Goal: Task Accomplishment & Management: Use online tool/utility

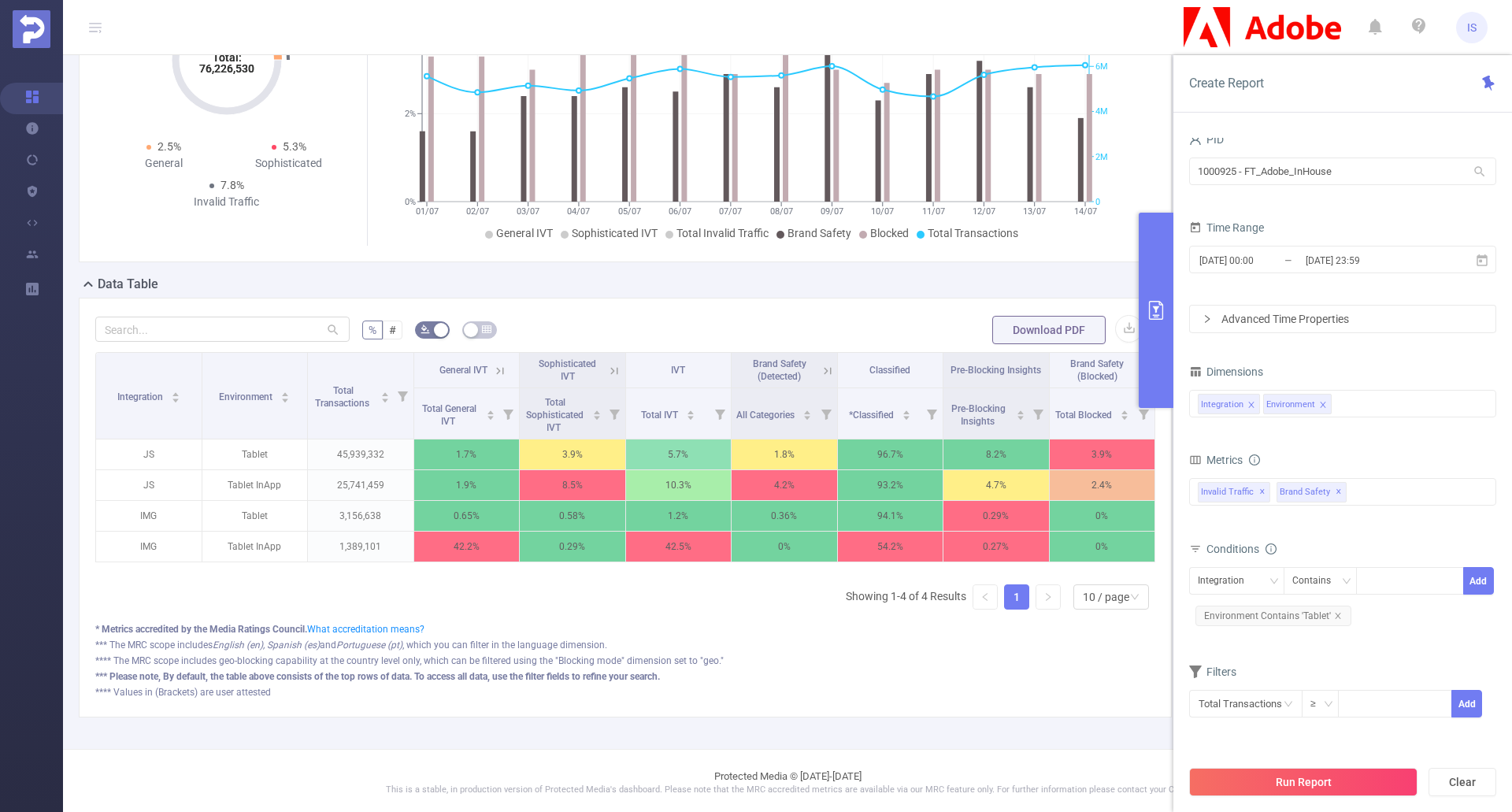
scroll to position [237, 0]
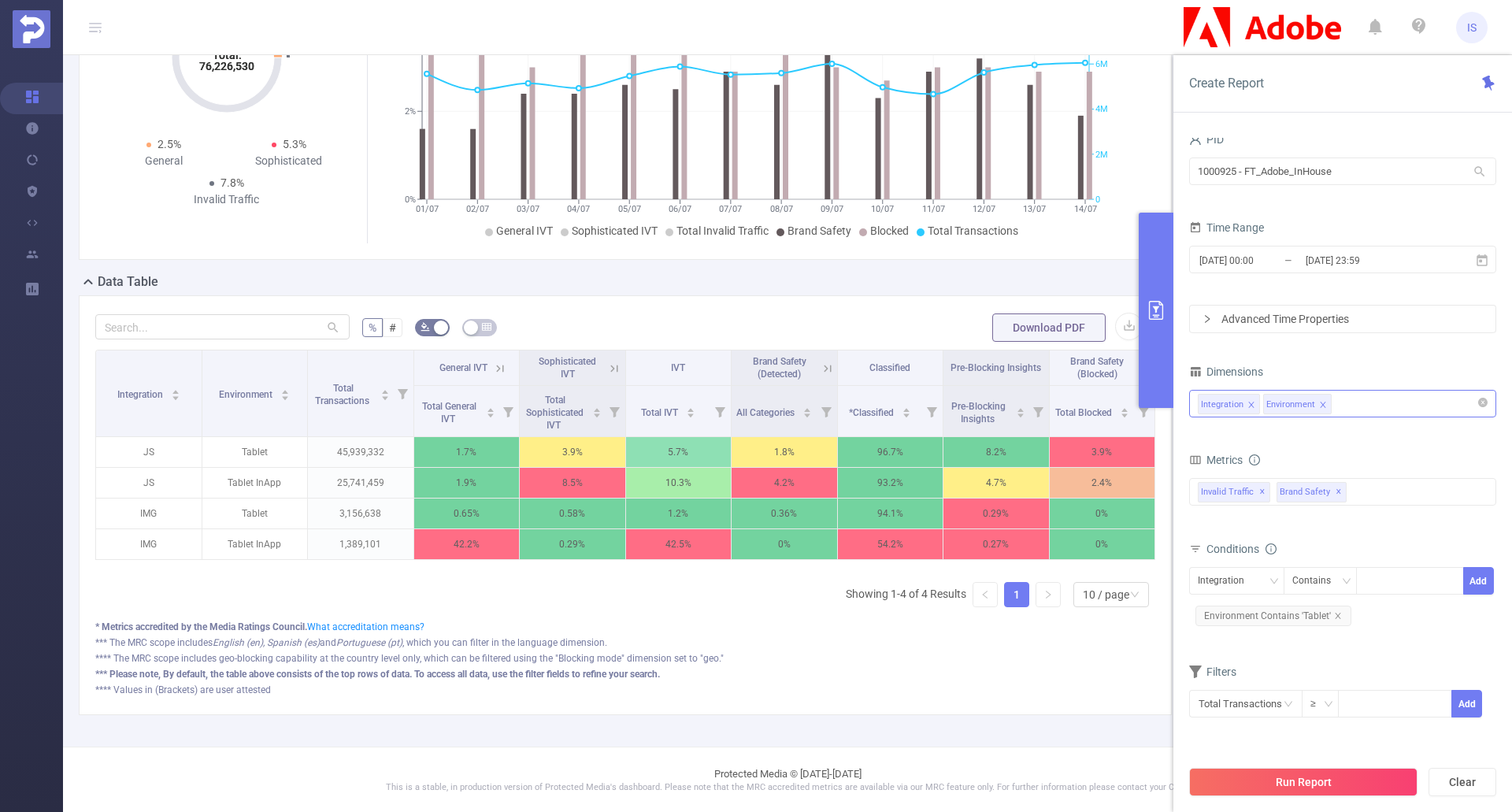
click at [1383, 404] on div "Integration Environment" at bounding box center [1344, 403] width 290 height 26
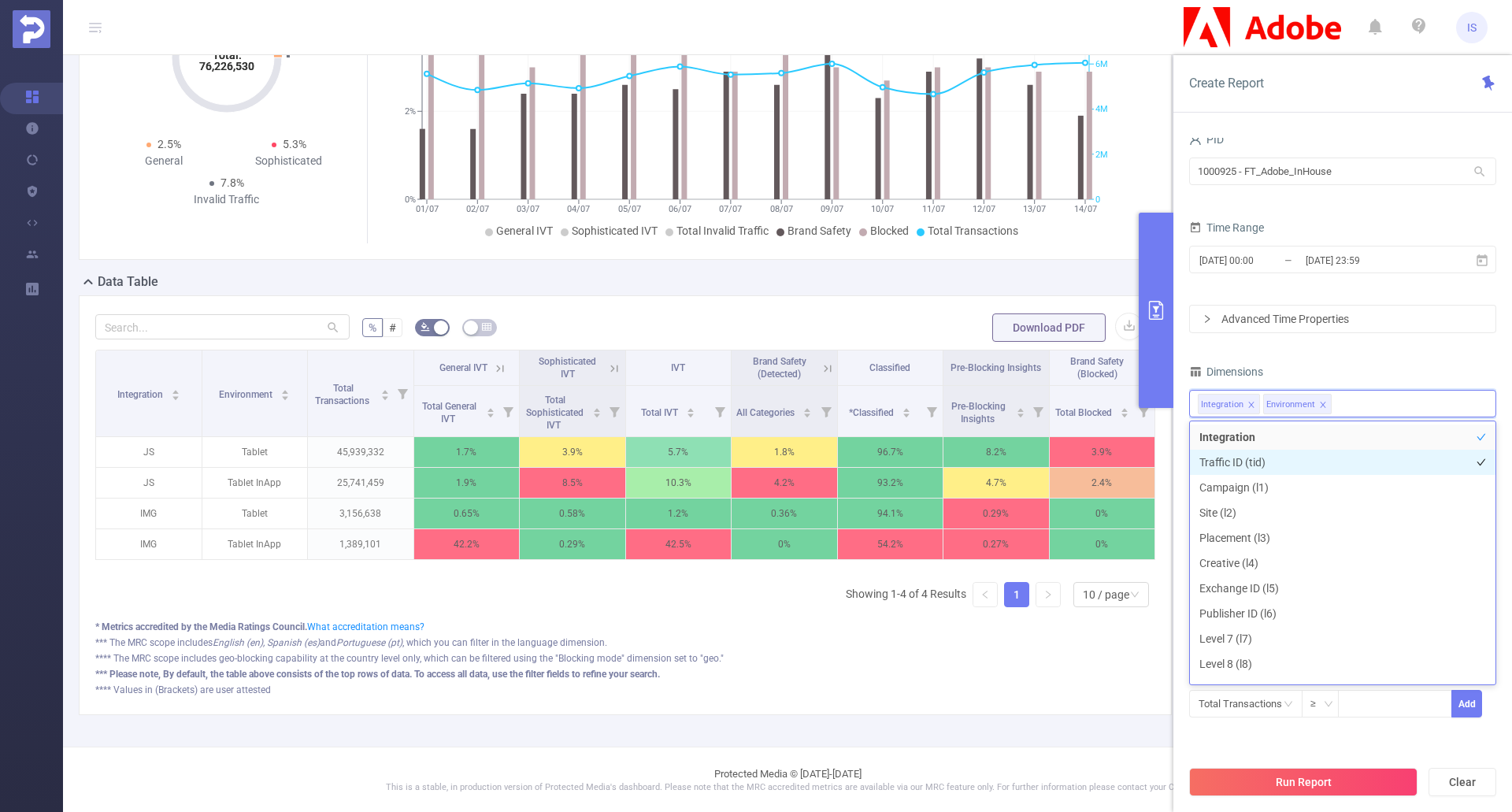
click at [1271, 467] on li "Traffic ID (tid)" at bounding box center [1344, 462] width 306 height 25
click at [1269, 485] on li "Campaign (l1)" at bounding box center [1344, 488] width 306 height 25
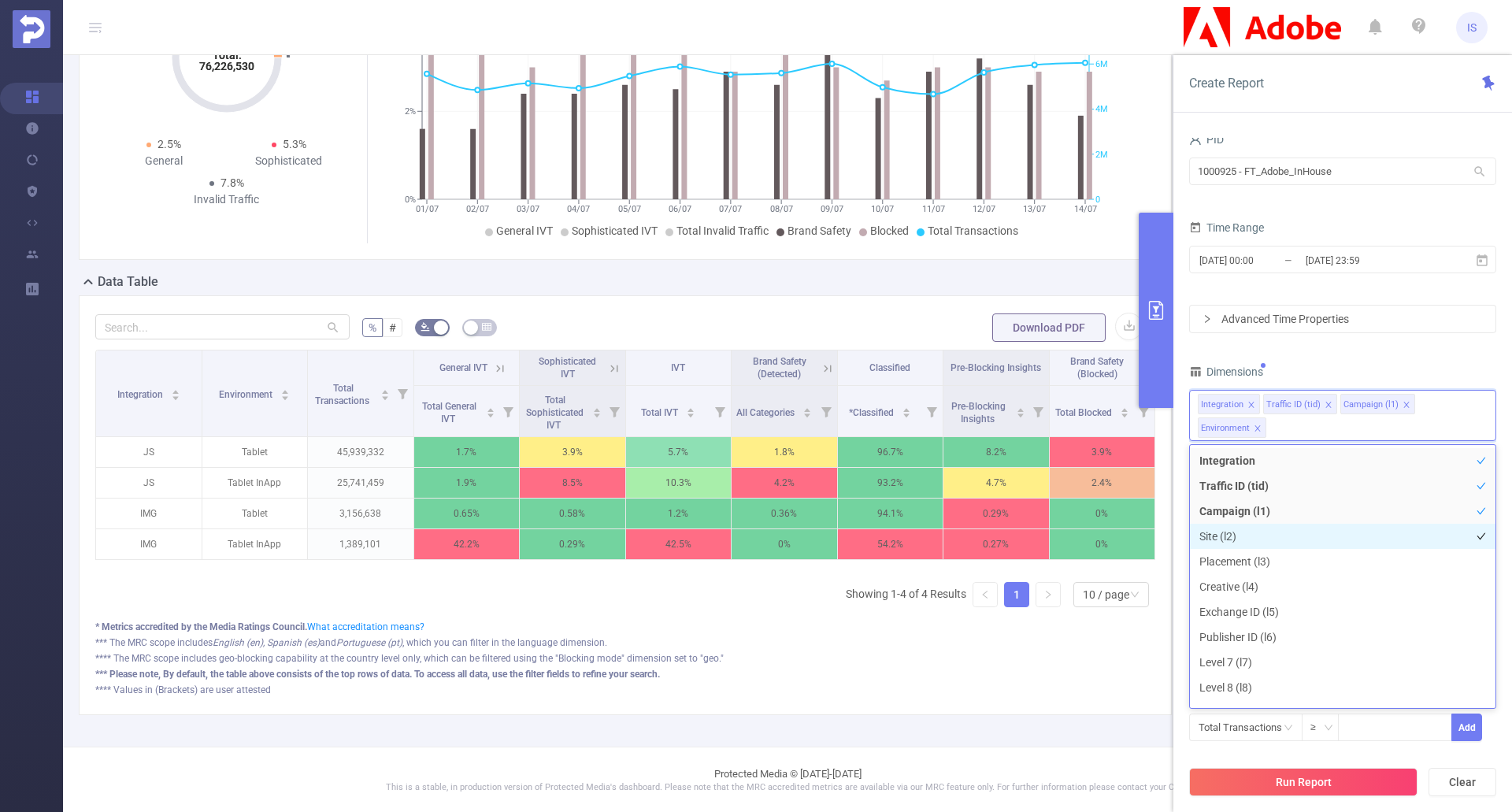
click at [1248, 538] on li "Site (l2)" at bounding box center [1344, 536] width 306 height 25
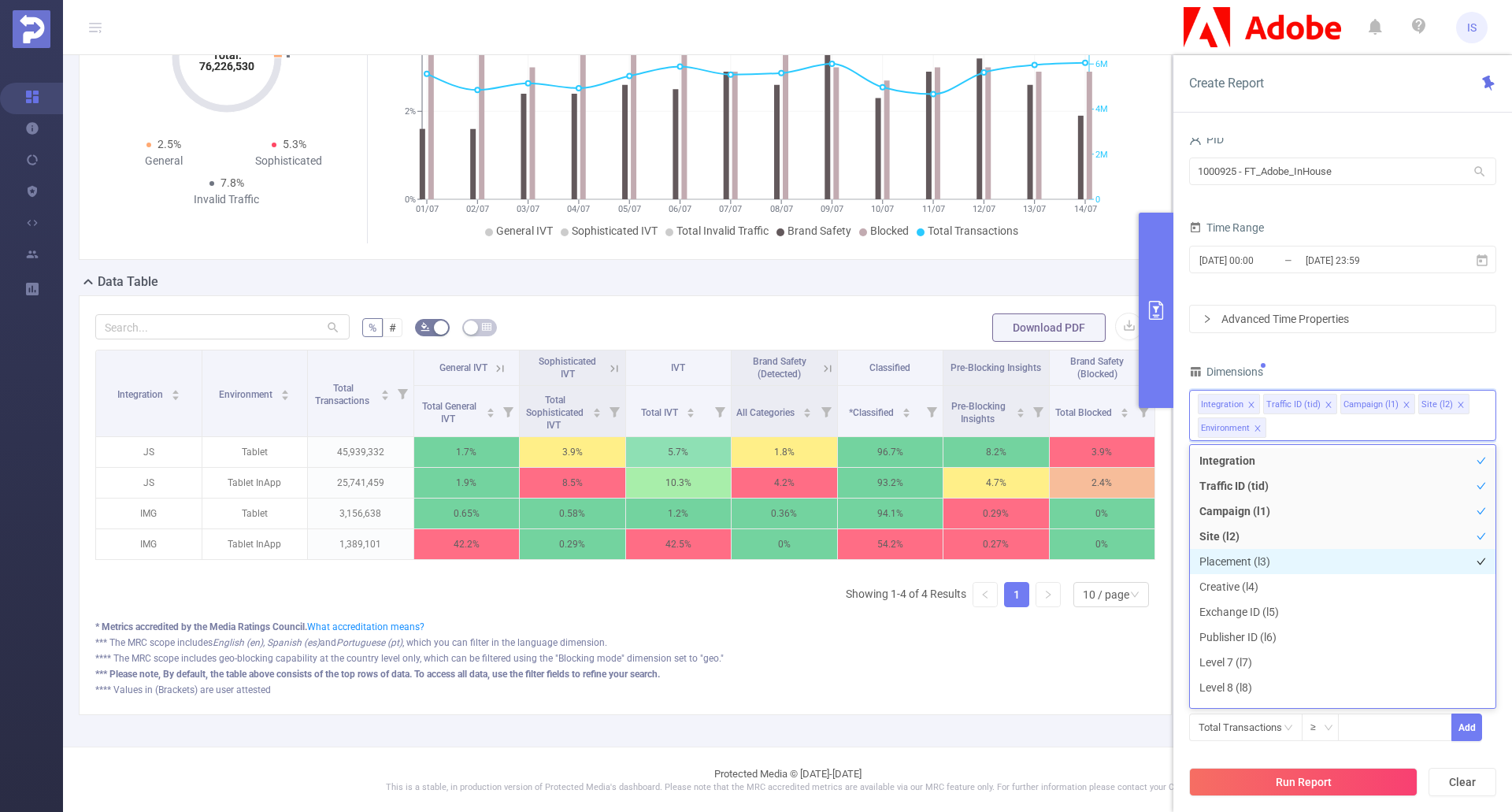
click at [1264, 565] on li "Placement (l3)" at bounding box center [1344, 562] width 306 height 25
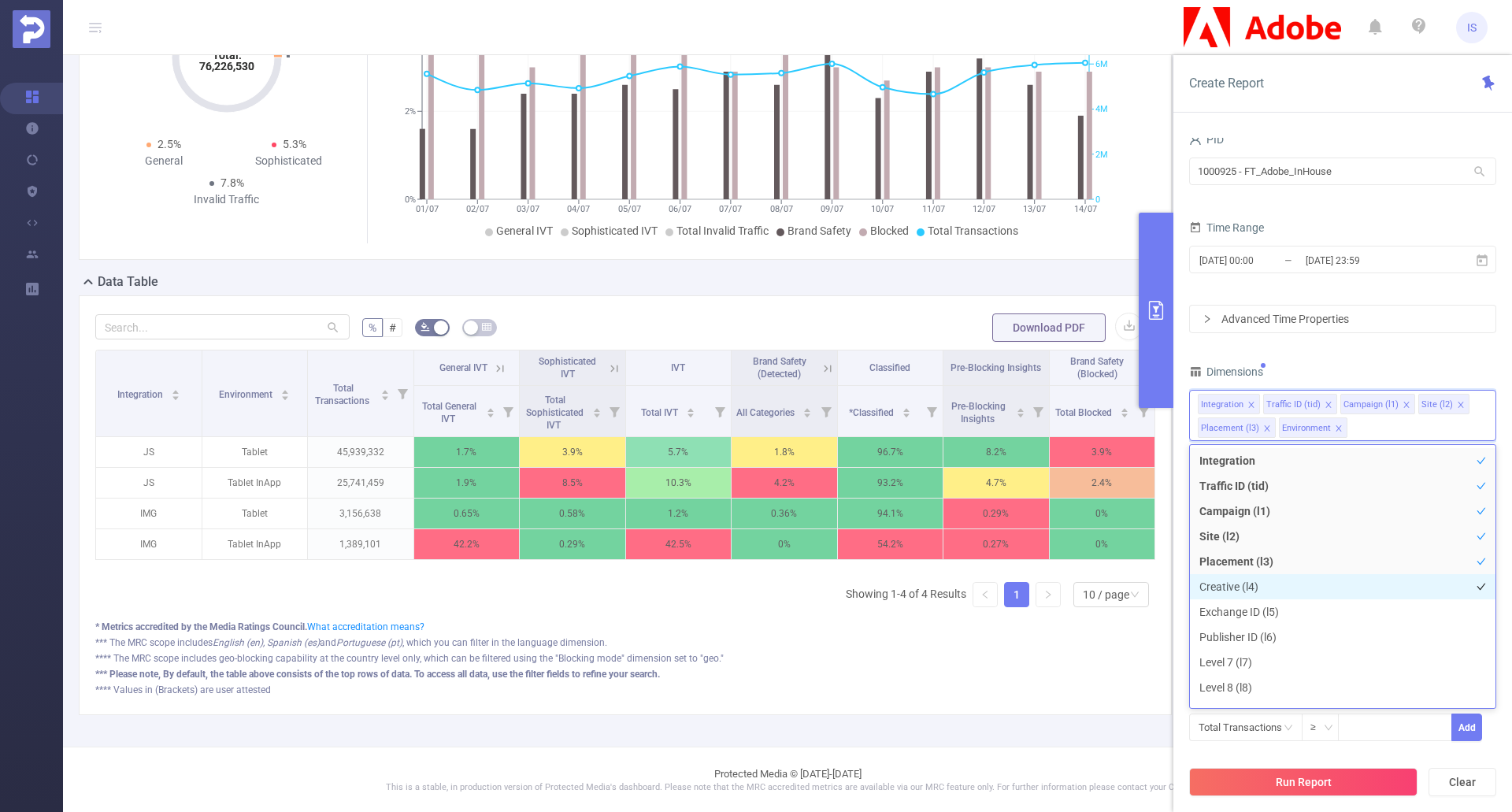
click at [1252, 584] on li "Creative (l4)" at bounding box center [1344, 587] width 306 height 25
click at [1260, 608] on li "Exchange ID (l5)" at bounding box center [1344, 612] width 306 height 25
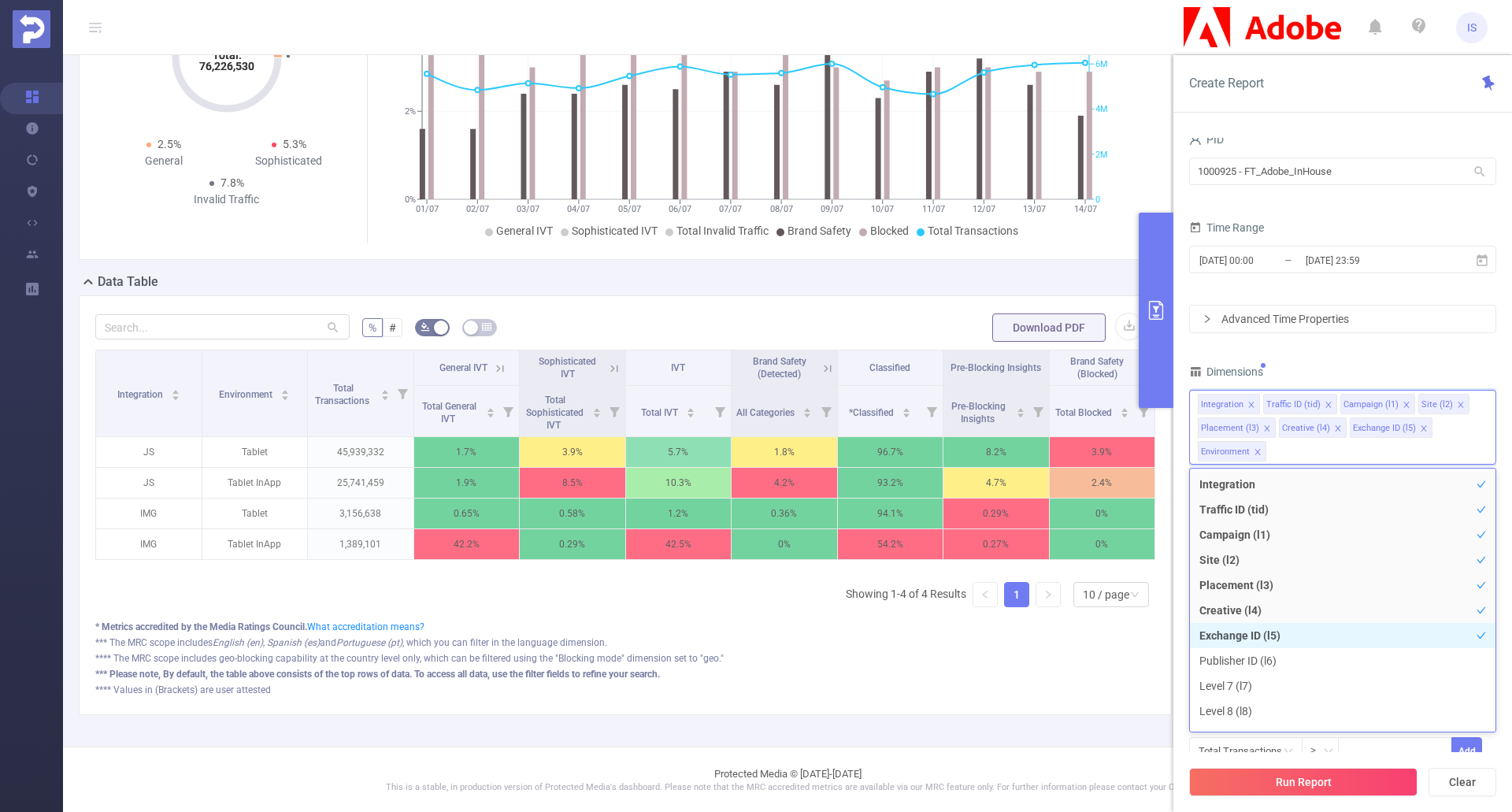
click at [1248, 643] on li "Exchange ID (l5)" at bounding box center [1344, 636] width 306 height 25
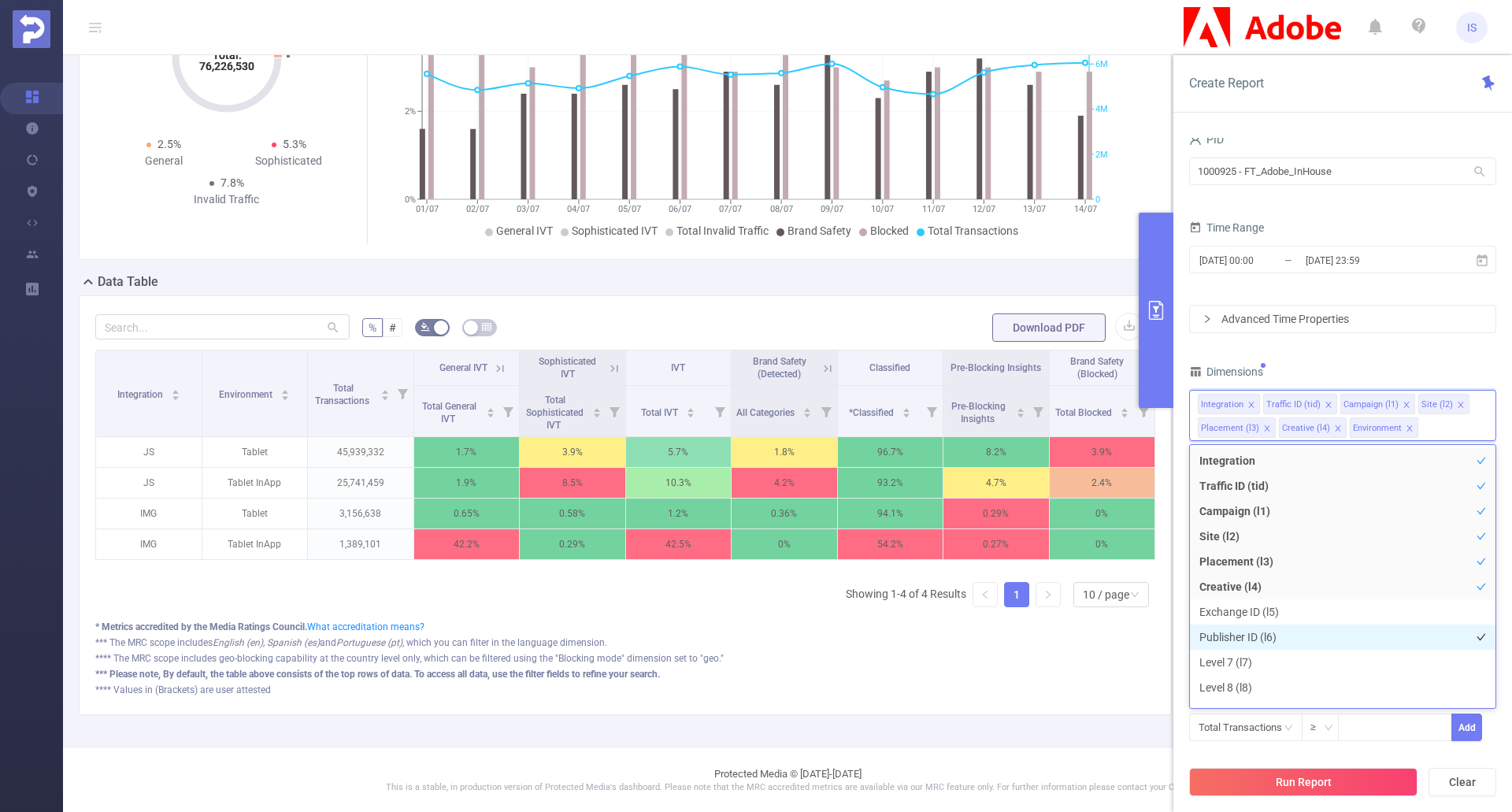
click at [1248, 637] on li "Publisher ID (l6)" at bounding box center [1344, 638] width 306 height 25
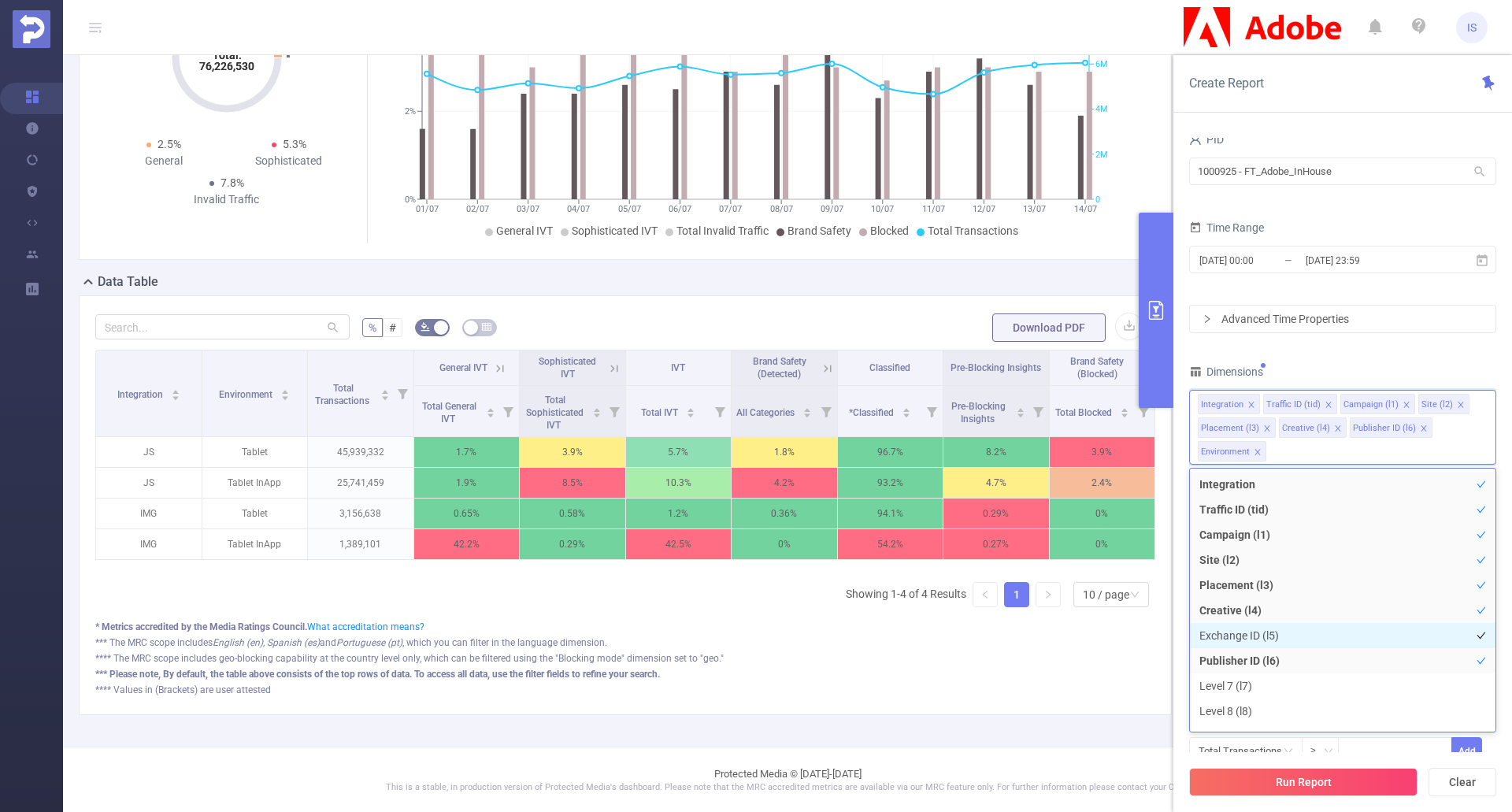
click at [1252, 631] on li "Exchange ID (l5)" at bounding box center [1344, 636] width 306 height 25
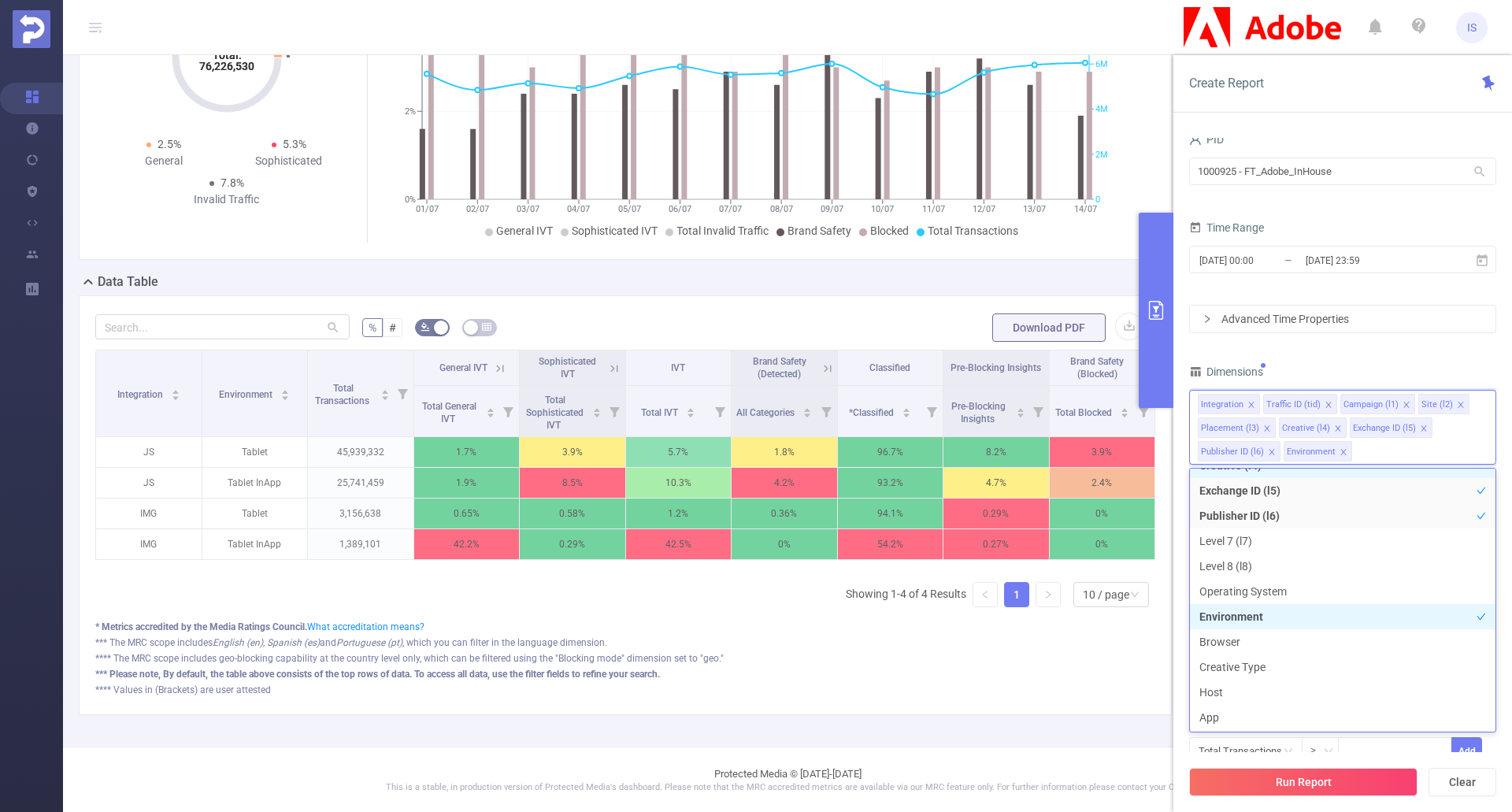
scroll to position [158, 0]
click at [1235, 631] on li "Browser" at bounding box center [1344, 630] width 306 height 25
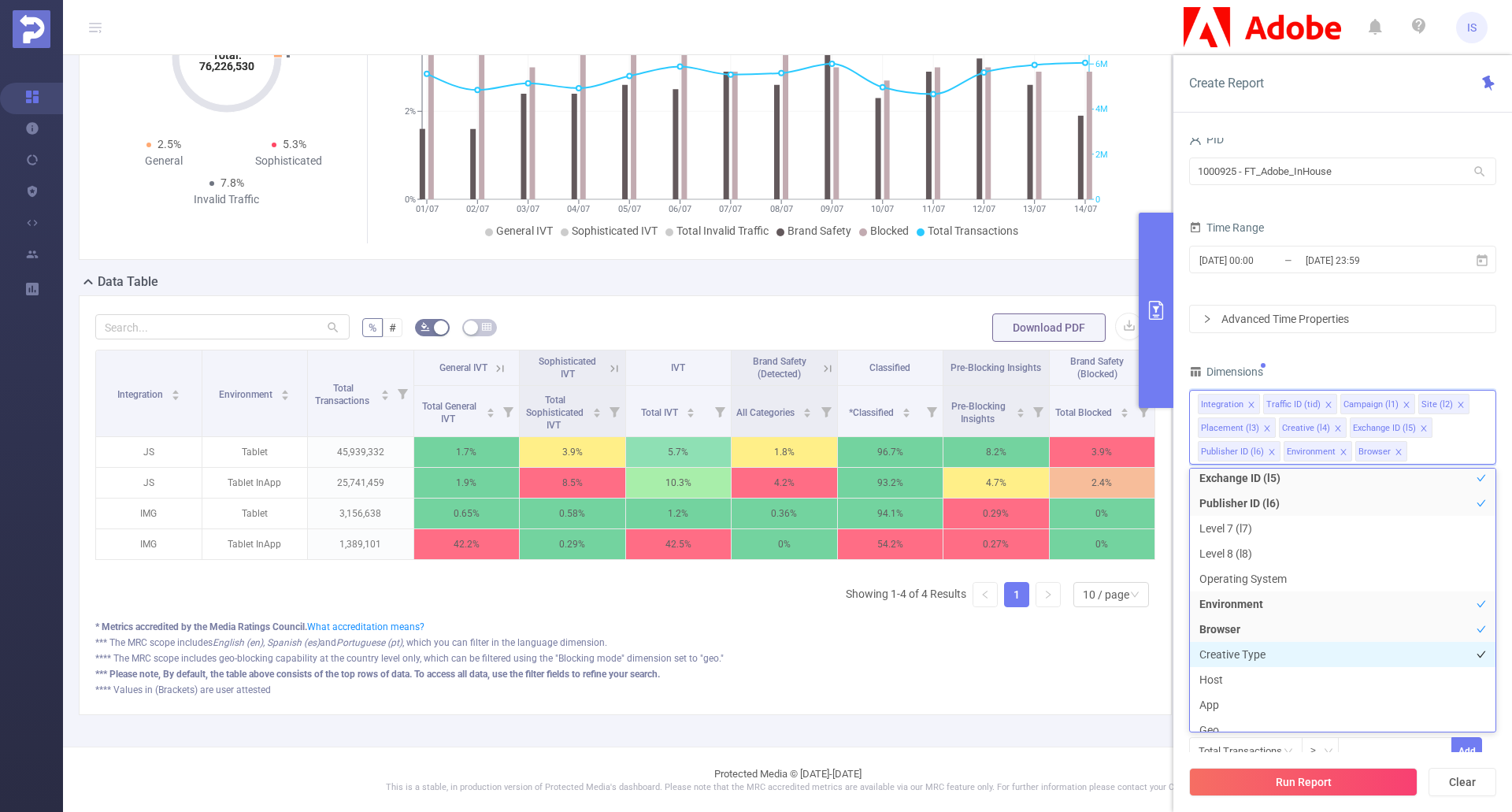
click at [1252, 651] on li "Creative Type" at bounding box center [1344, 654] width 306 height 25
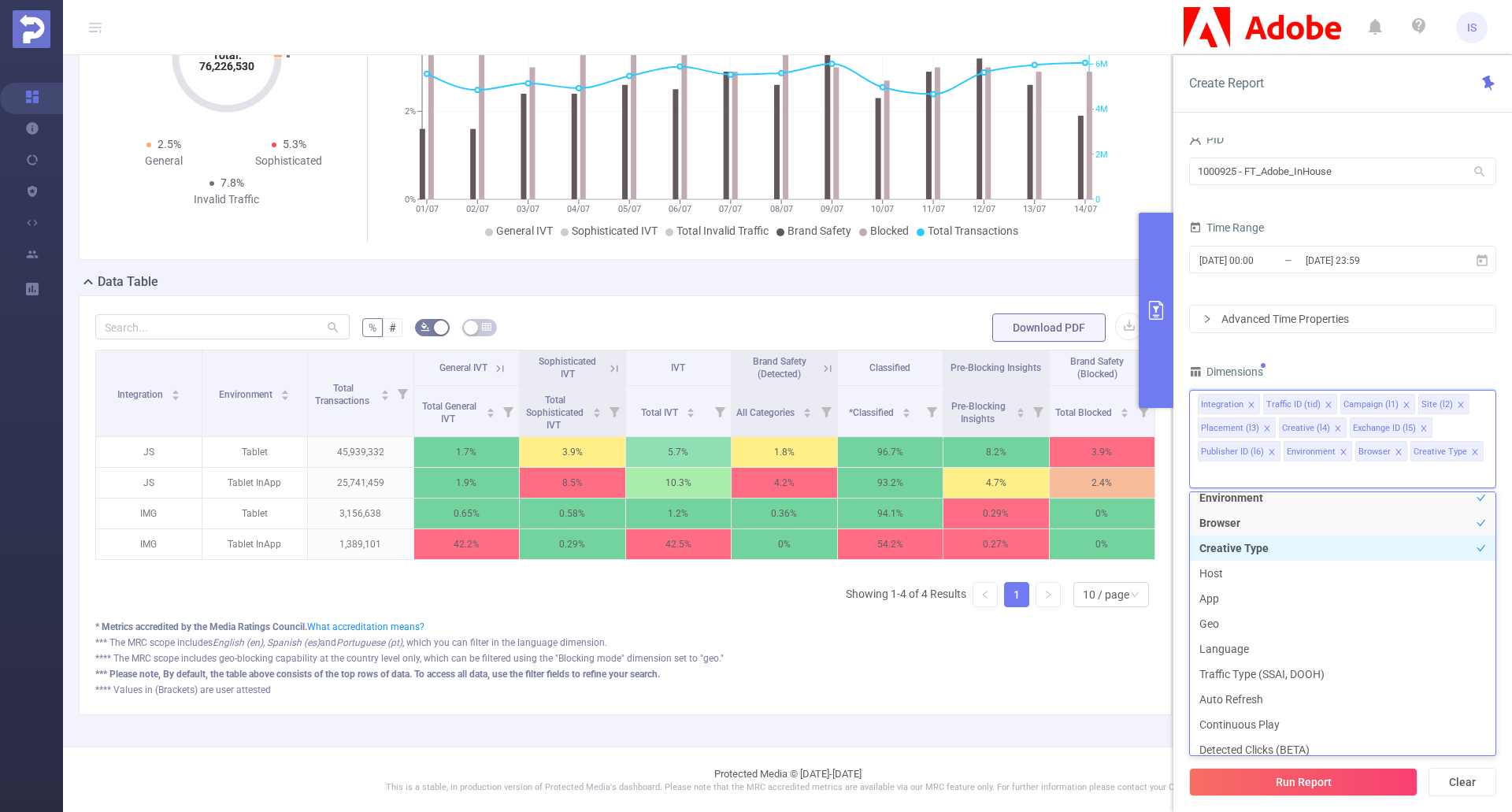
scroll to position [315, 0]
click at [1236, 542] on li "Host" at bounding box center [1344, 546] width 306 height 25
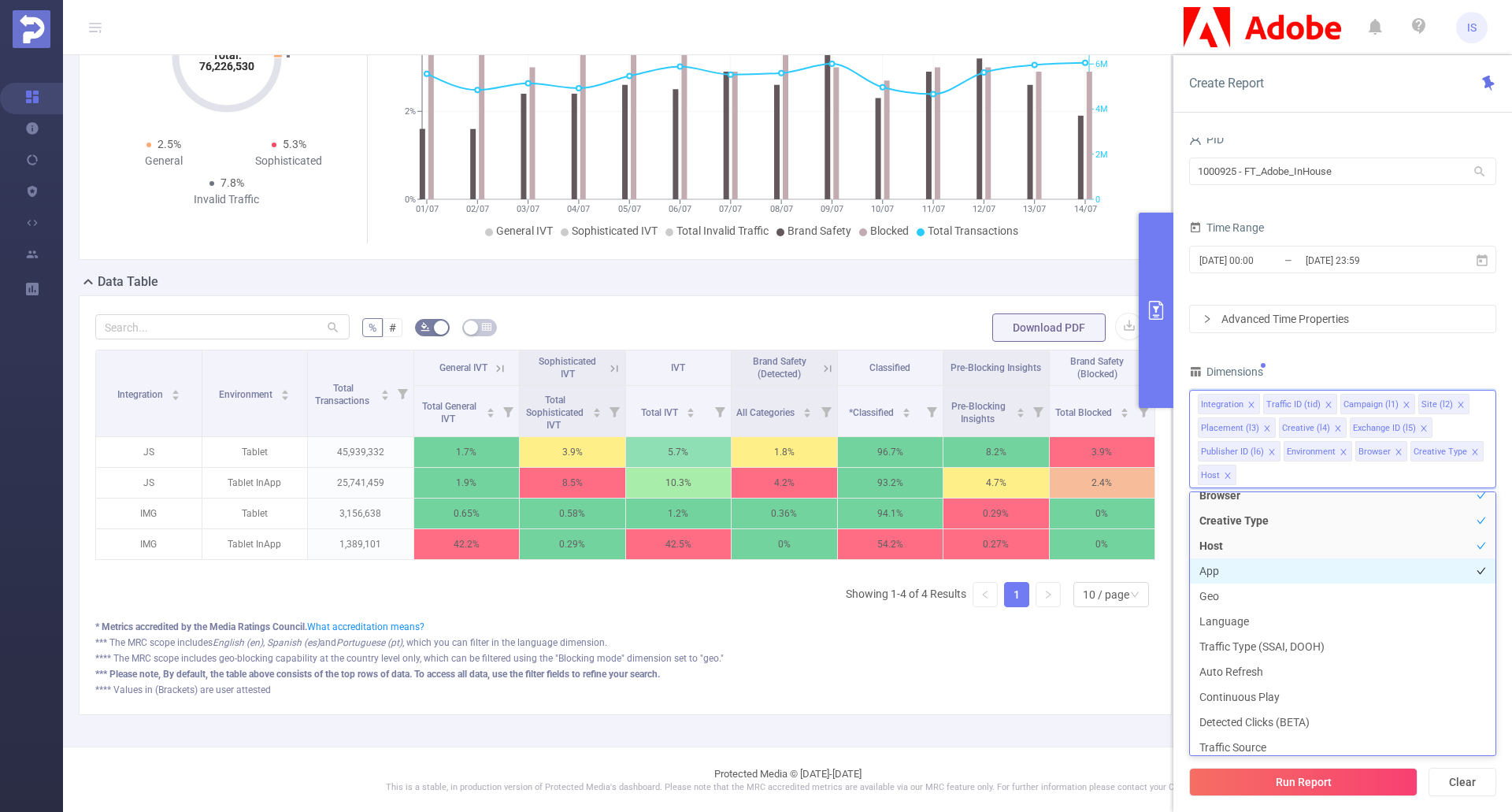
click at [1229, 568] on li "App" at bounding box center [1344, 572] width 306 height 25
click at [1244, 600] on li "Geo" at bounding box center [1344, 597] width 306 height 25
click at [1289, 621] on li "Language" at bounding box center [1344, 621] width 306 height 25
click at [1320, 646] on li "Traffic Type (SSAI, DOOH)" at bounding box center [1344, 646] width 306 height 25
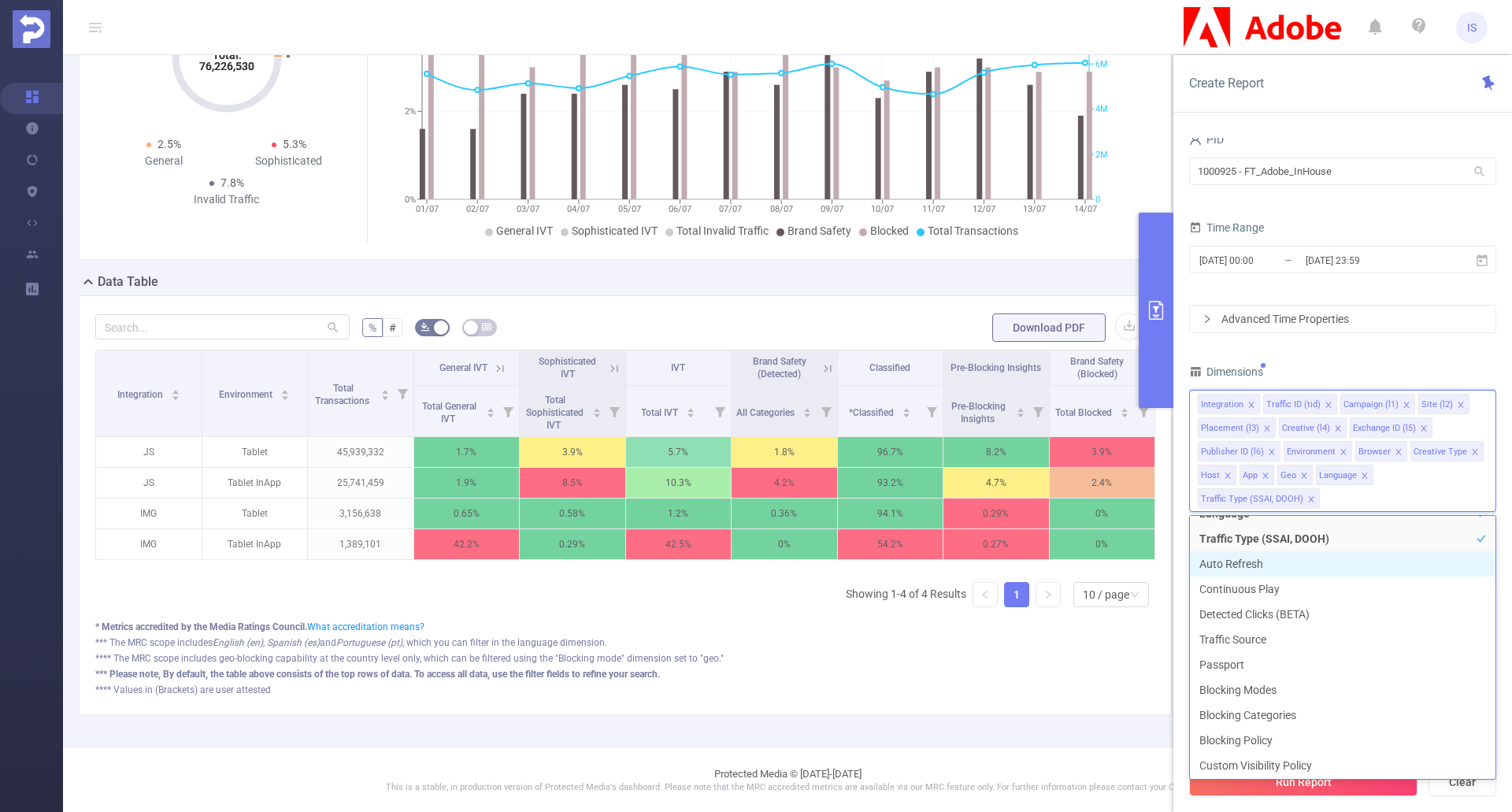
scroll to position [449, 0]
click at [1184, 663] on div "PID 1000925 - FT_Adobe_InHouse 1000925 - FT_Adobe_InHouse Time Range [DATE] 00:…" at bounding box center [1344, 480] width 339 height 718
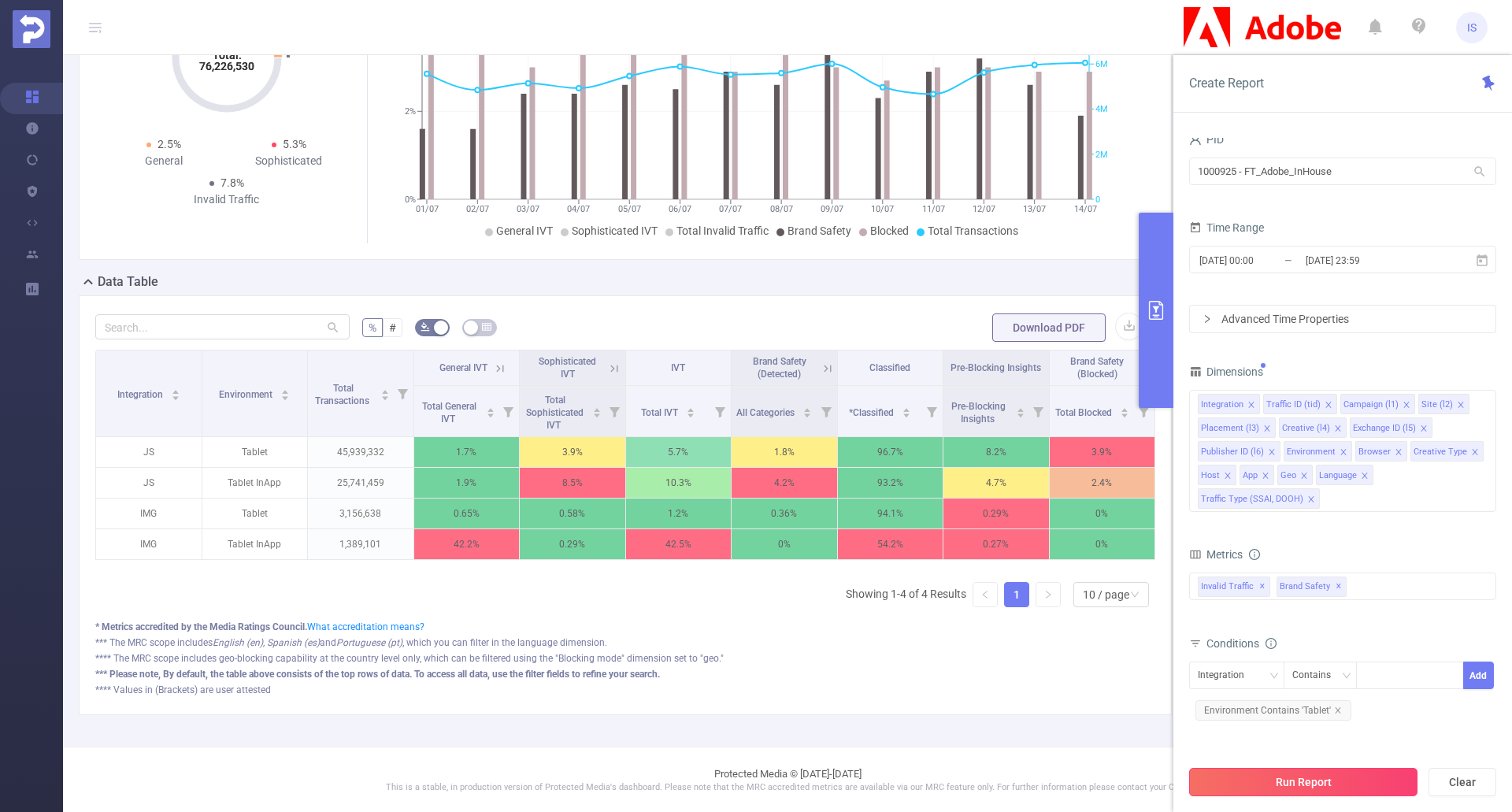
click at [1286, 778] on button "Run Report" at bounding box center [1304, 782] width 229 height 28
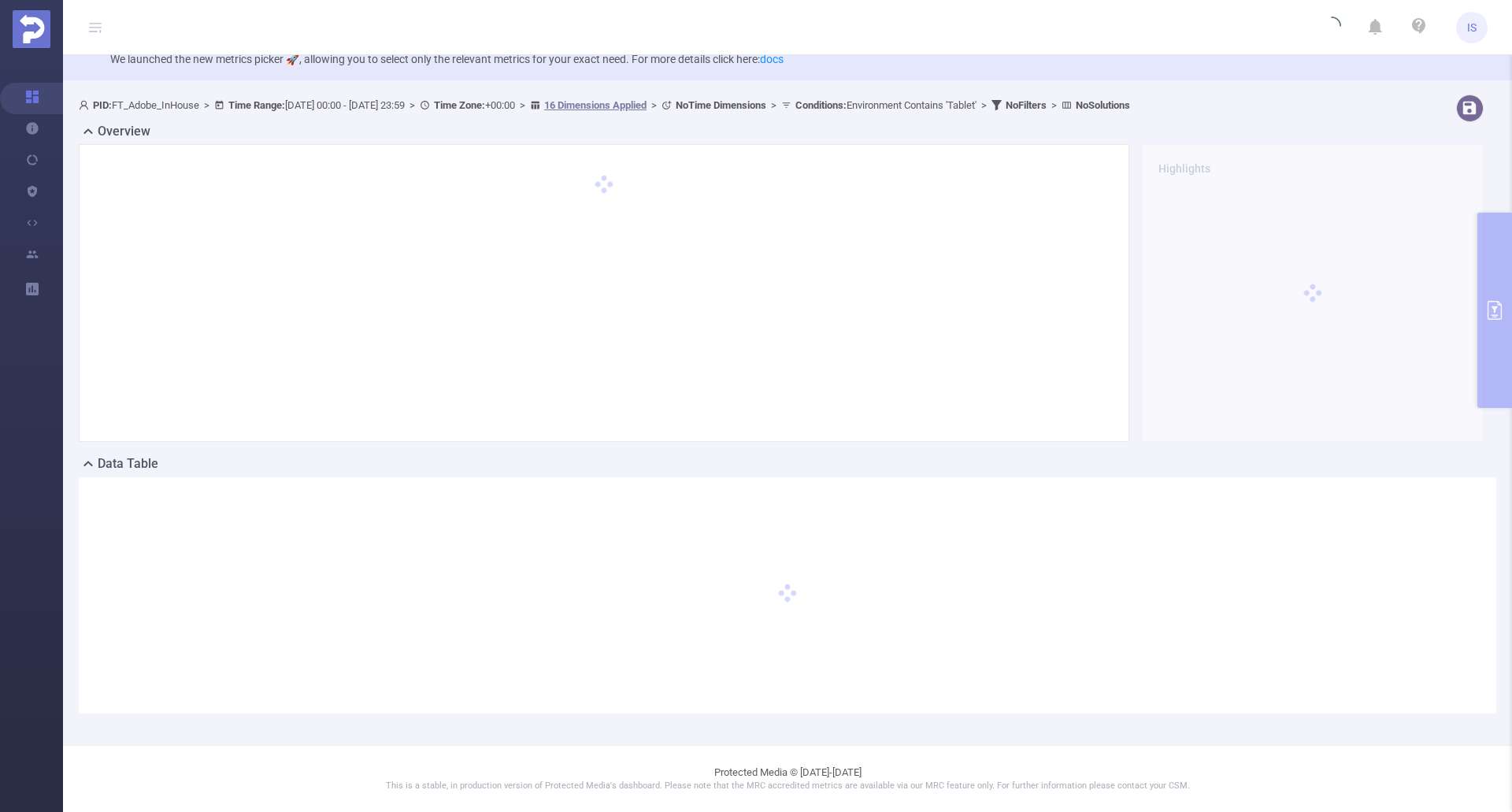
scroll to position [39, 0]
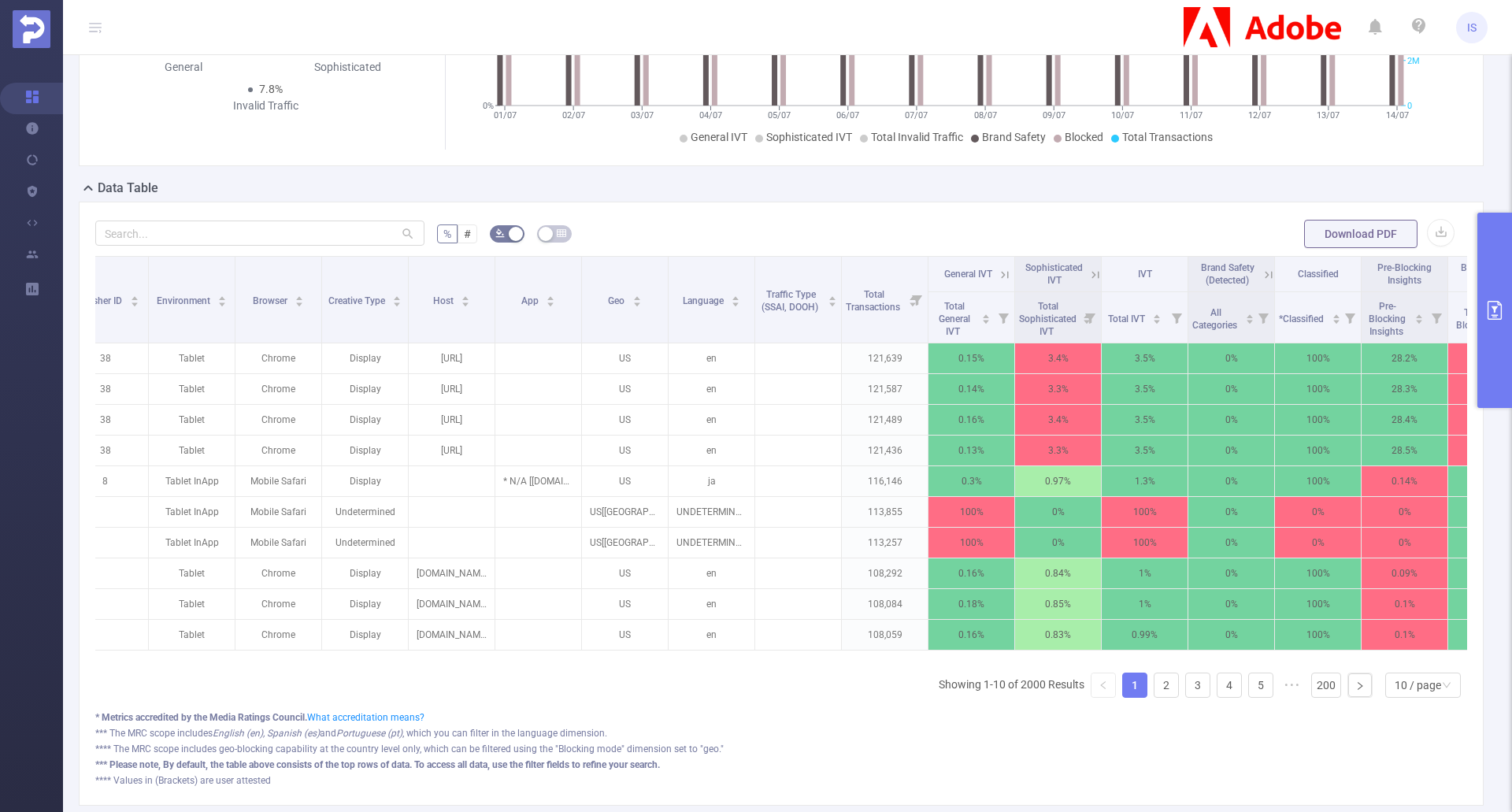
scroll to position [0, 723]
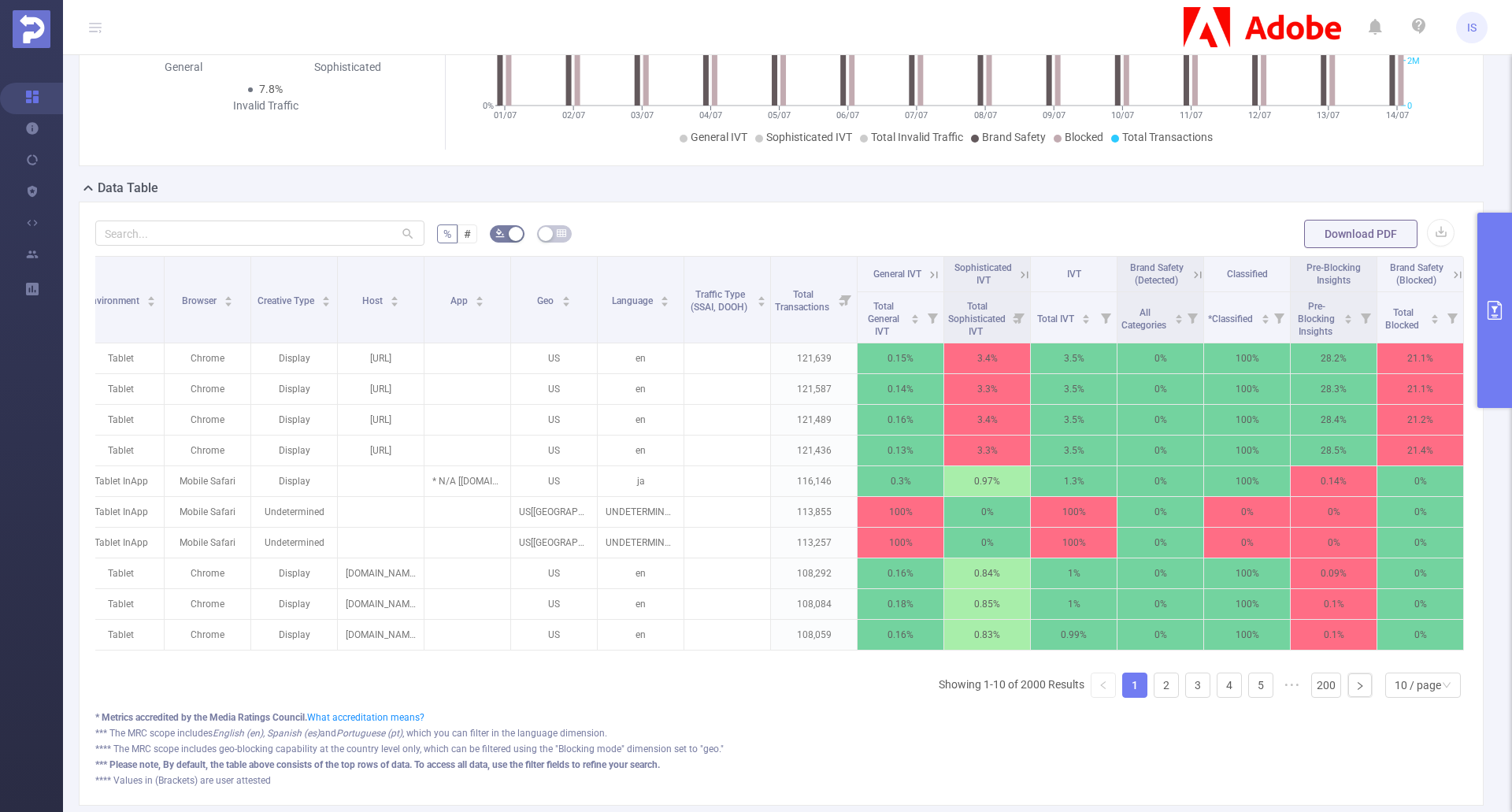
click at [1500, 306] on icon "primary" at bounding box center [1494, 310] width 18 height 18
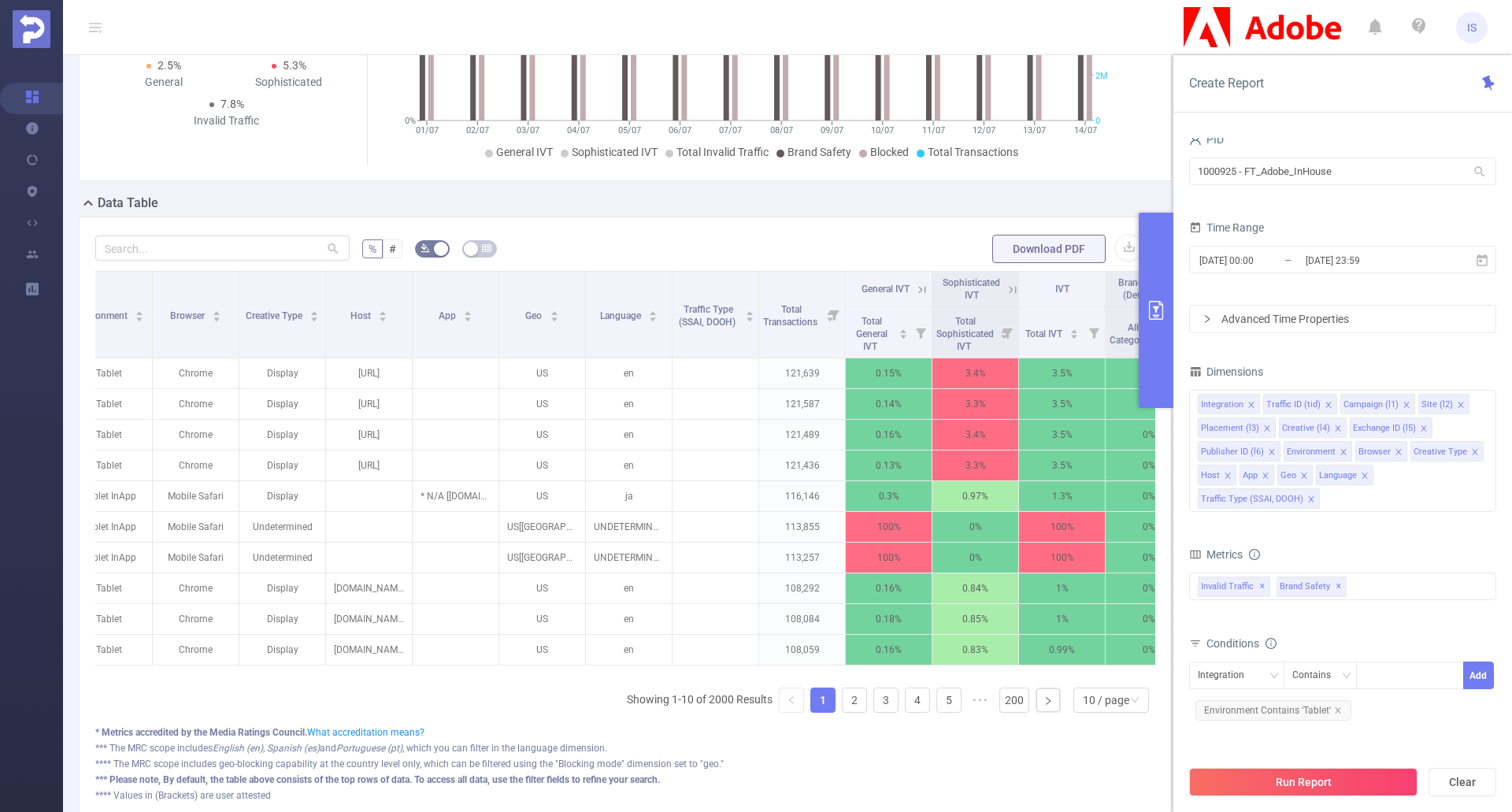
click at [1405, 568] on div "Metrics" at bounding box center [1344, 556] width 308 height 26
click at [1397, 577] on div "Invalid Traffic ✕ Brand Safety ✕" at bounding box center [1344, 586] width 308 height 27
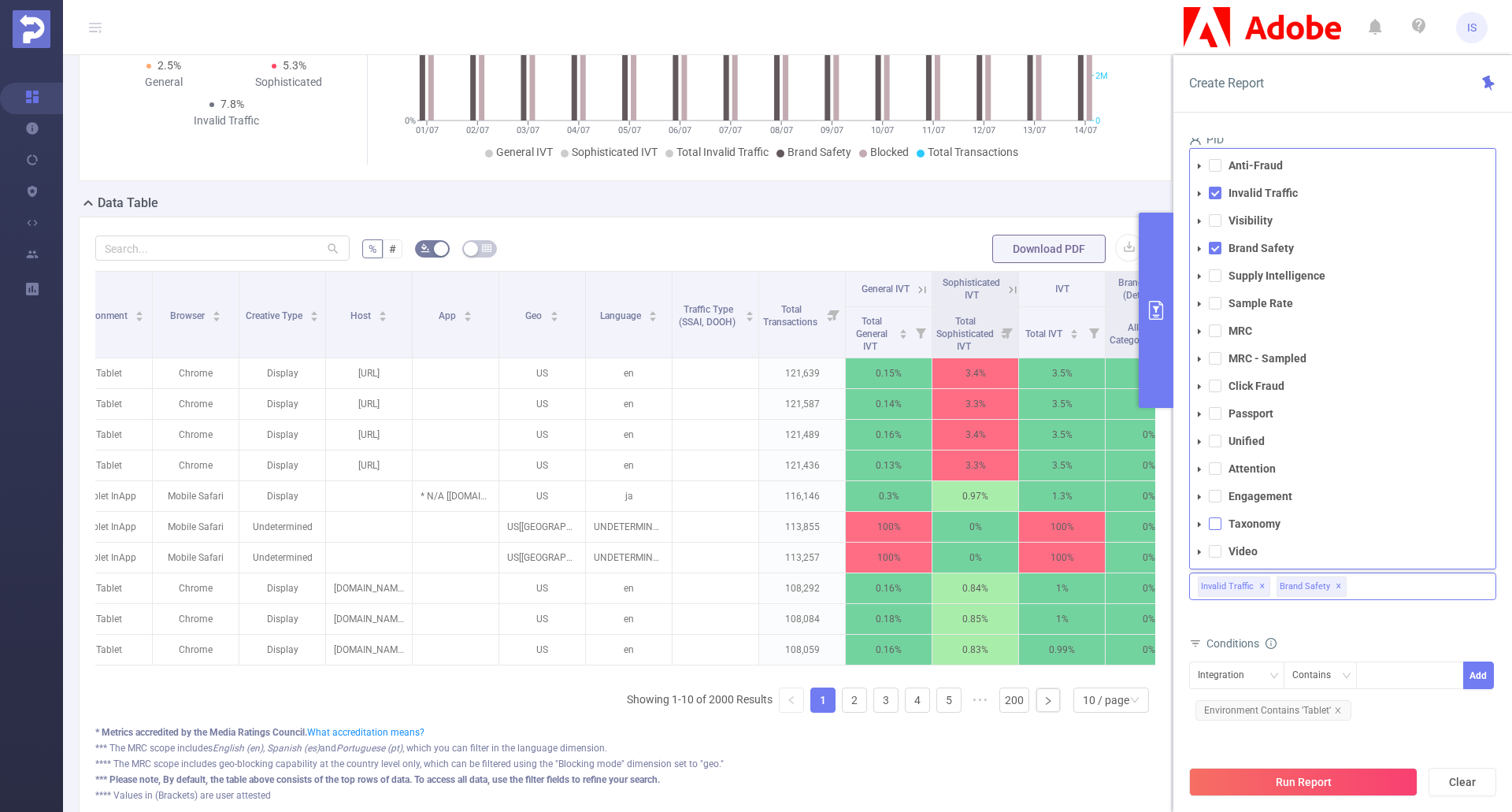
click at [1211, 522] on span at bounding box center [1215, 524] width 13 height 13
click at [1376, 613] on div "total Total General IVT Data Centers Disclosed Bots Known Crawlers Irregular Ac…" at bounding box center [1344, 596] width 308 height 47
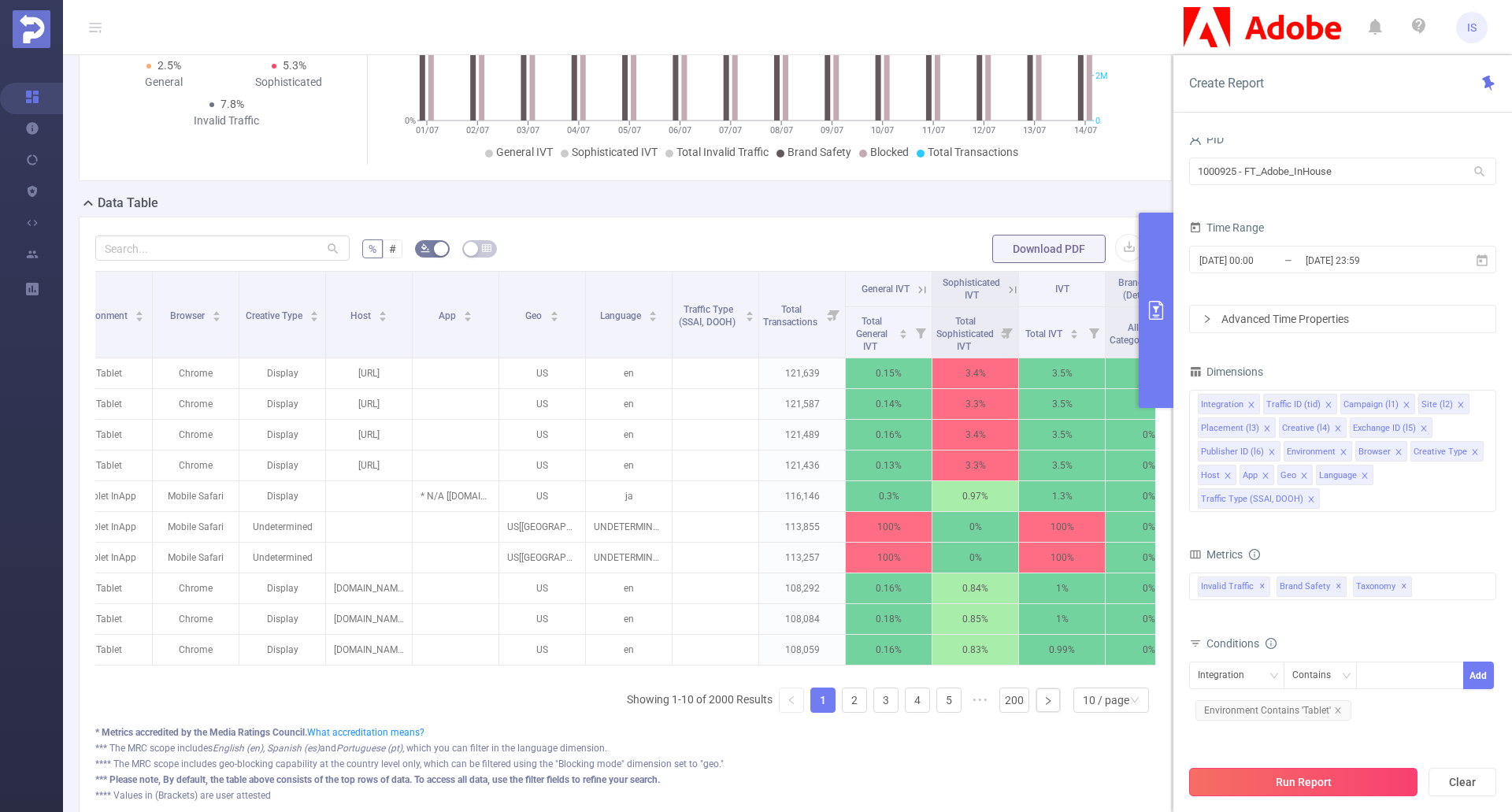
click at [1337, 785] on button "Run Report" at bounding box center [1304, 782] width 229 height 28
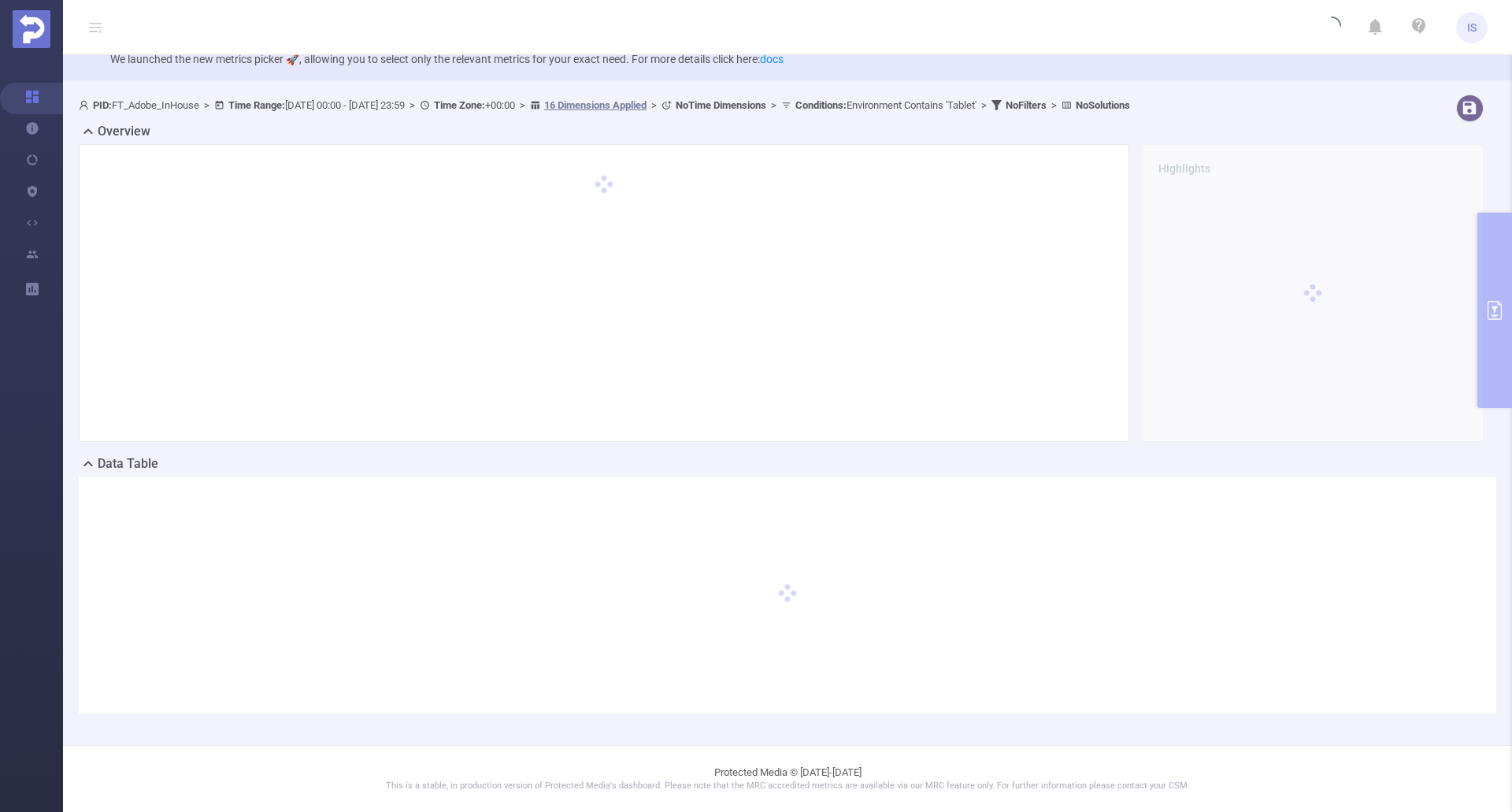
scroll to position [39, 0]
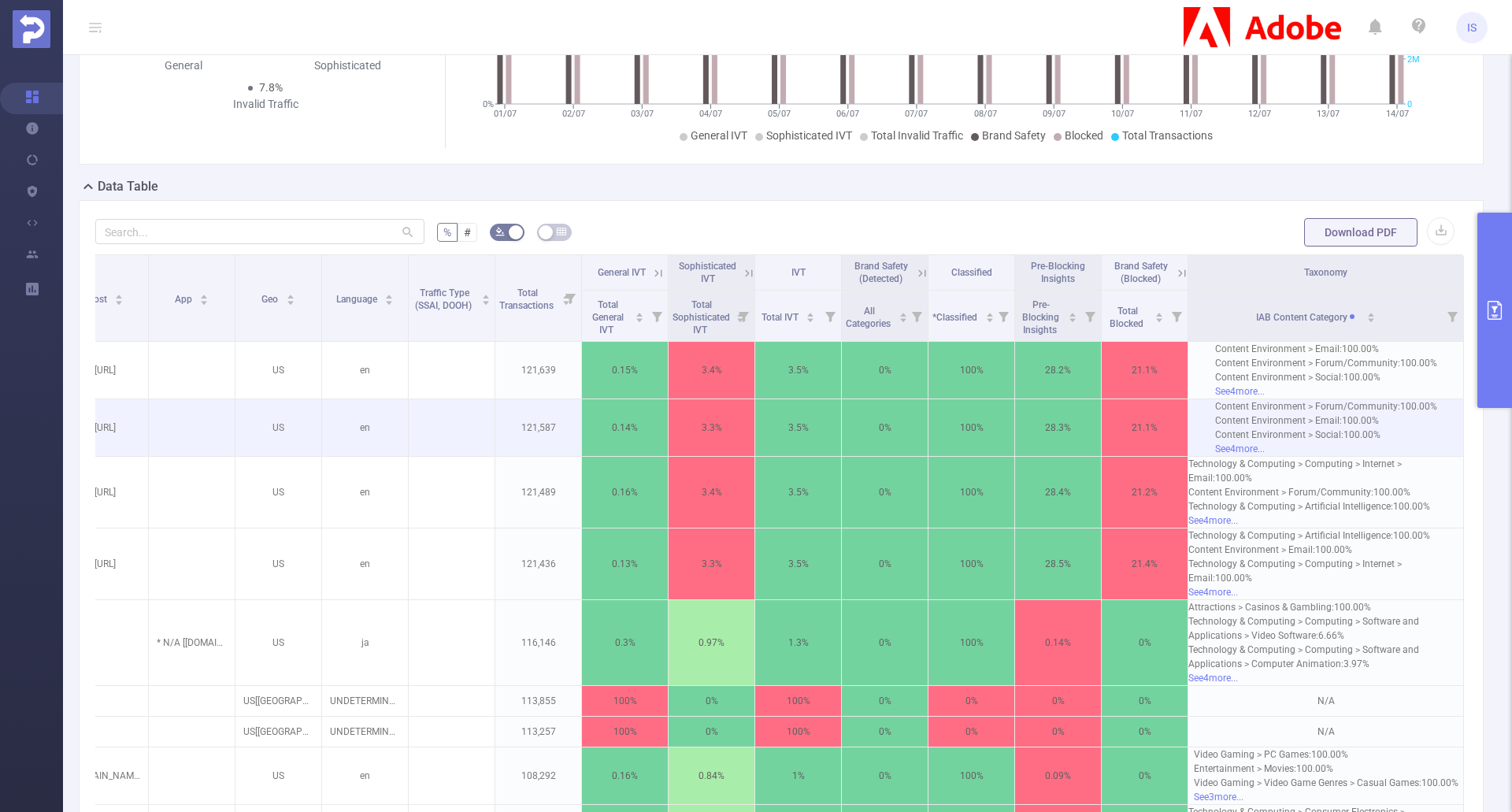
scroll to position [315, 0]
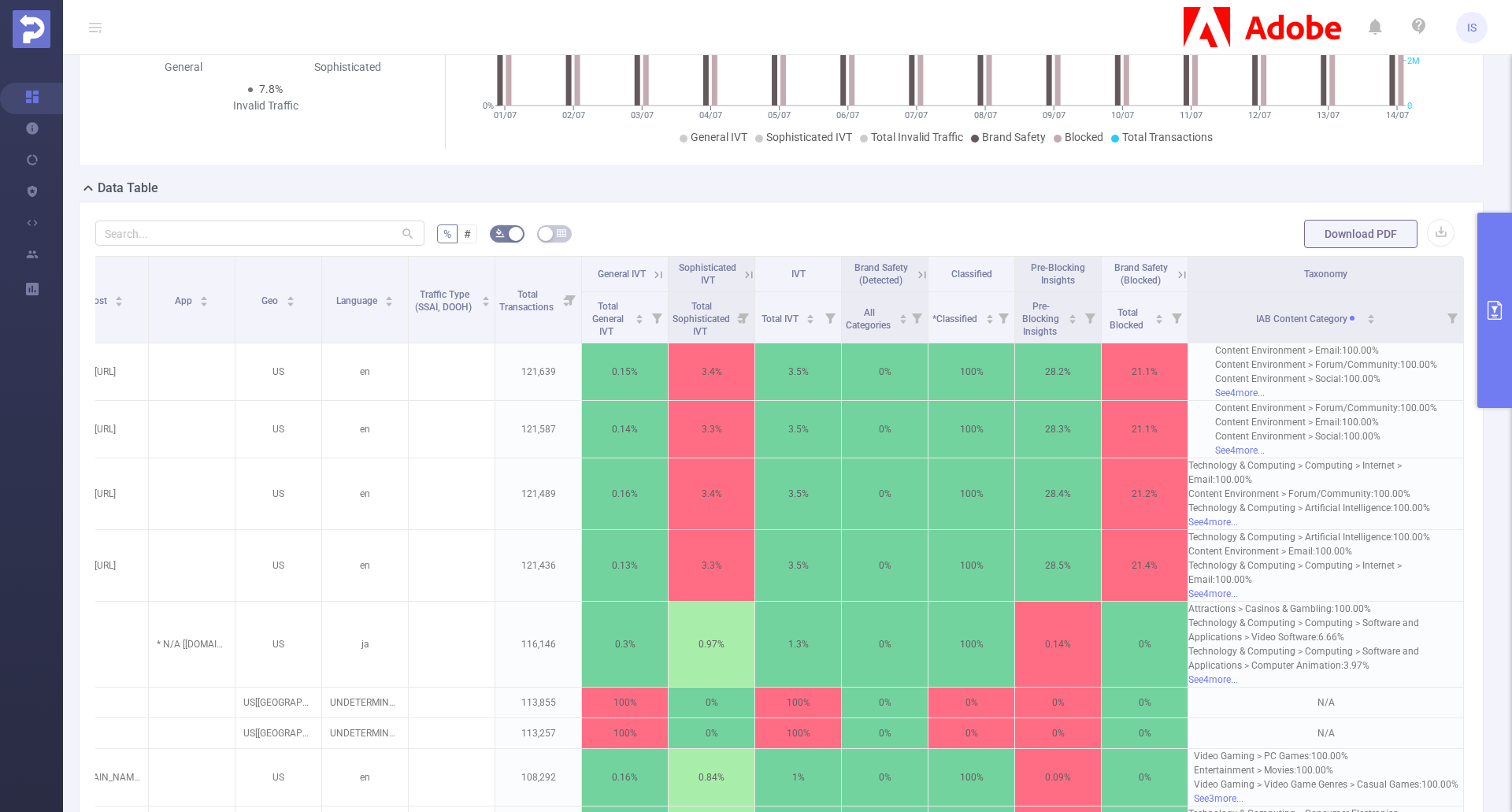
click at [1497, 315] on icon "primary" at bounding box center [1494, 310] width 18 height 18
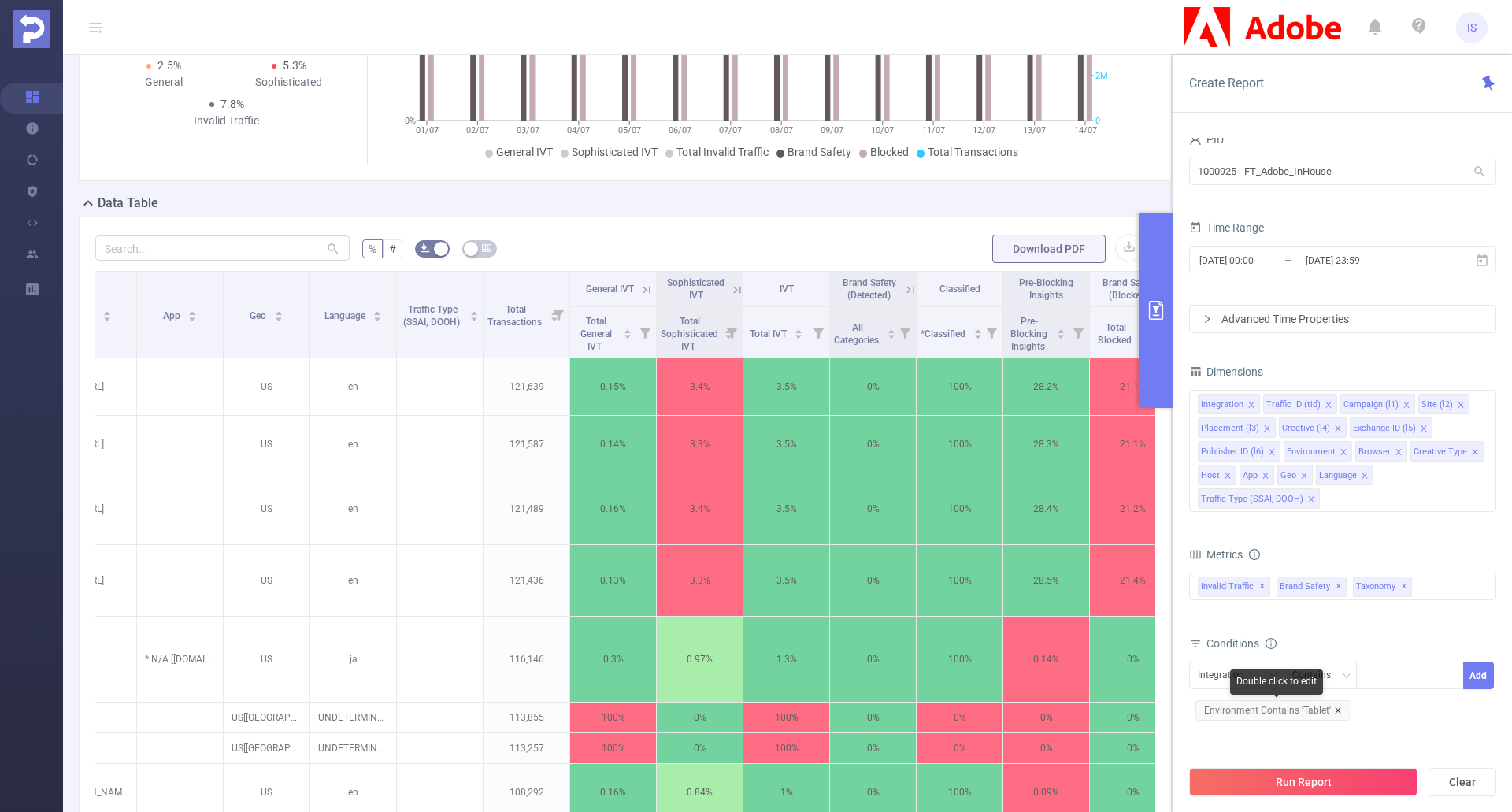
click at [1339, 712] on icon "icon: close" at bounding box center [1339, 711] width 8 height 8
click at [1325, 784] on button "Run Report" at bounding box center [1304, 782] width 229 height 28
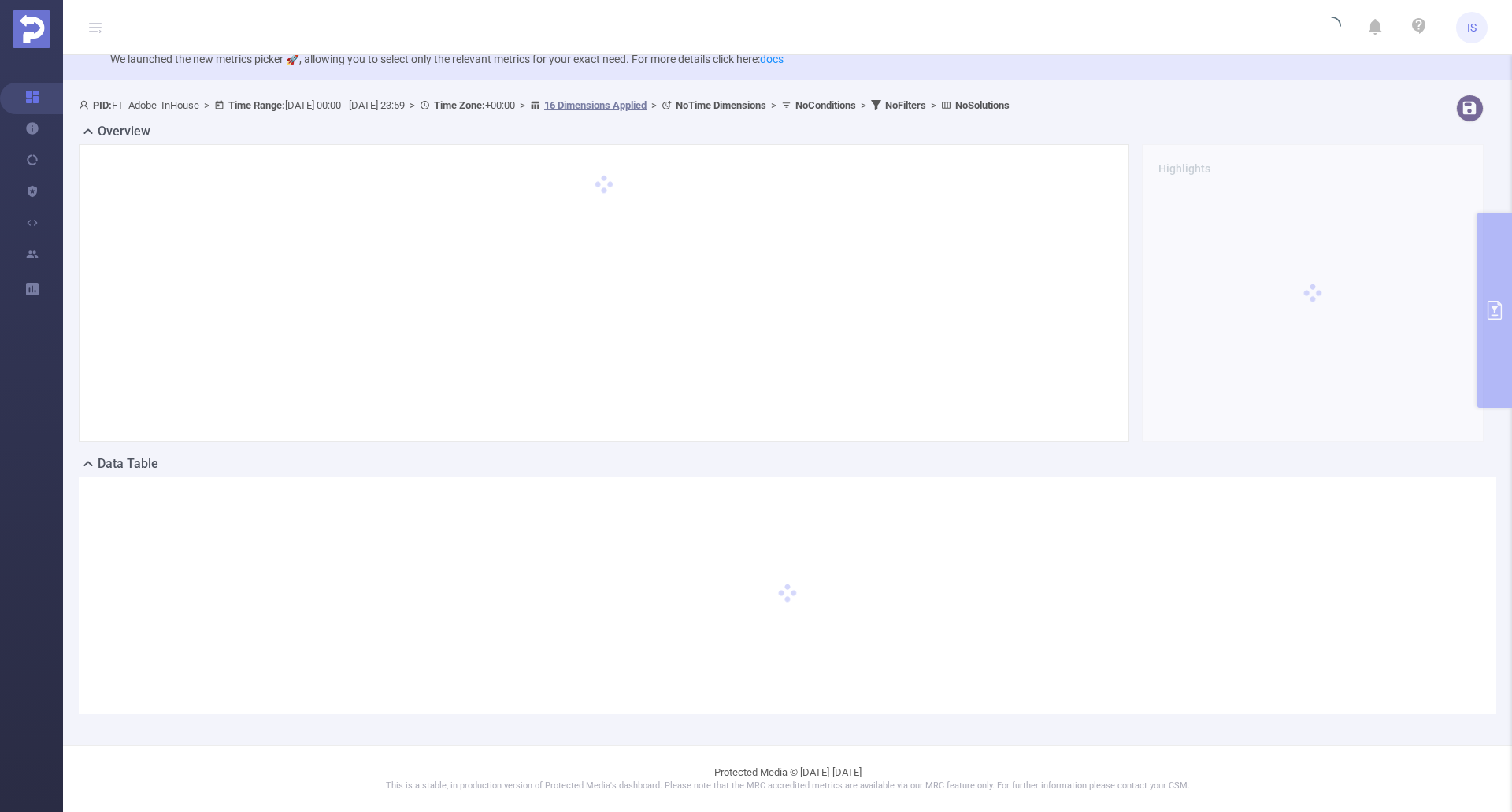
scroll to position [39, 0]
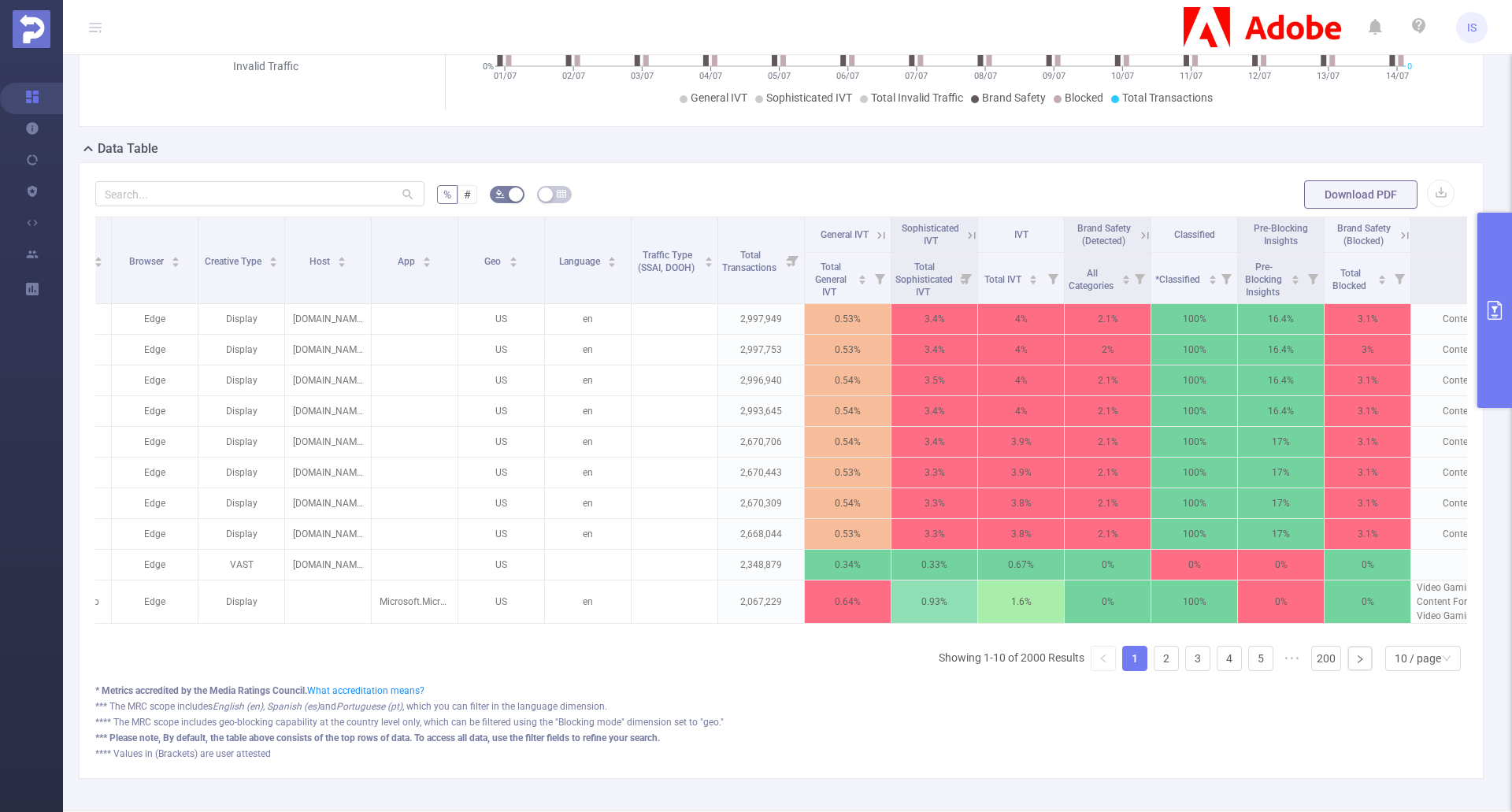
scroll to position [0, 999]
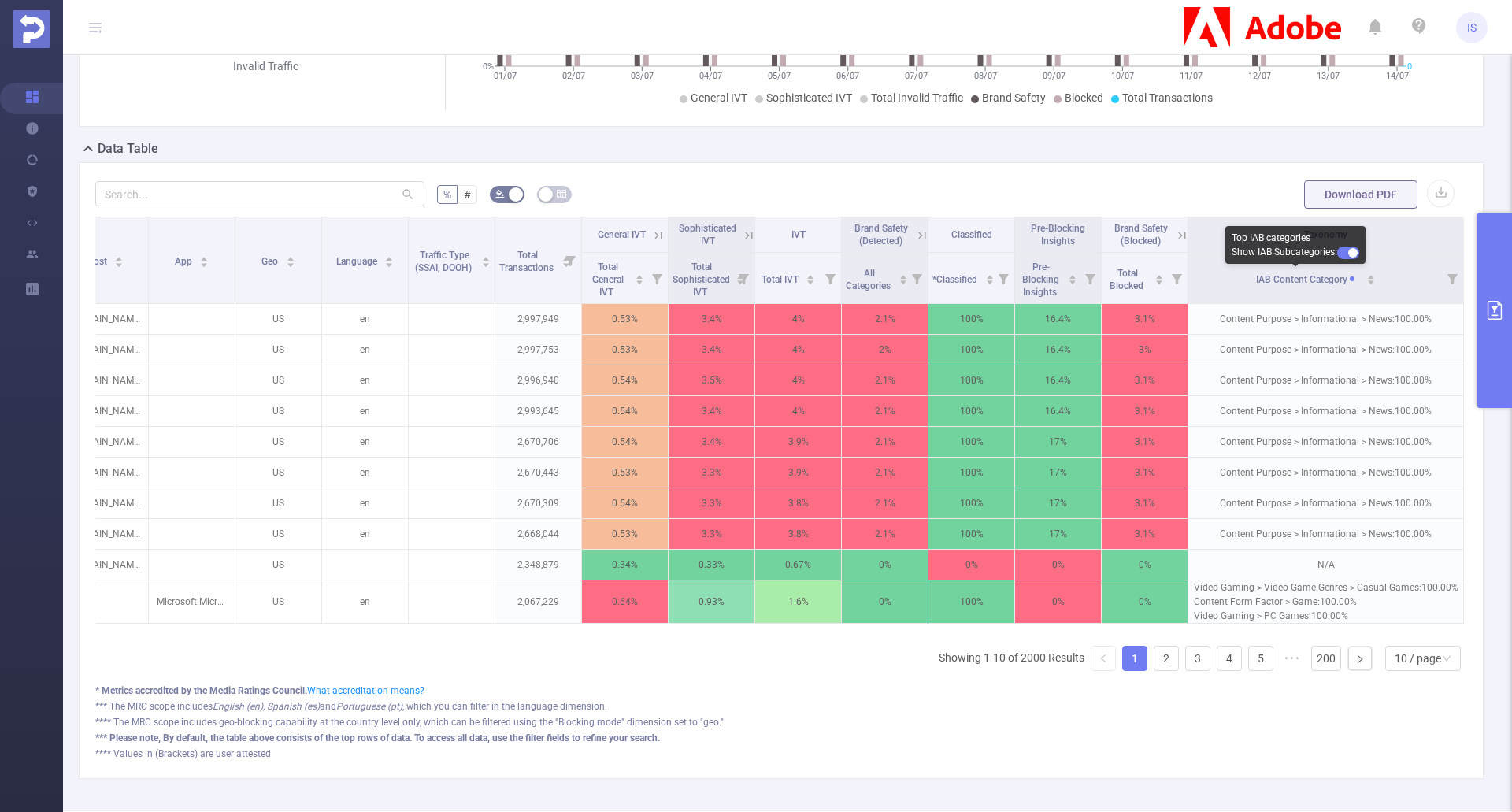
click at [1348, 253] on button "button" at bounding box center [1348, 252] width 22 height 13
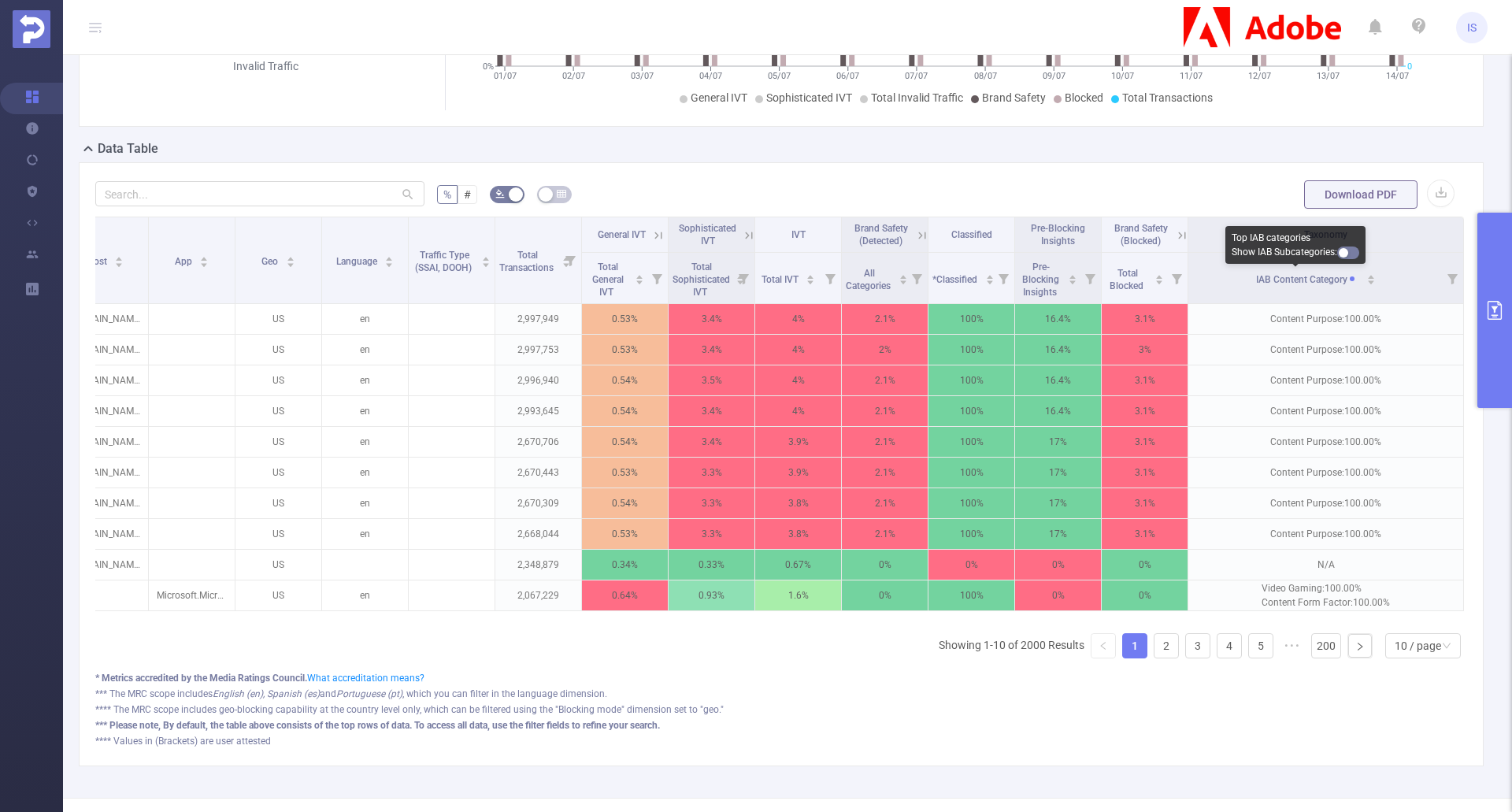
click at [1348, 253] on button "button" at bounding box center [1348, 252] width 22 height 13
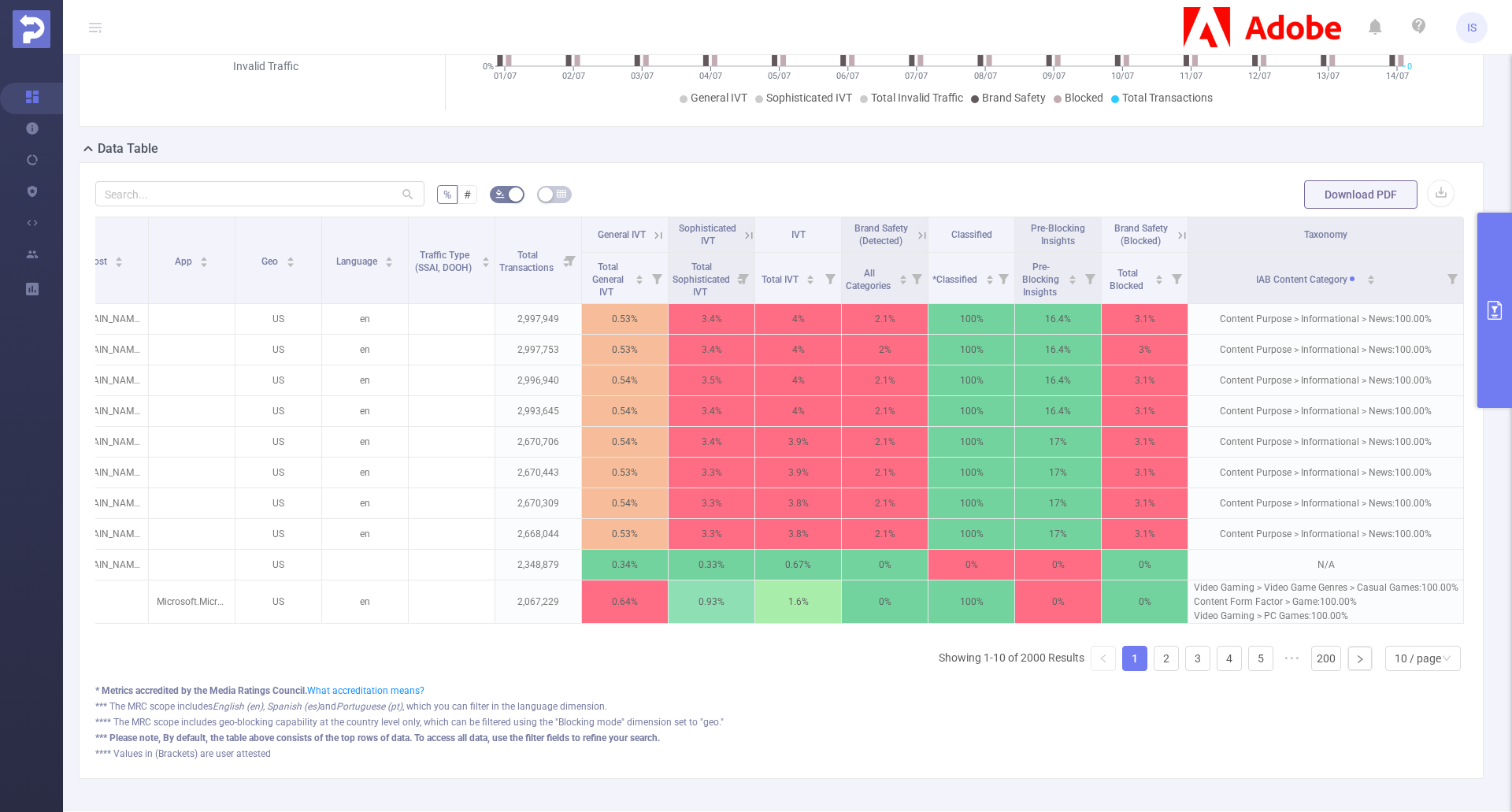
click at [1497, 320] on button "primary" at bounding box center [1495, 310] width 35 height 196
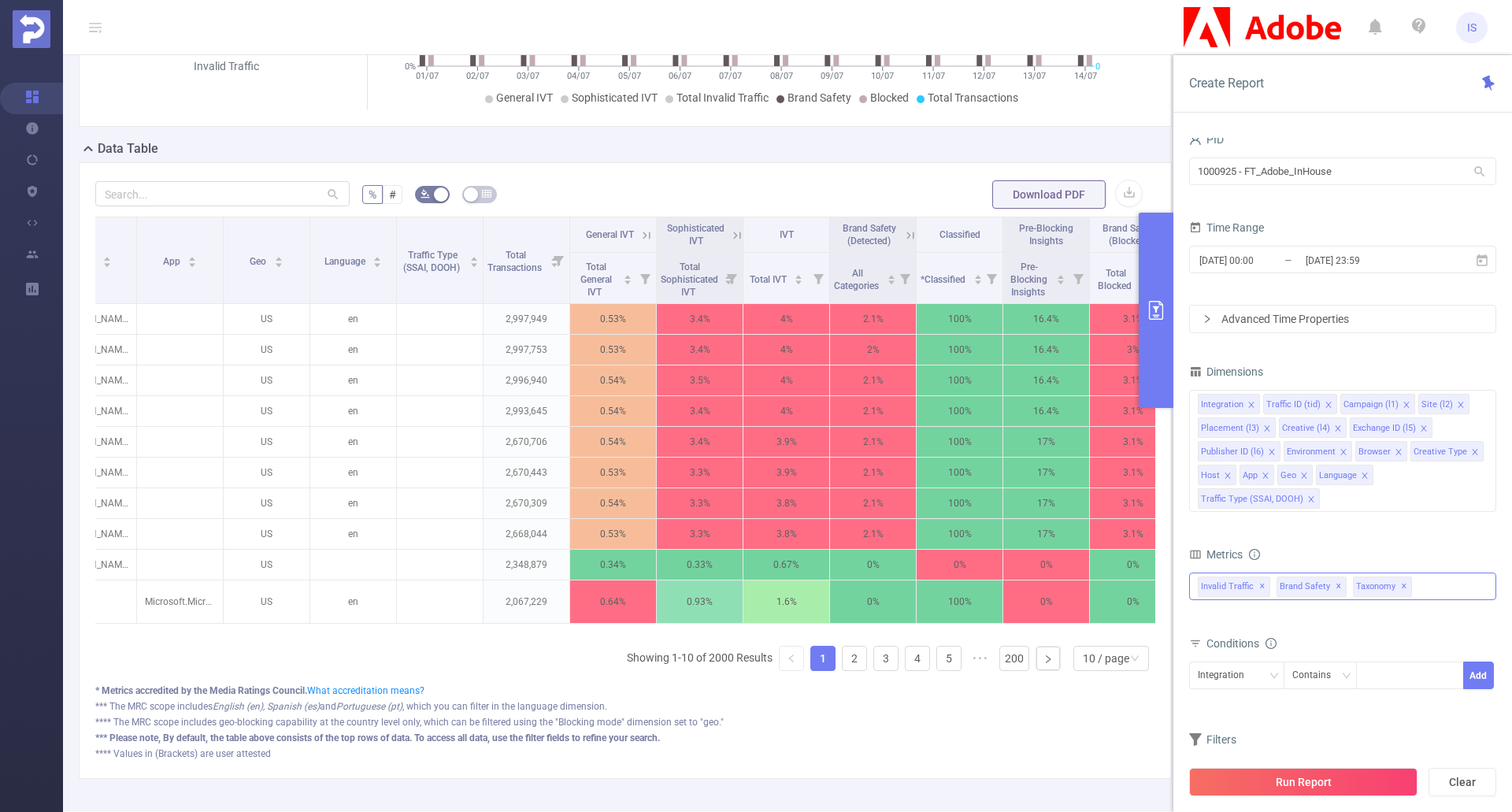
click at [1442, 590] on div "Invalid Traffic ✕ Brand Safety ✕ Anti-Fraud Invalid Traffic Visibility Brand Sa…" at bounding box center [1344, 586] width 308 height 27
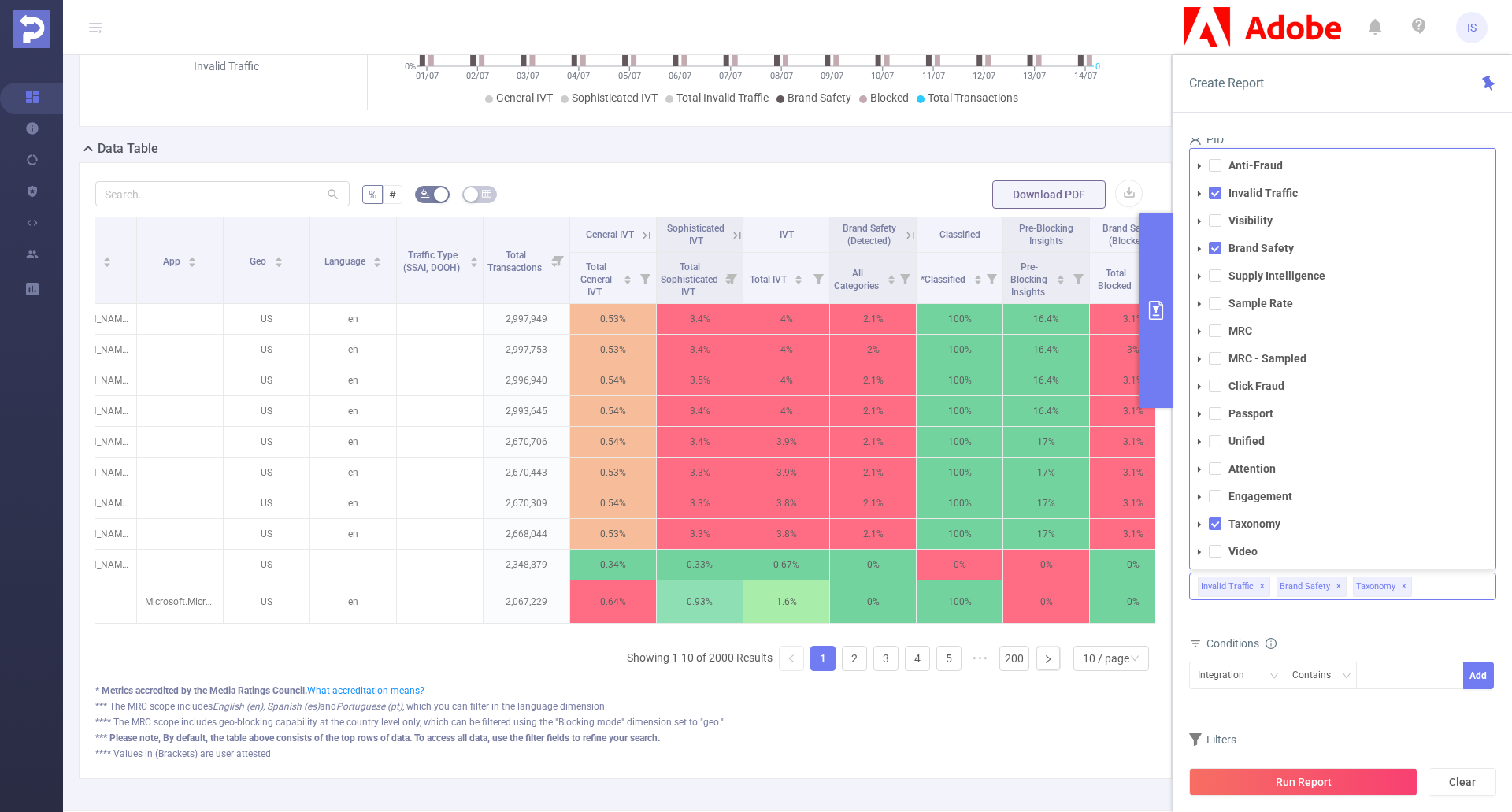
click at [1198, 521] on icon "icon: caret-down" at bounding box center [1199, 525] width 8 height 8
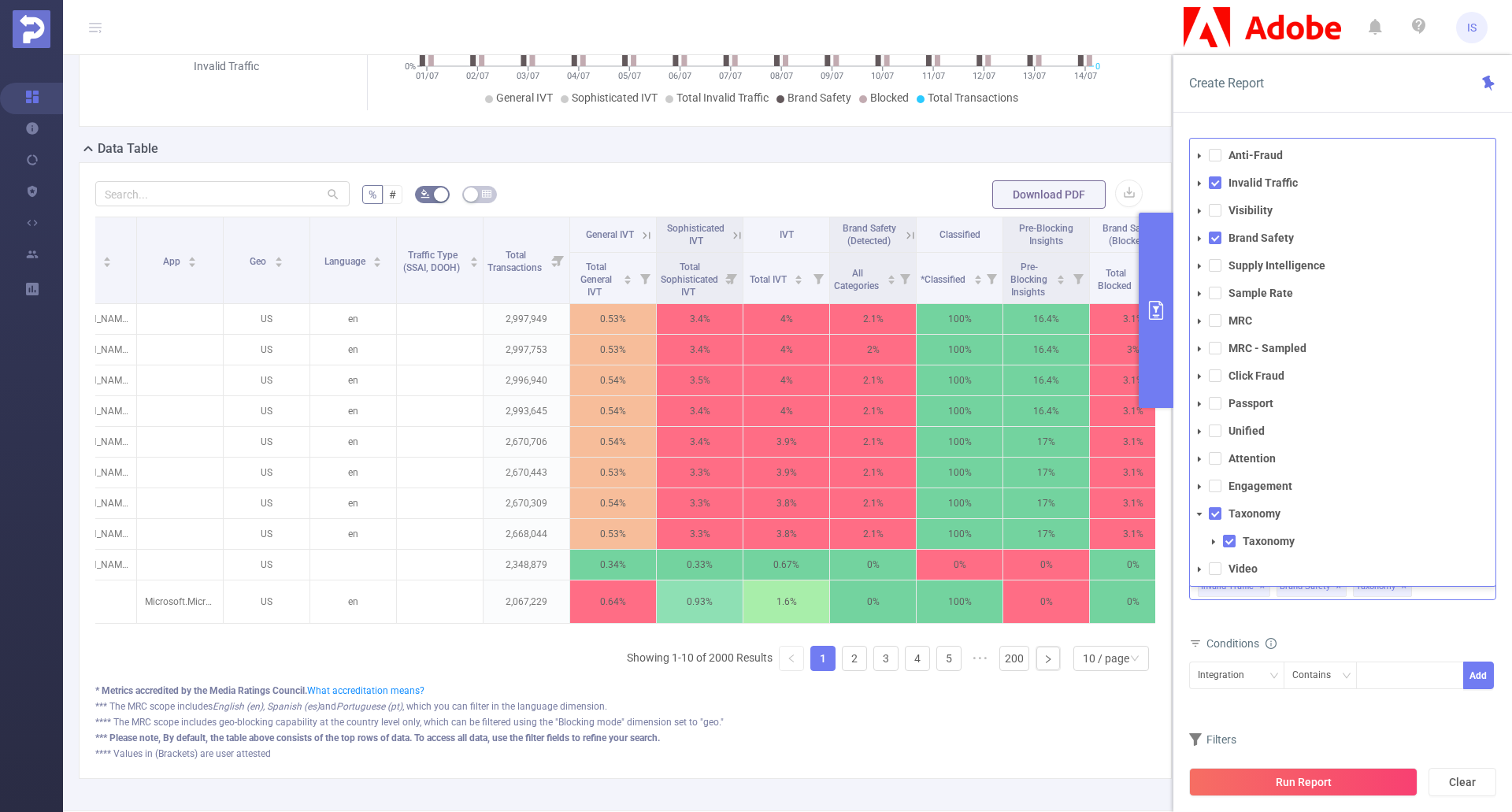
click at [1210, 538] on icon "icon: caret-down" at bounding box center [1214, 542] width 8 height 8
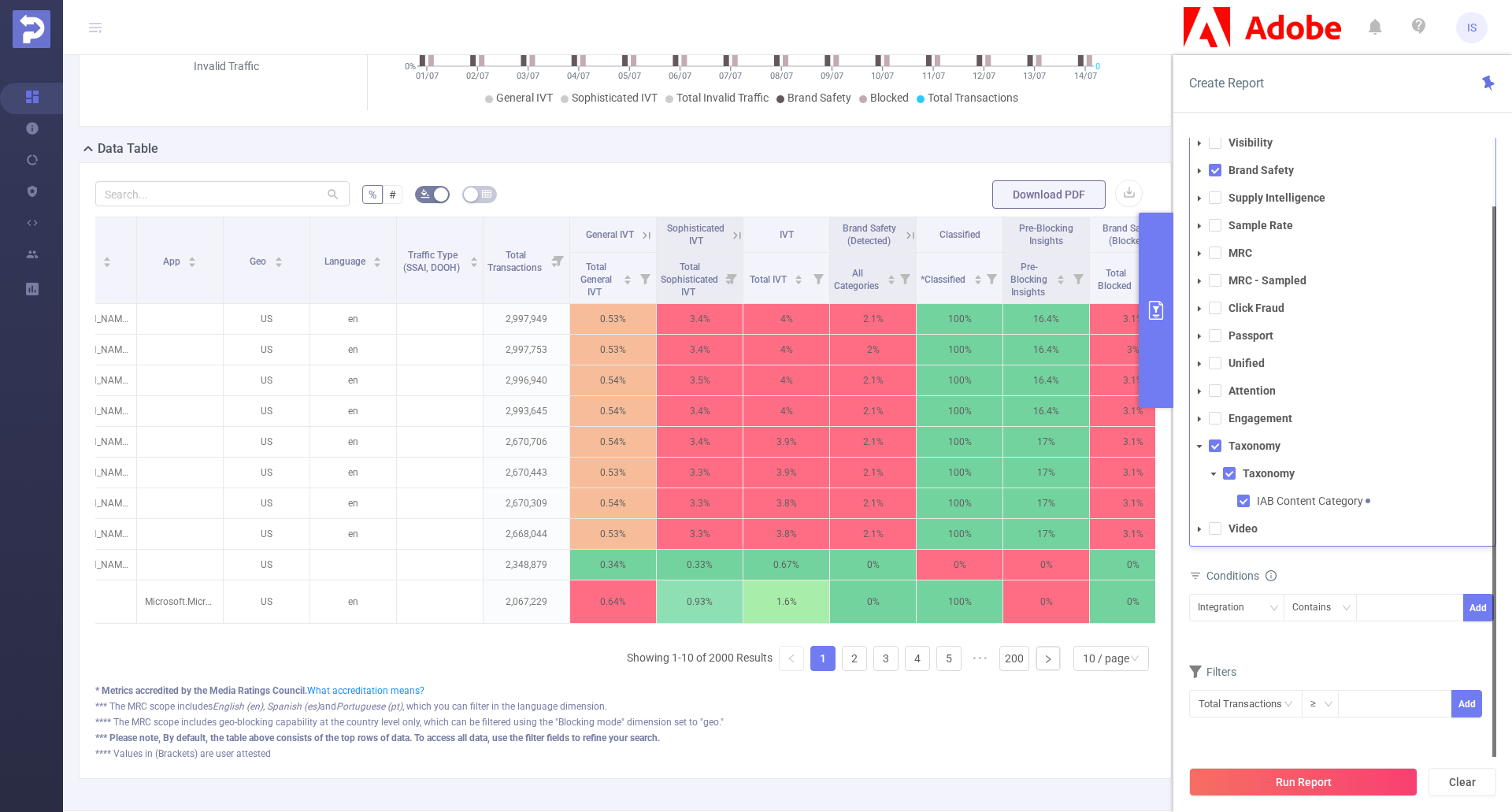
click at [1284, 671] on div "Filters" at bounding box center [1344, 674] width 308 height 26
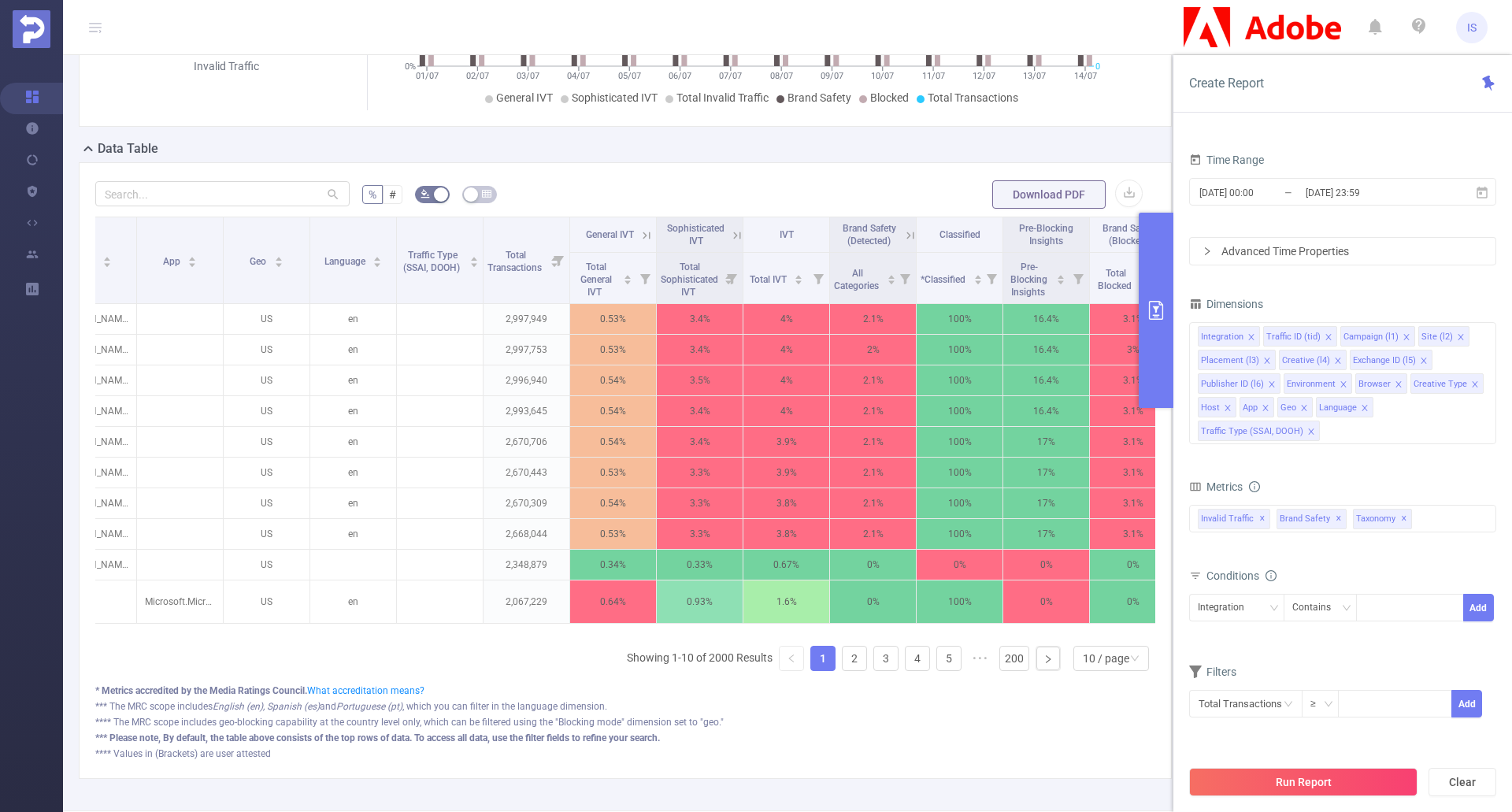
click at [1168, 343] on button "primary" at bounding box center [1157, 310] width 35 height 196
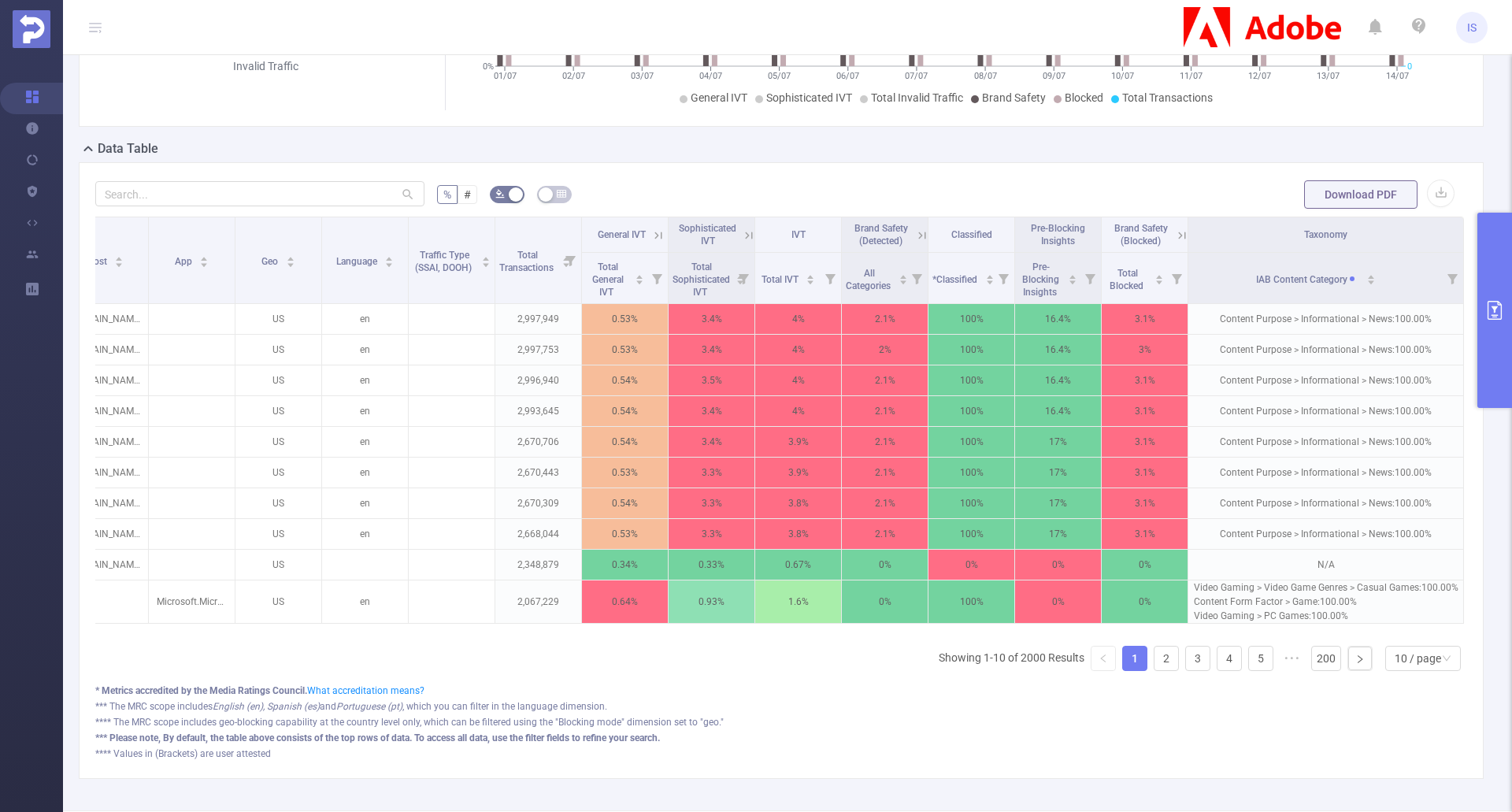
click at [1016, 761] on div "**** Values in (Brackets) are user attested" at bounding box center [781, 754] width 1372 height 15
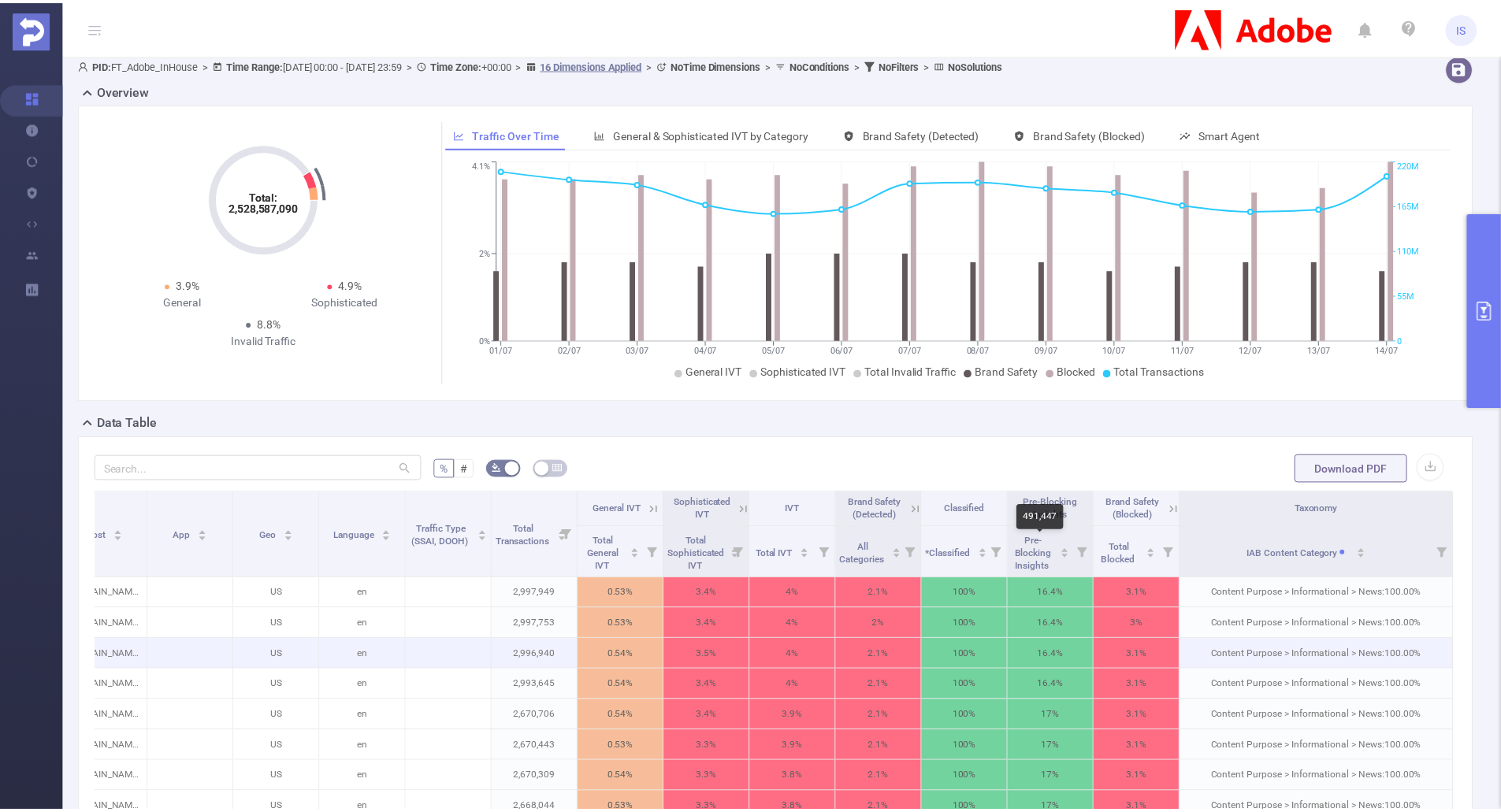
scroll to position [0, 0]
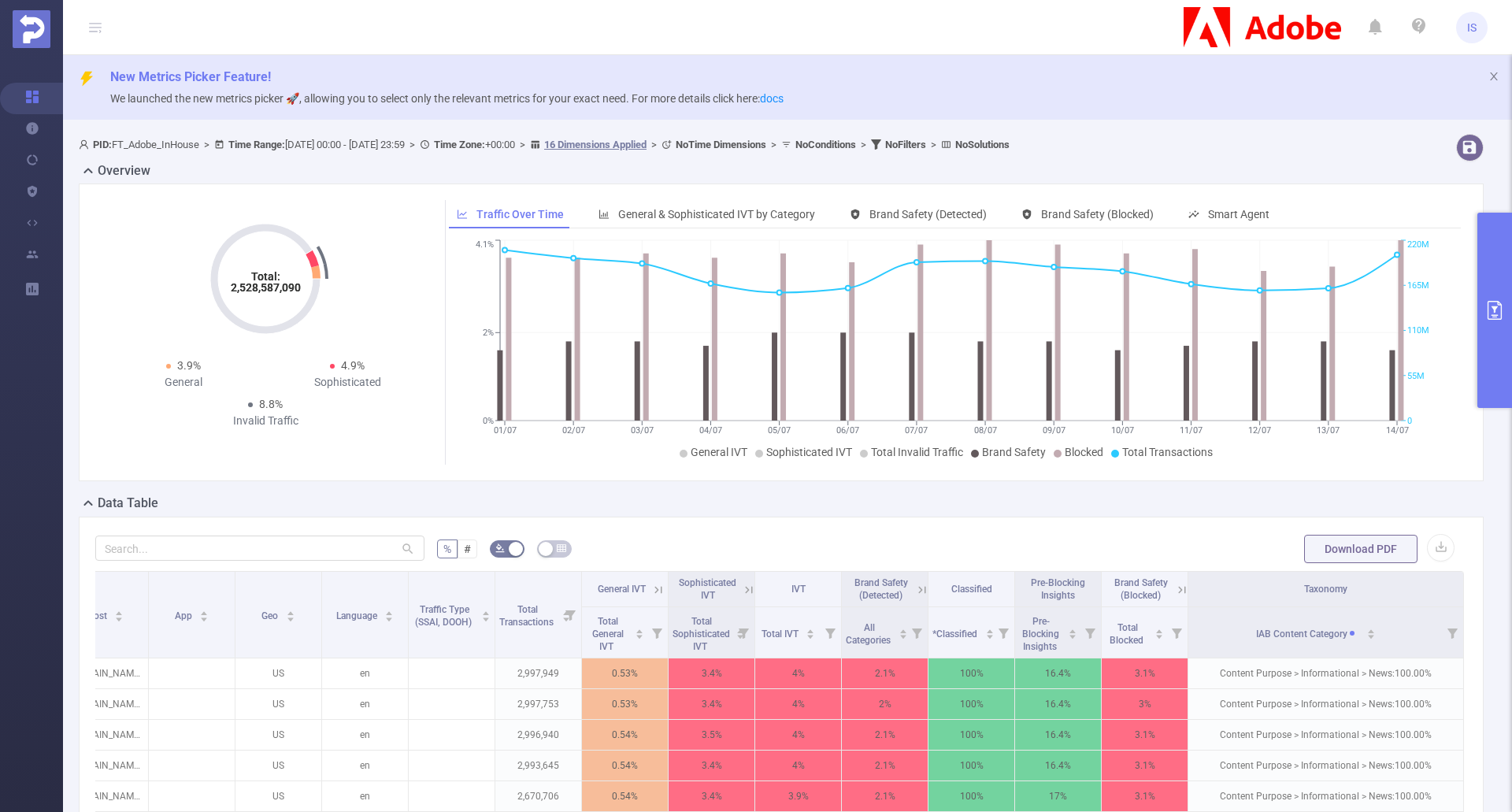
click at [1499, 328] on button "primary" at bounding box center [1495, 310] width 35 height 196
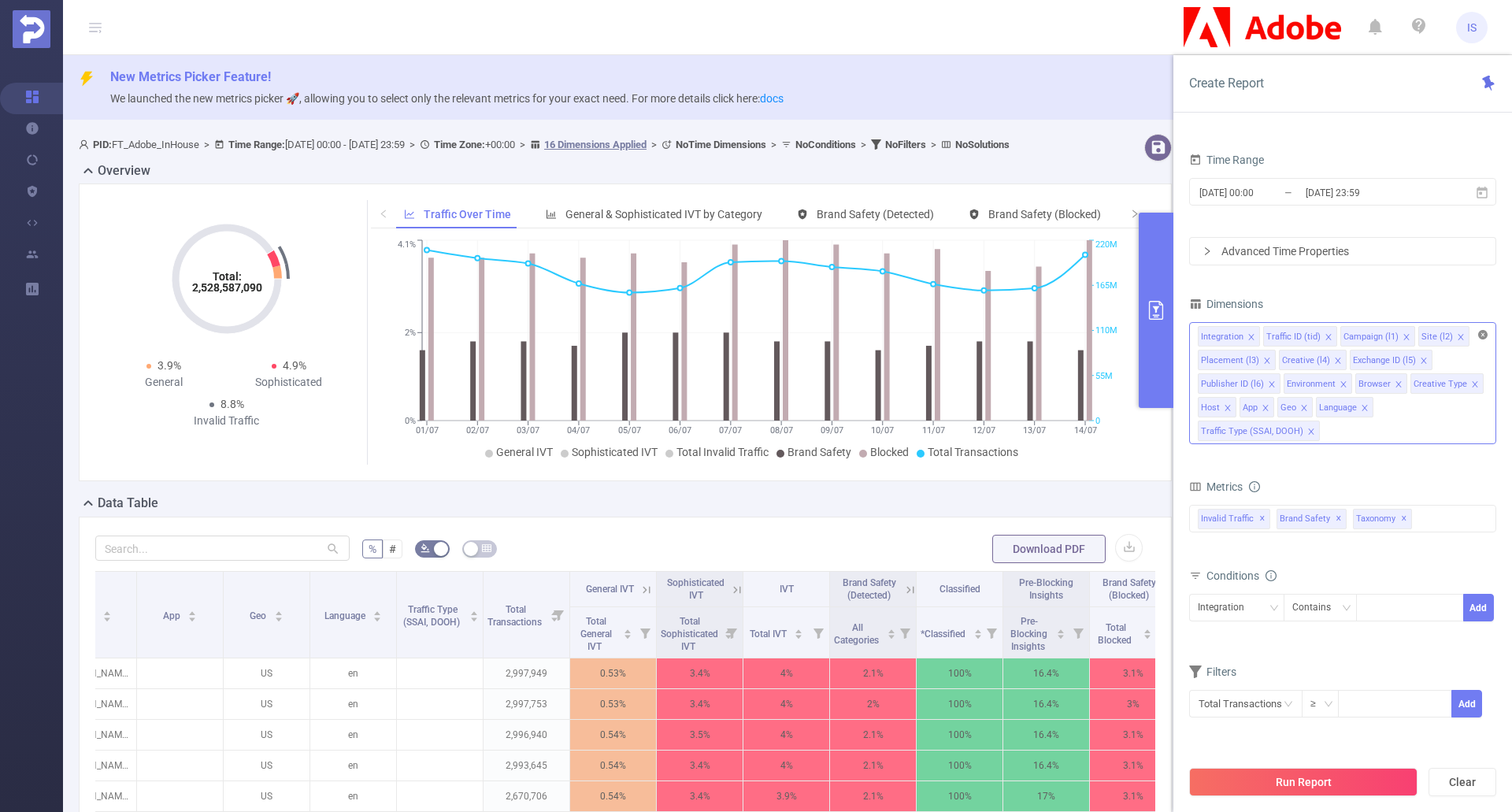
click at [1483, 332] on icon "icon: close-circle" at bounding box center [1484, 335] width 10 height 10
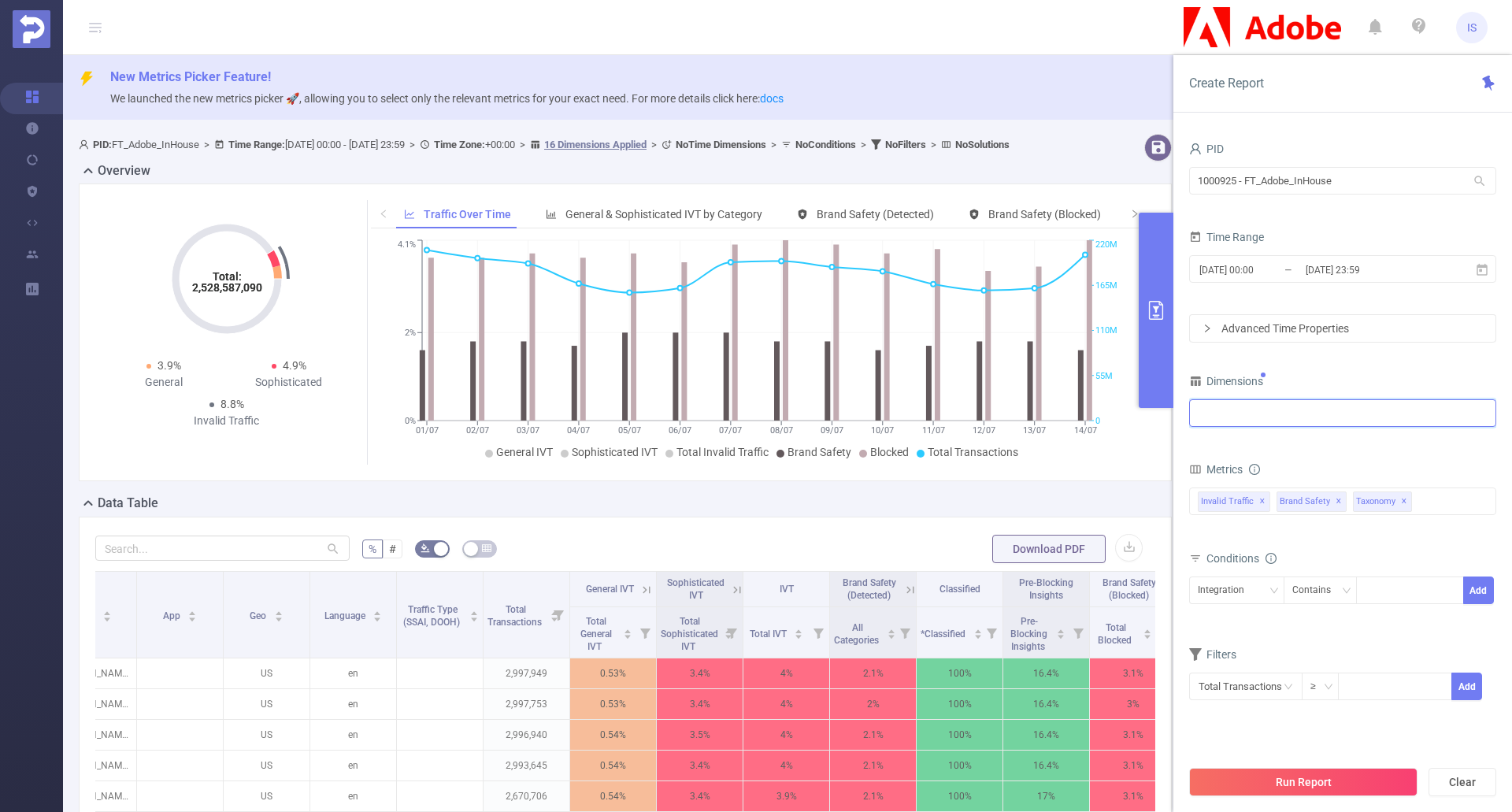
click at [1365, 443] on form "Dimensions Metrics total Total General IVT Data Centers Disclosed Bots Known Cr…" at bounding box center [1344, 545] width 308 height 351
click at [1308, 782] on button "Run Report" at bounding box center [1304, 782] width 229 height 28
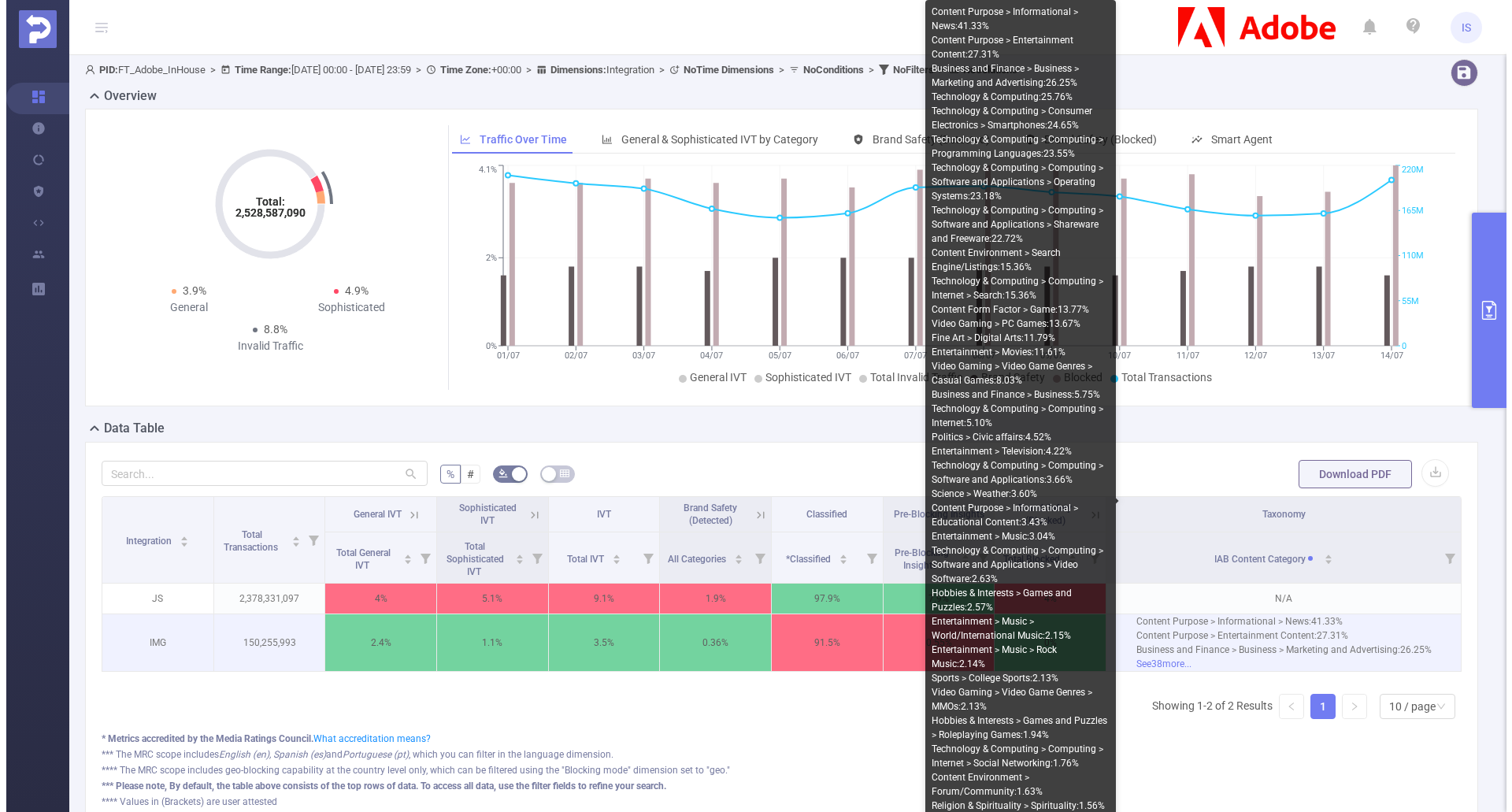
scroll to position [79, 0]
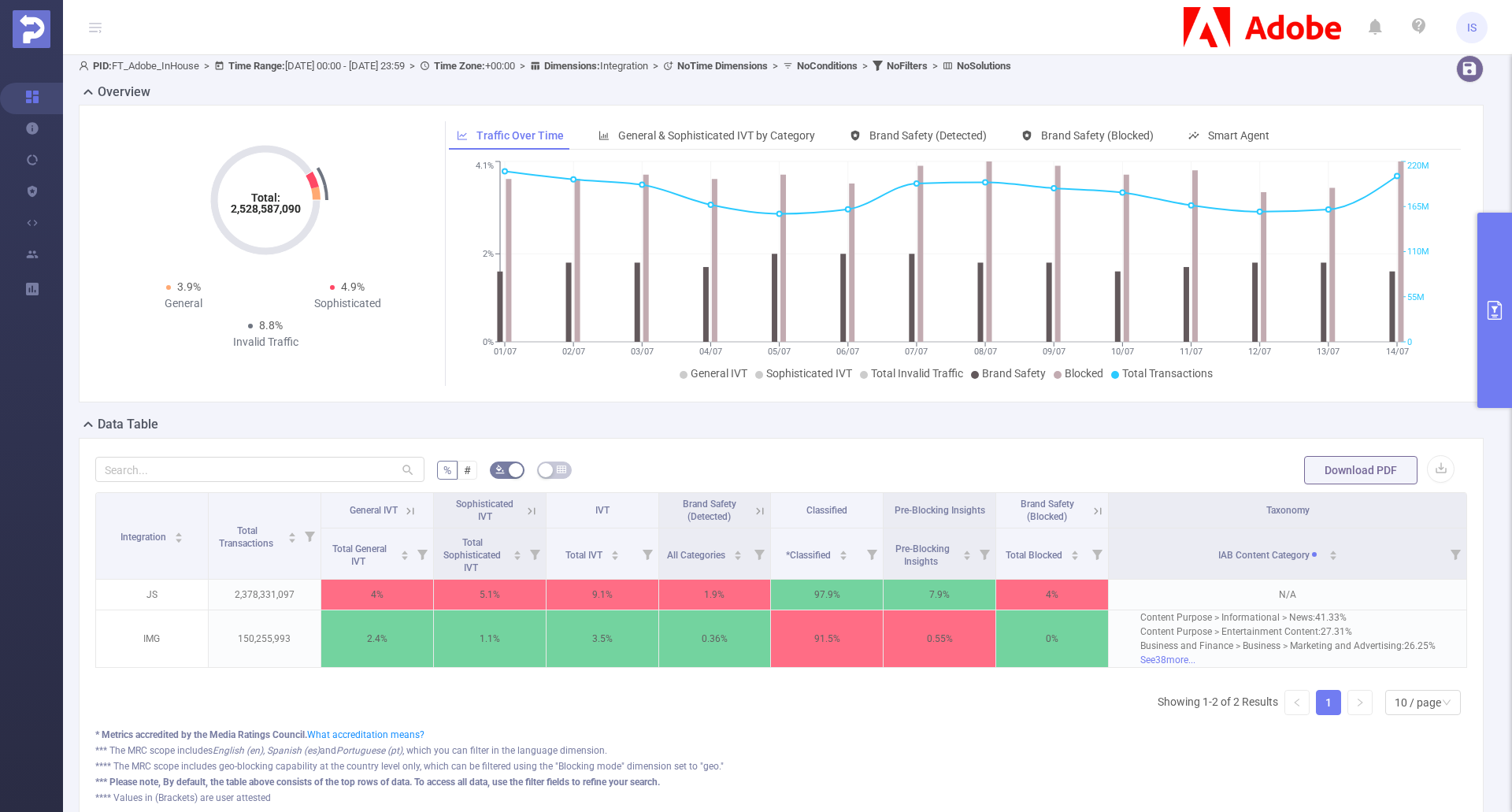
click at [1494, 329] on button "primary" at bounding box center [1495, 310] width 35 height 196
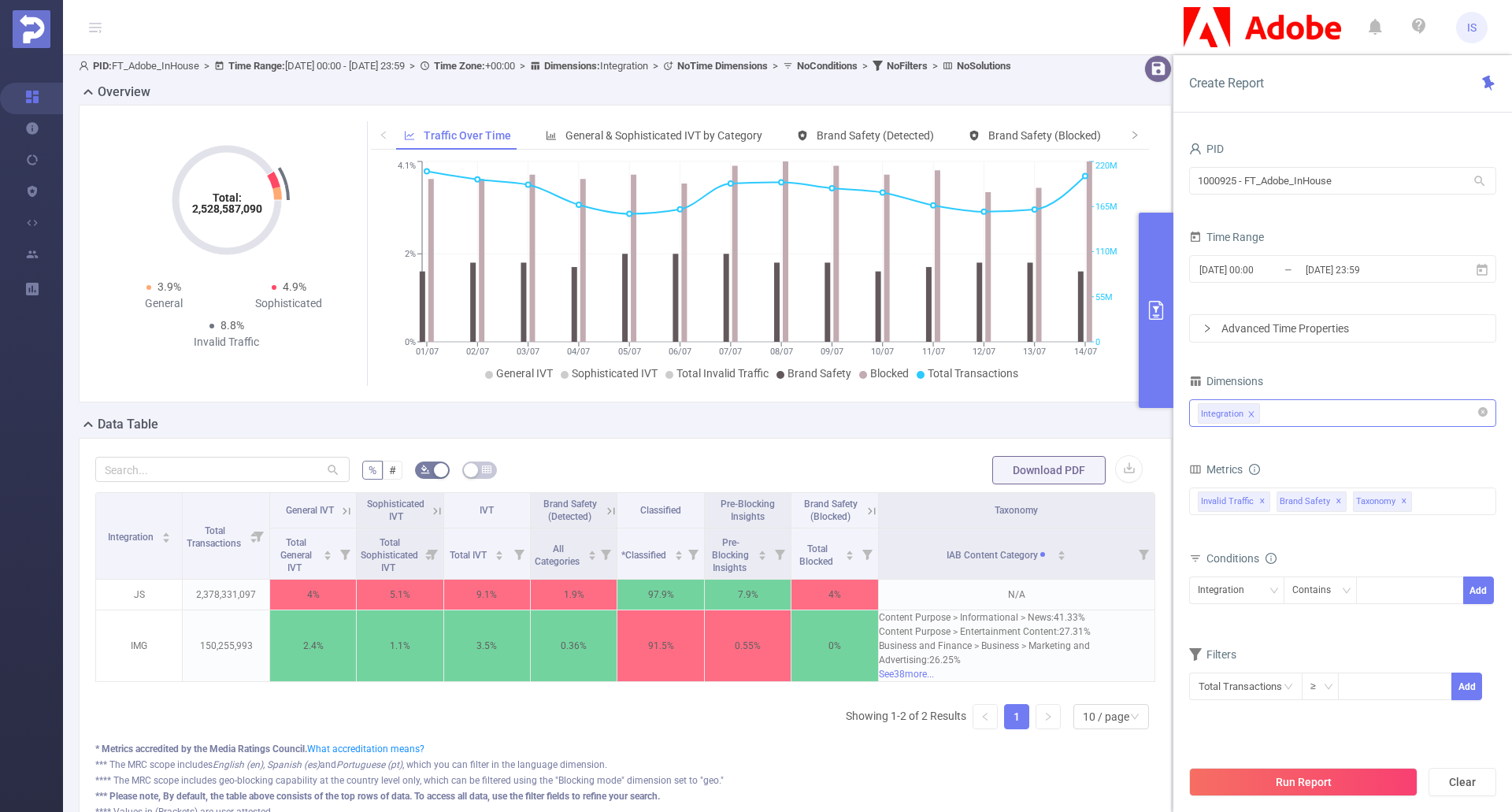
click at [1156, 313] on icon "primary" at bounding box center [1156, 310] width 15 height 18
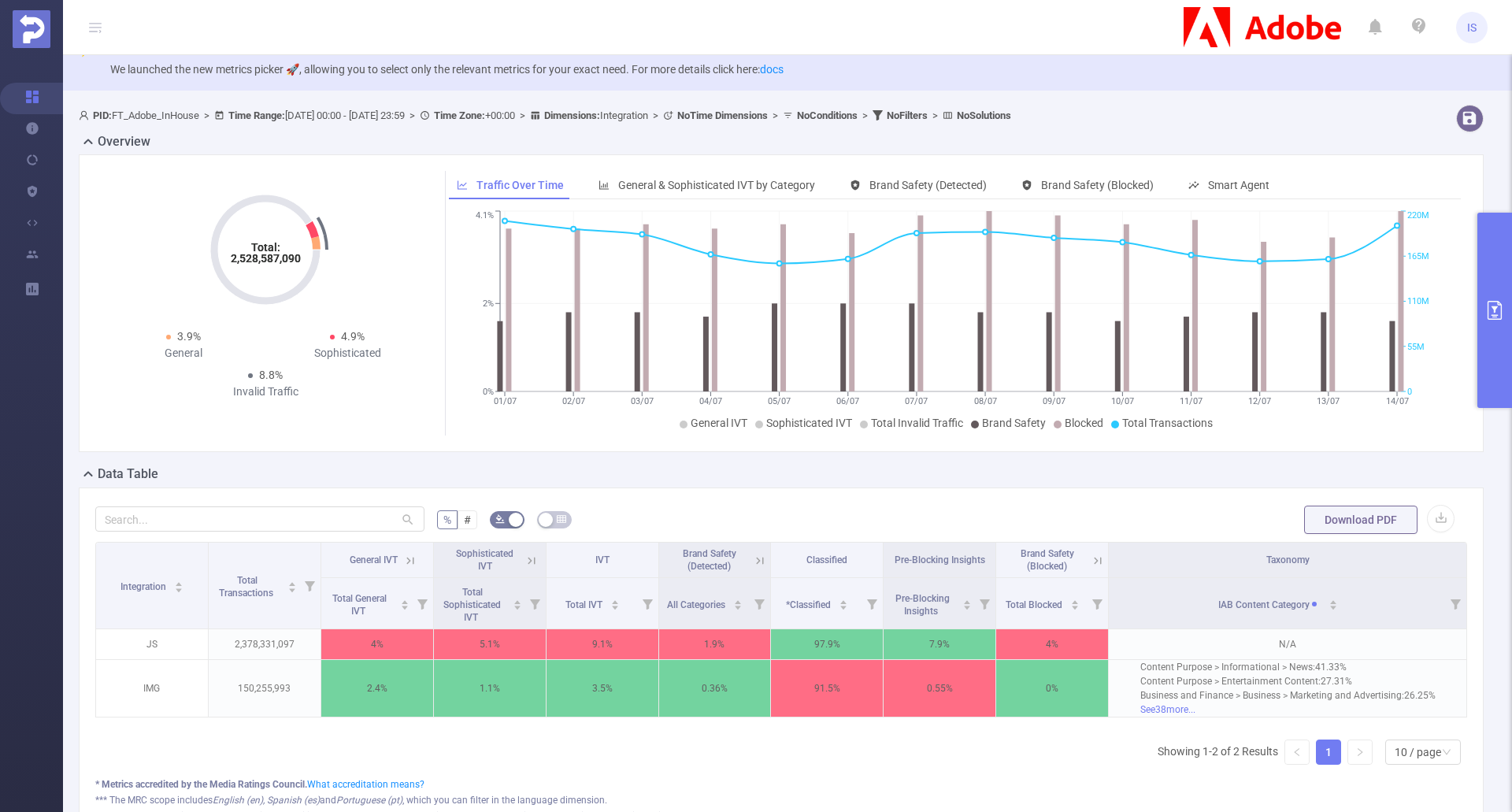
scroll to position [0, 0]
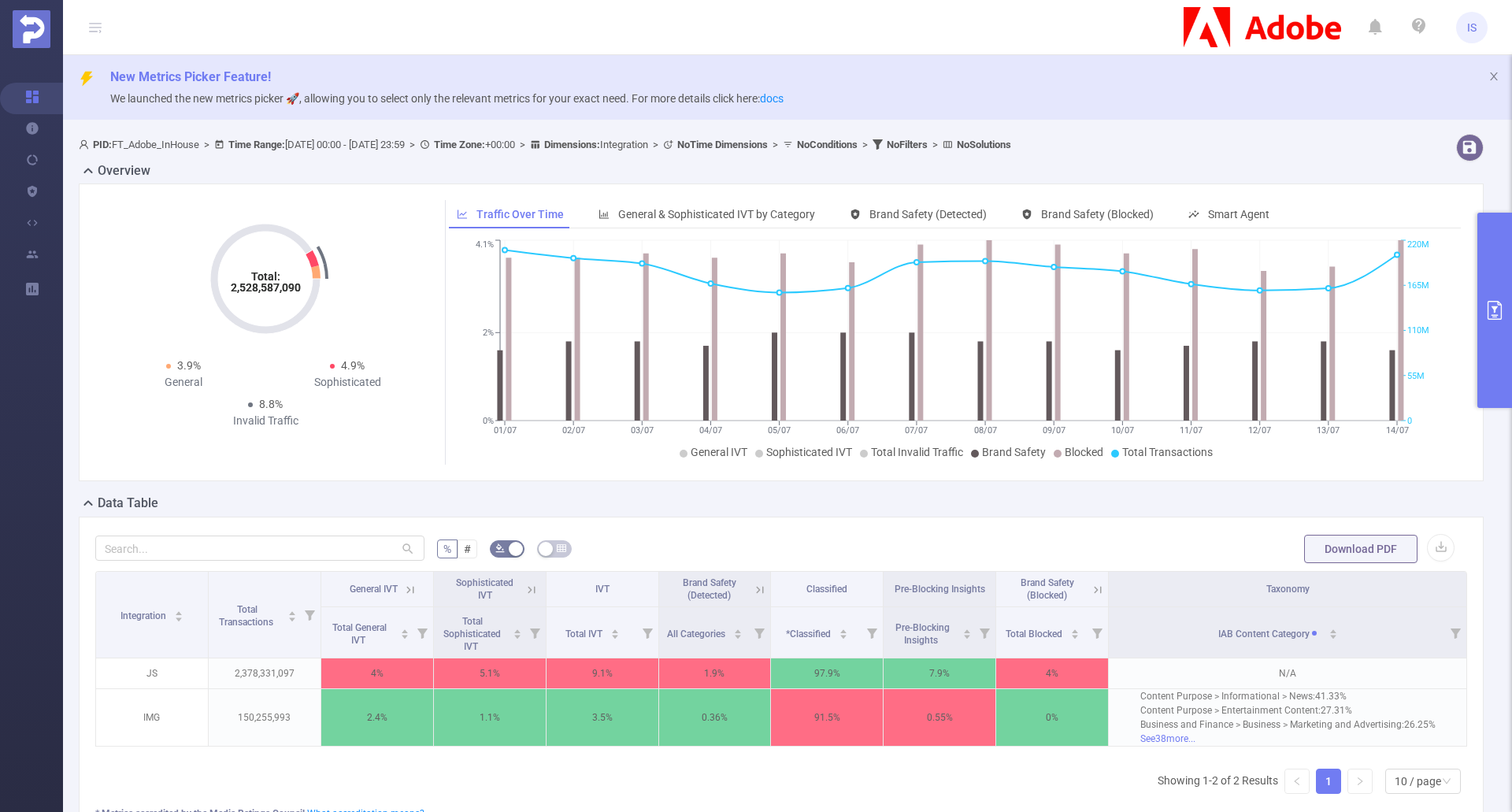
click at [1489, 337] on button "primary" at bounding box center [1495, 310] width 35 height 196
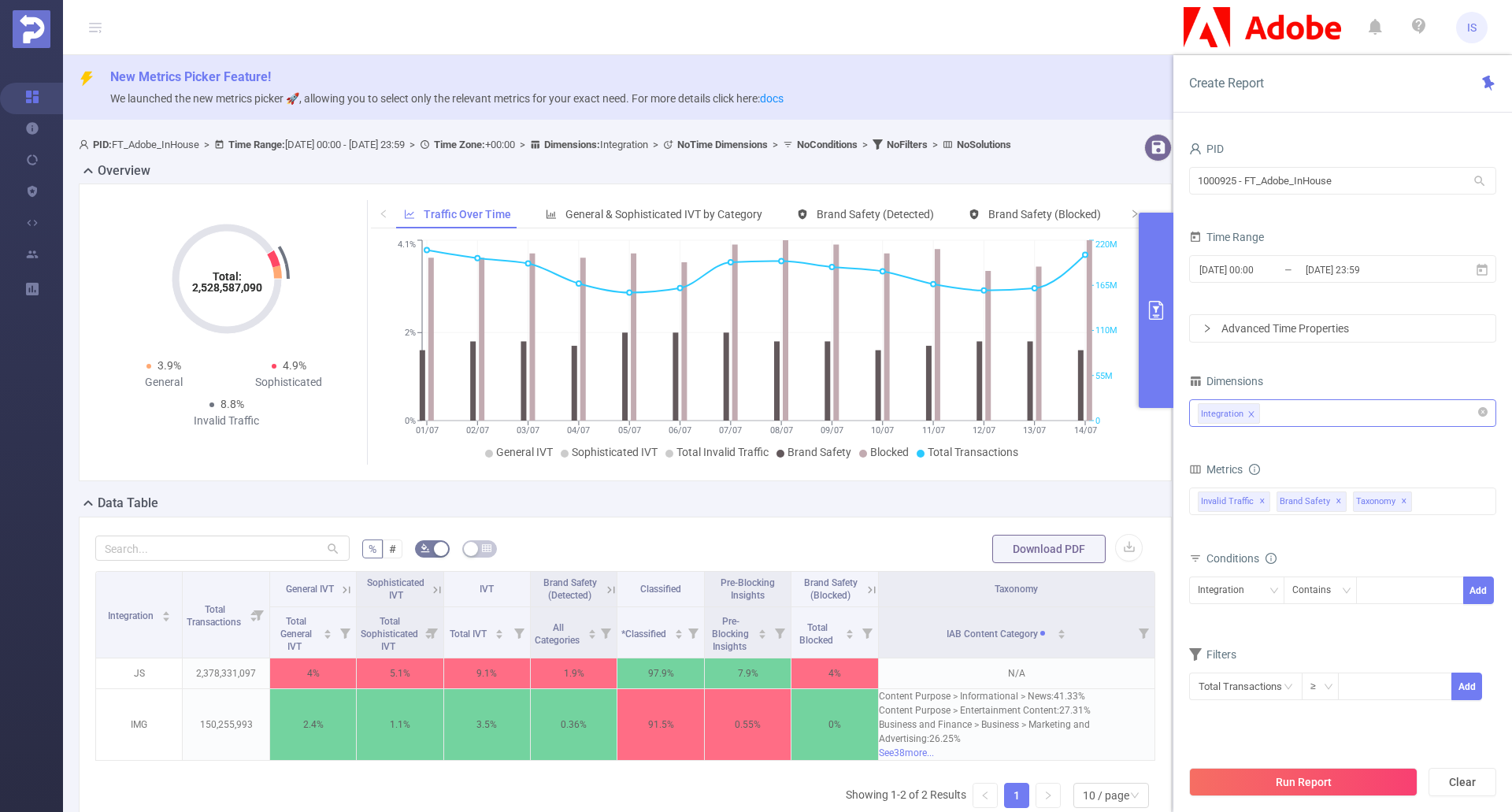
click at [1310, 423] on div "Integration" at bounding box center [1344, 413] width 290 height 26
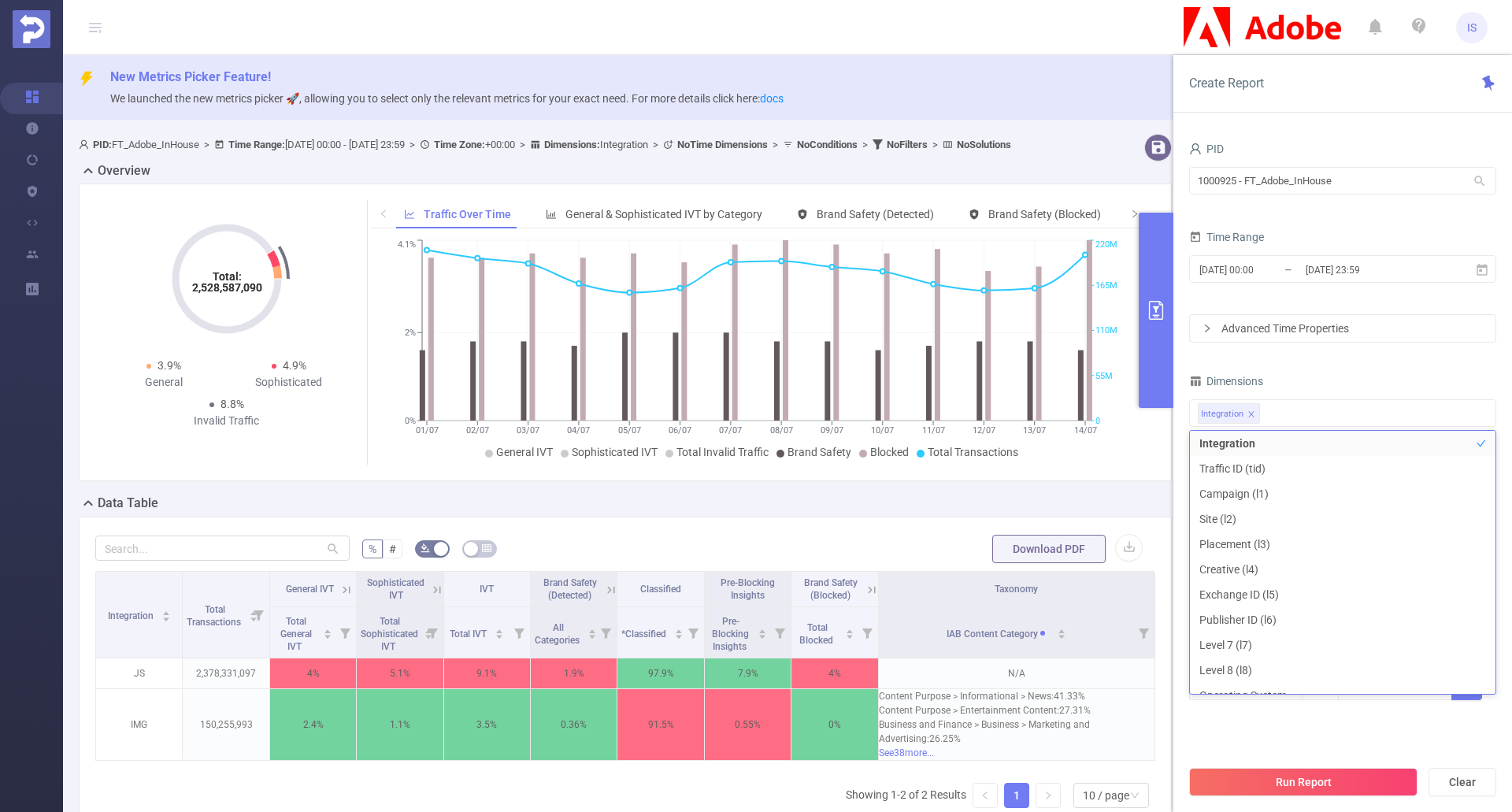
click at [1343, 357] on div "PID 1000925 - FT_Adobe_InHouse 1000925 - FT_Adobe_InHouse Time Range [DATE] 00:…" at bounding box center [1344, 429] width 308 height 583
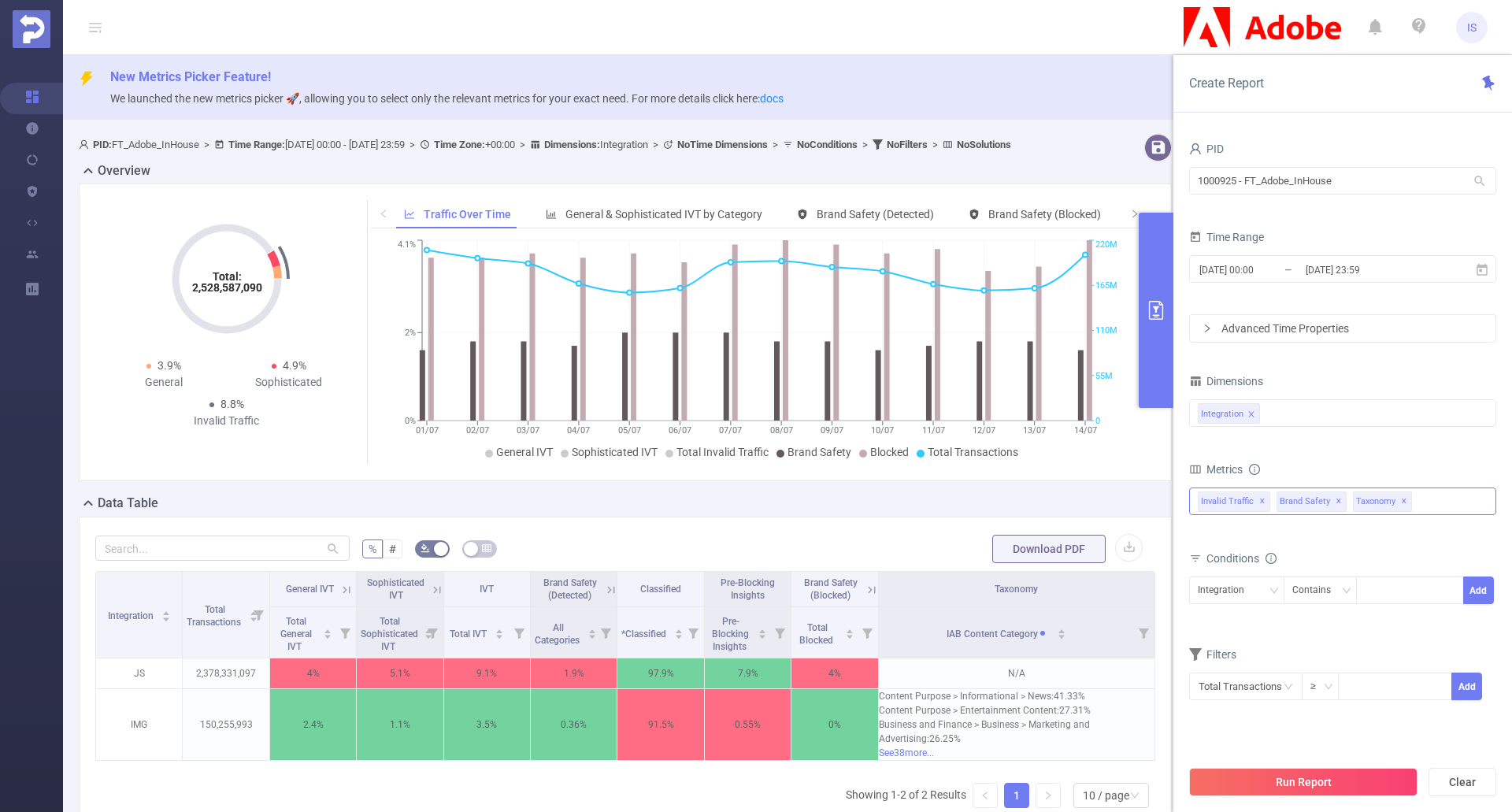
click at [1430, 498] on div "Invalid Traffic ✕ Brand Safety ✕ Anti-Fraud Invalid Traffic Visibility Brand Sa…" at bounding box center [1344, 501] width 308 height 27
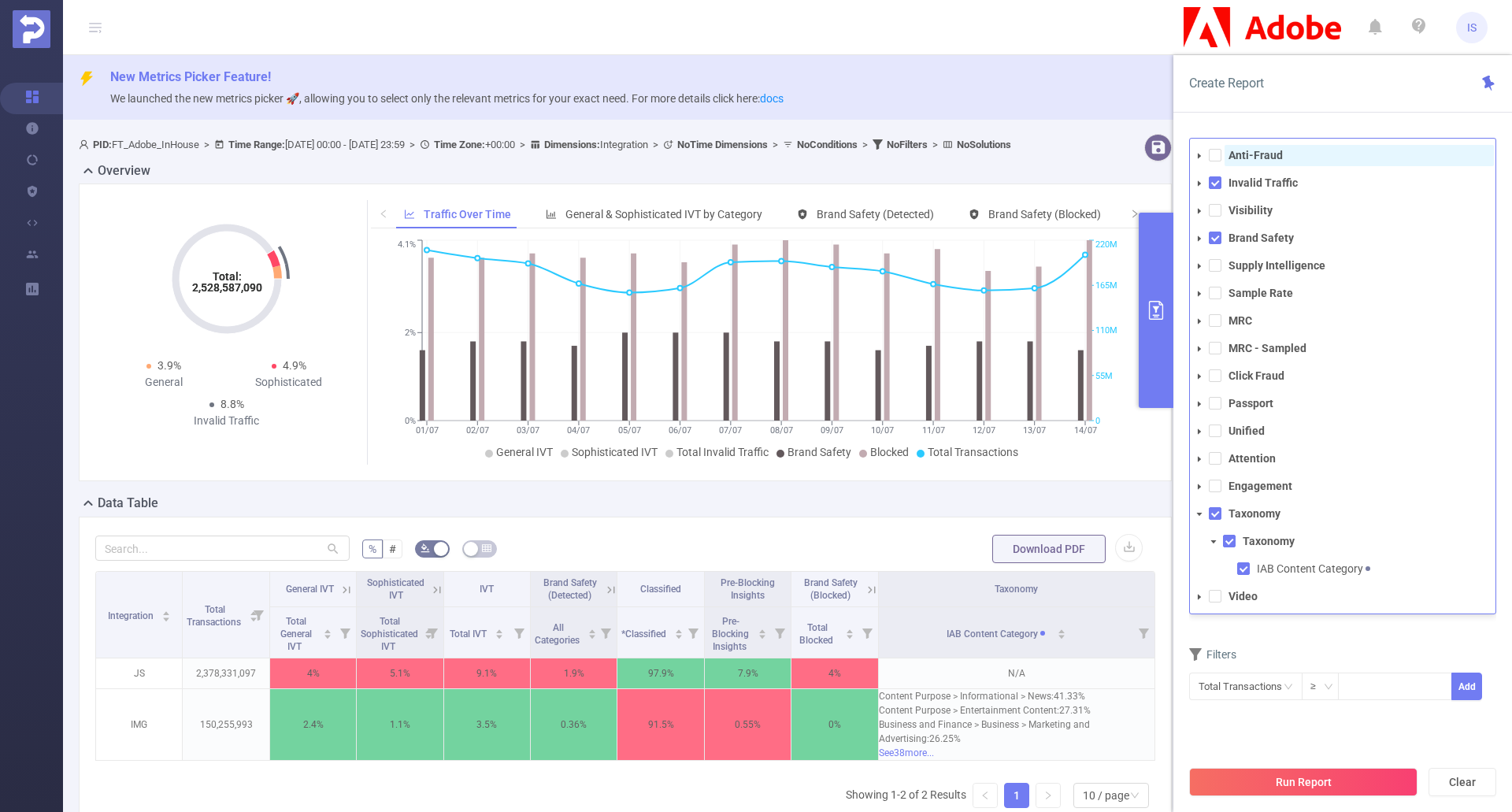
click at [1235, 153] on strong "Anti-Fraud" at bounding box center [1256, 155] width 55 height 13
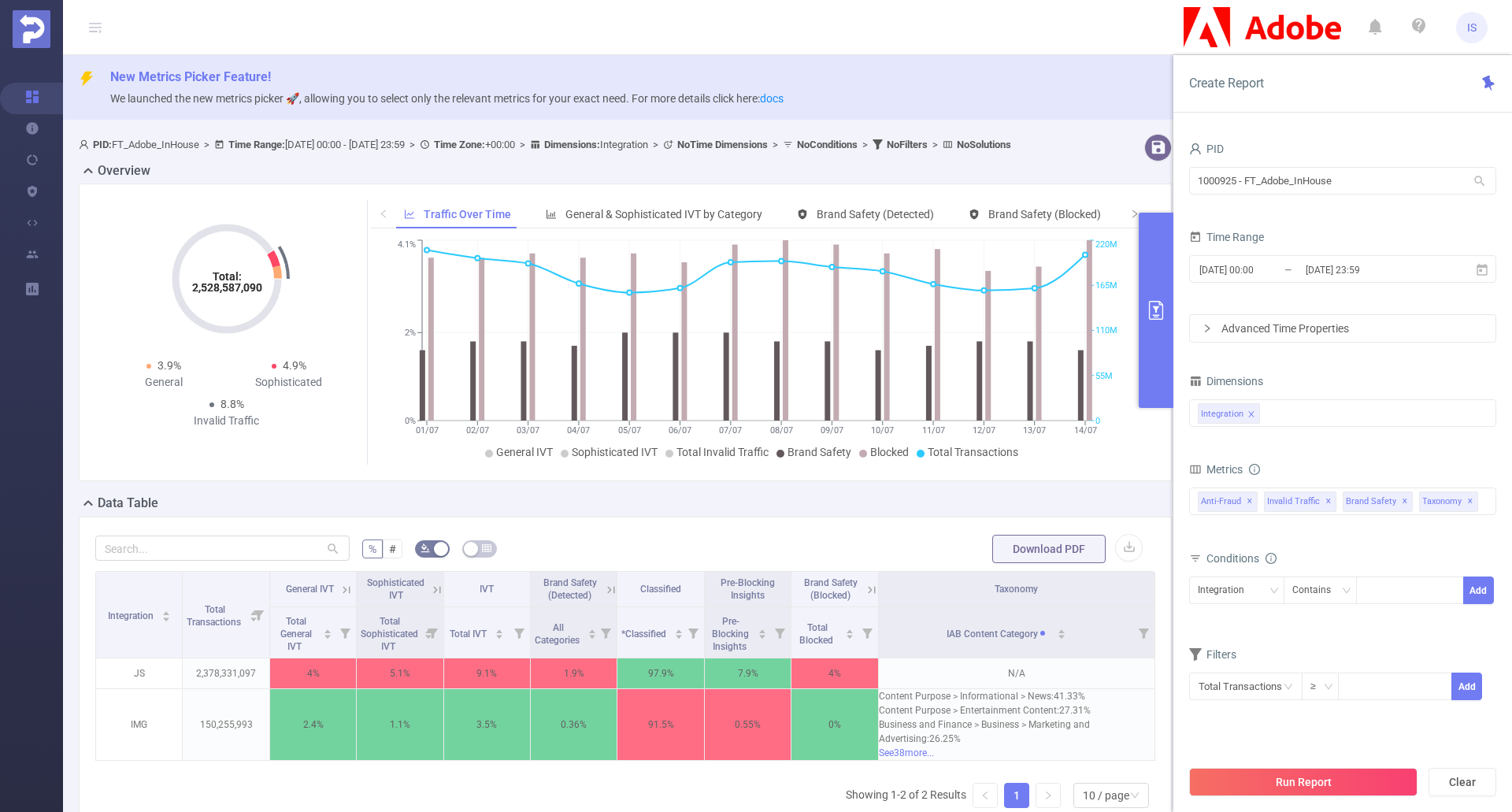
click at [1346, 104] on div "Create Report" at bounding box center [1344, 84] width 339 height 57
click at [1346, 424] on div "Integration" at bounding box center [1344, 413] width 290 height 26
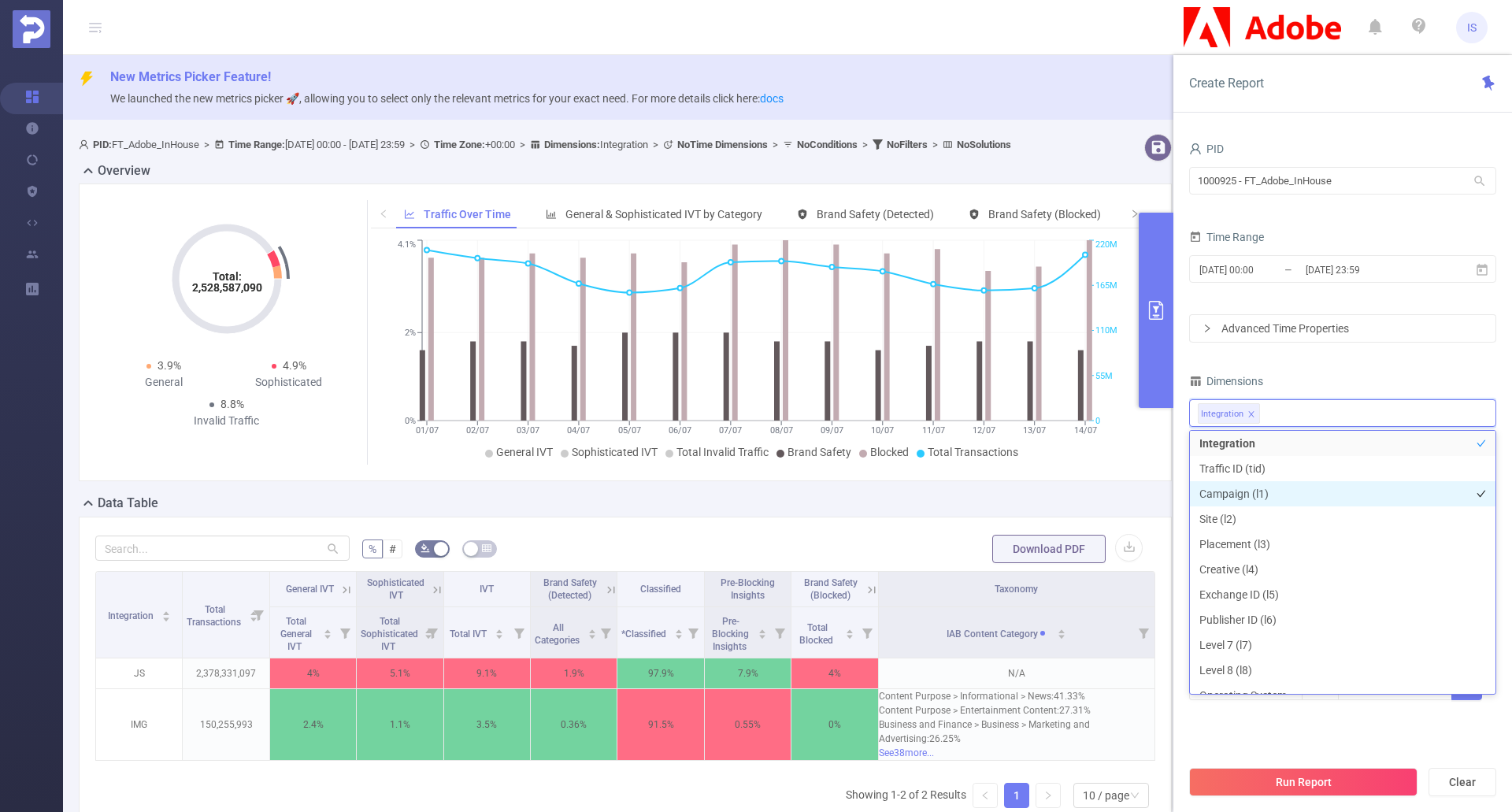
click at [1252, 497] on li "Campaign (l1)" at bounding box center [1344, 494] width 306 height 25
click at [1219, 522] on li "Site (l2)" at bounding box center [1344, 519] width 306 height 25
click at [1249, 466] on li "Traffic ID (tid)" at bounding box center [1344, 468] width 306 height 25
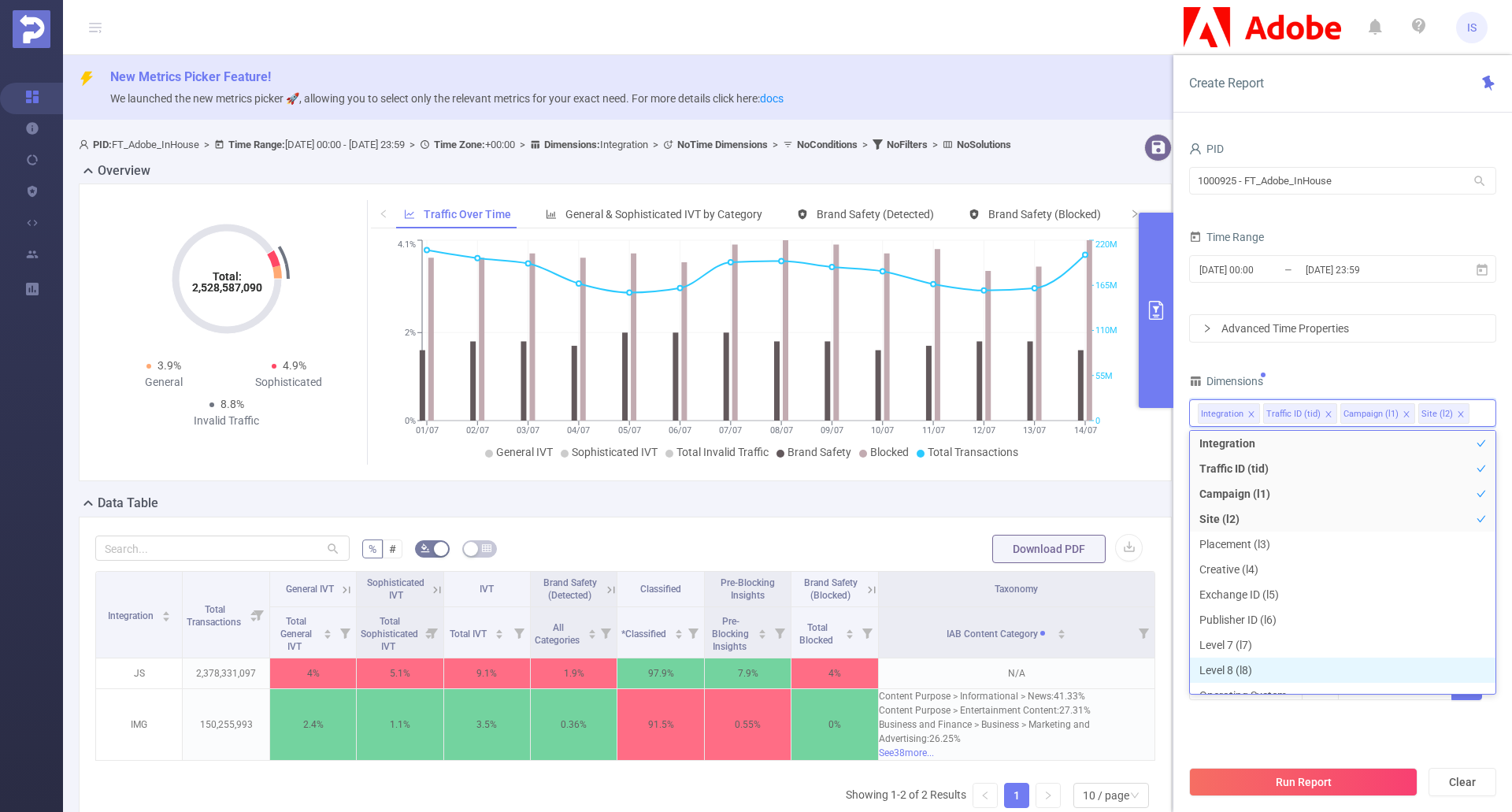
scroll to position [18, 0]
click at [1322, 741] on section "PID 1000925 - FT_Adobe_InHouse 1000925 - FT_Adobe_InHouse Time Range [DATE] 00:…" at bounding box center [1344, 448] width 308 height 619
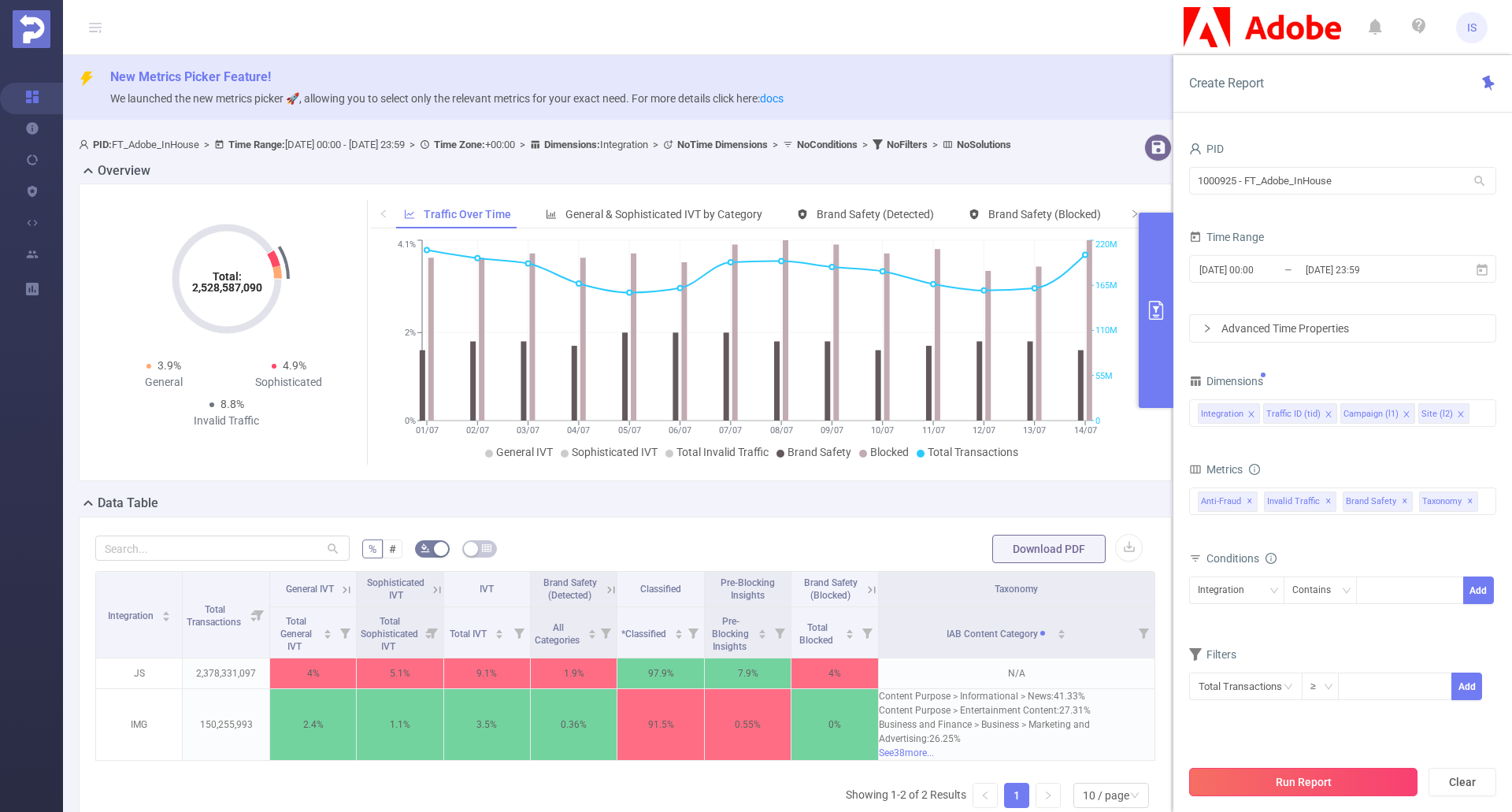
click at [1291, 782] on button "Run Report" at bounding box center [1304, 782] width 229 height 28
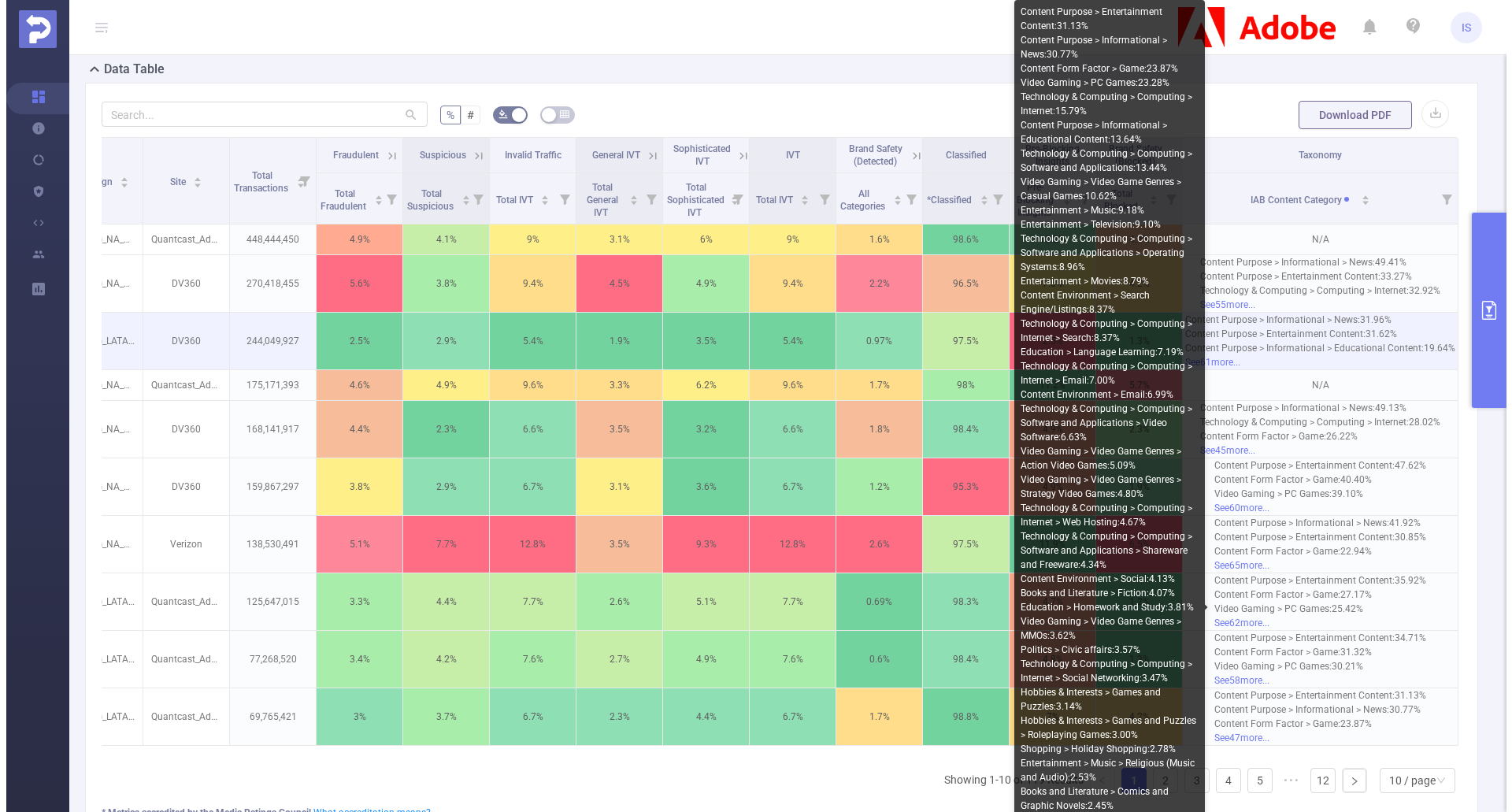
scroll to position [394, 0]
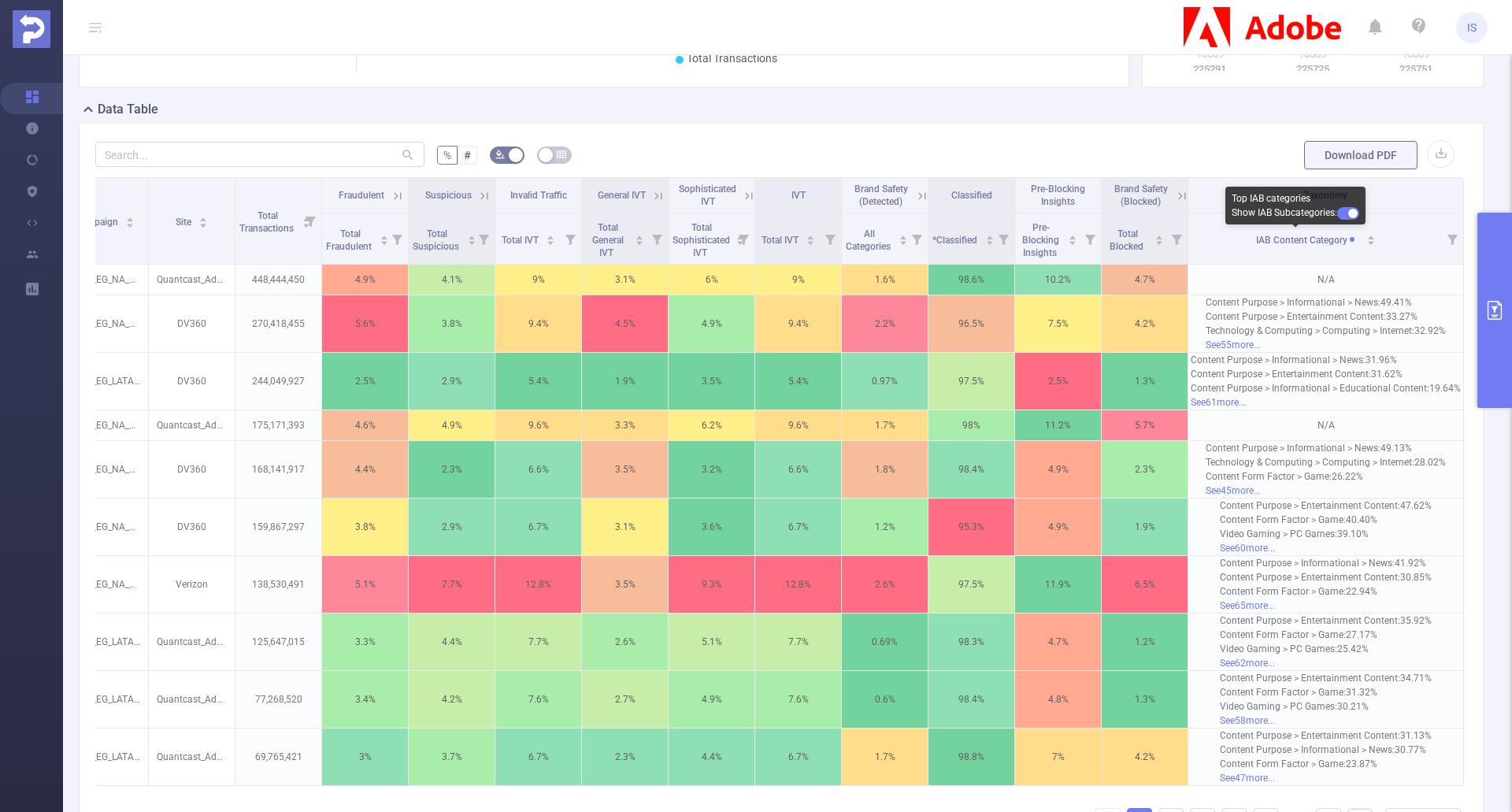
click at [1347, 214] on button "button" at bounding box center [1348, 213] width 22 height 13
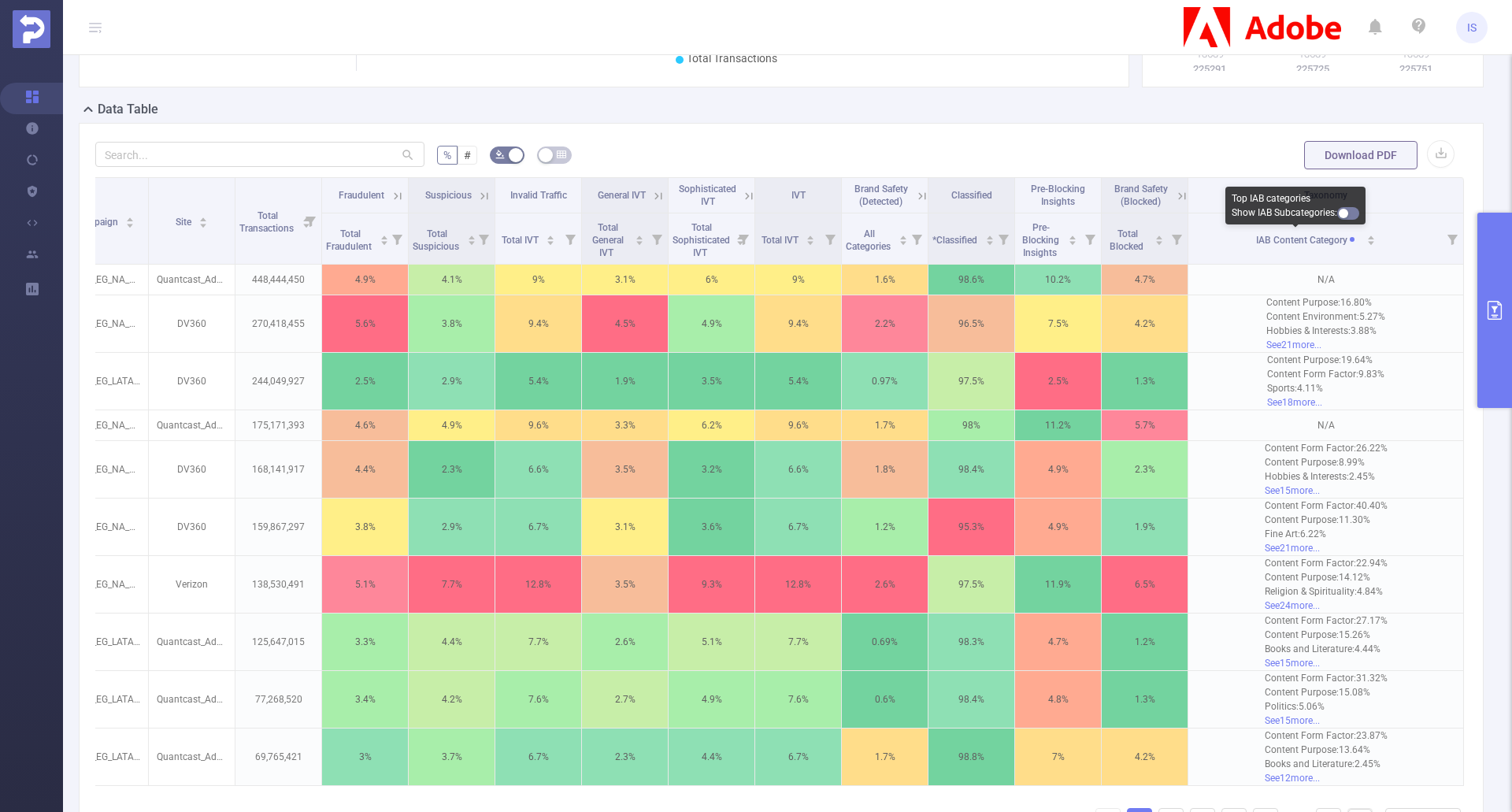
click at [1348, 212] on button "button" at bounding box center [1348, 213] width 22 height 13
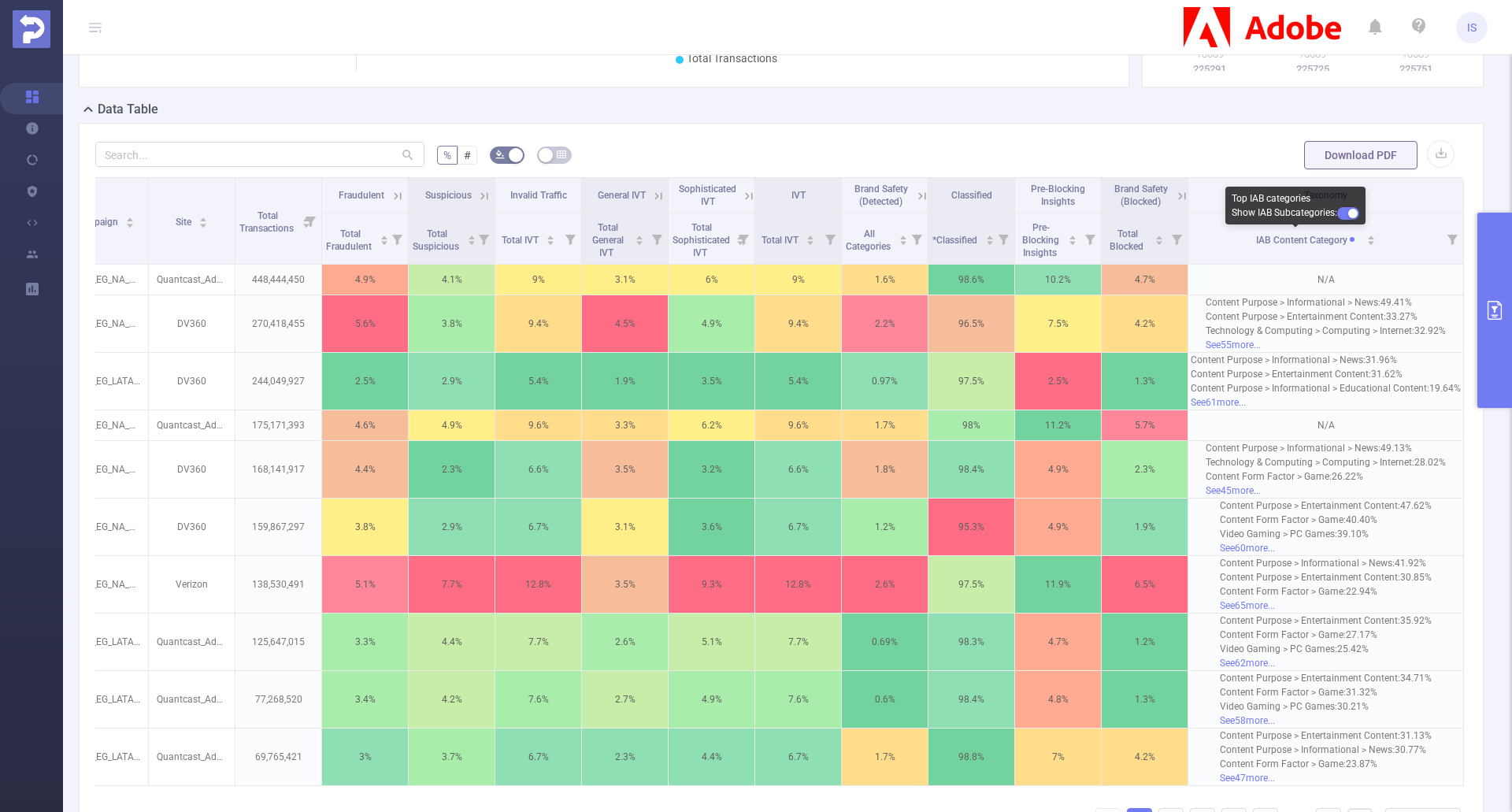
click at [1346, 211] on button "button" at bounding box center [1348, 213] width 22 height 13
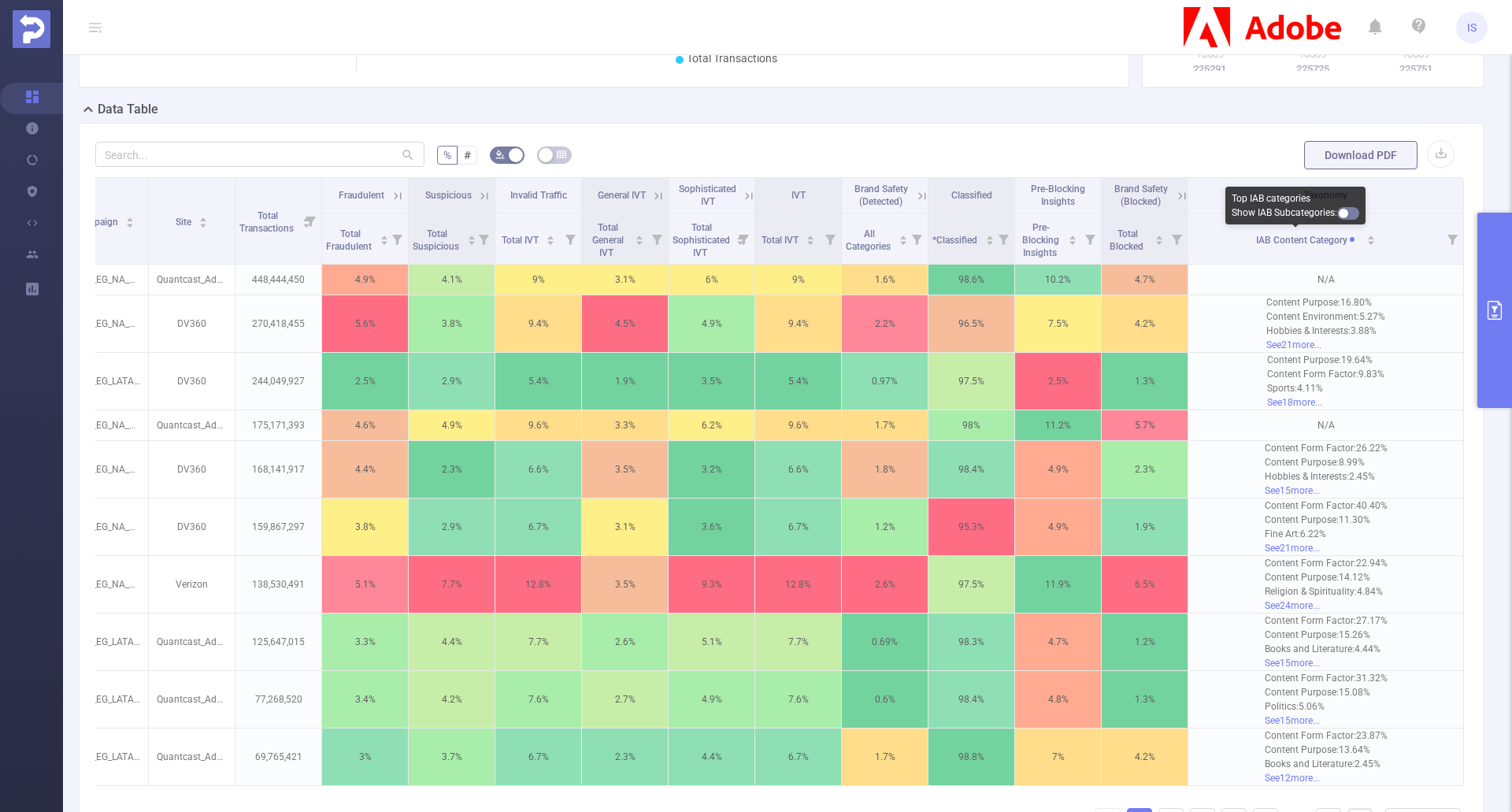
click at [1349, 217] on button "button" at bounding box center [1348, 213] width 22 height 13
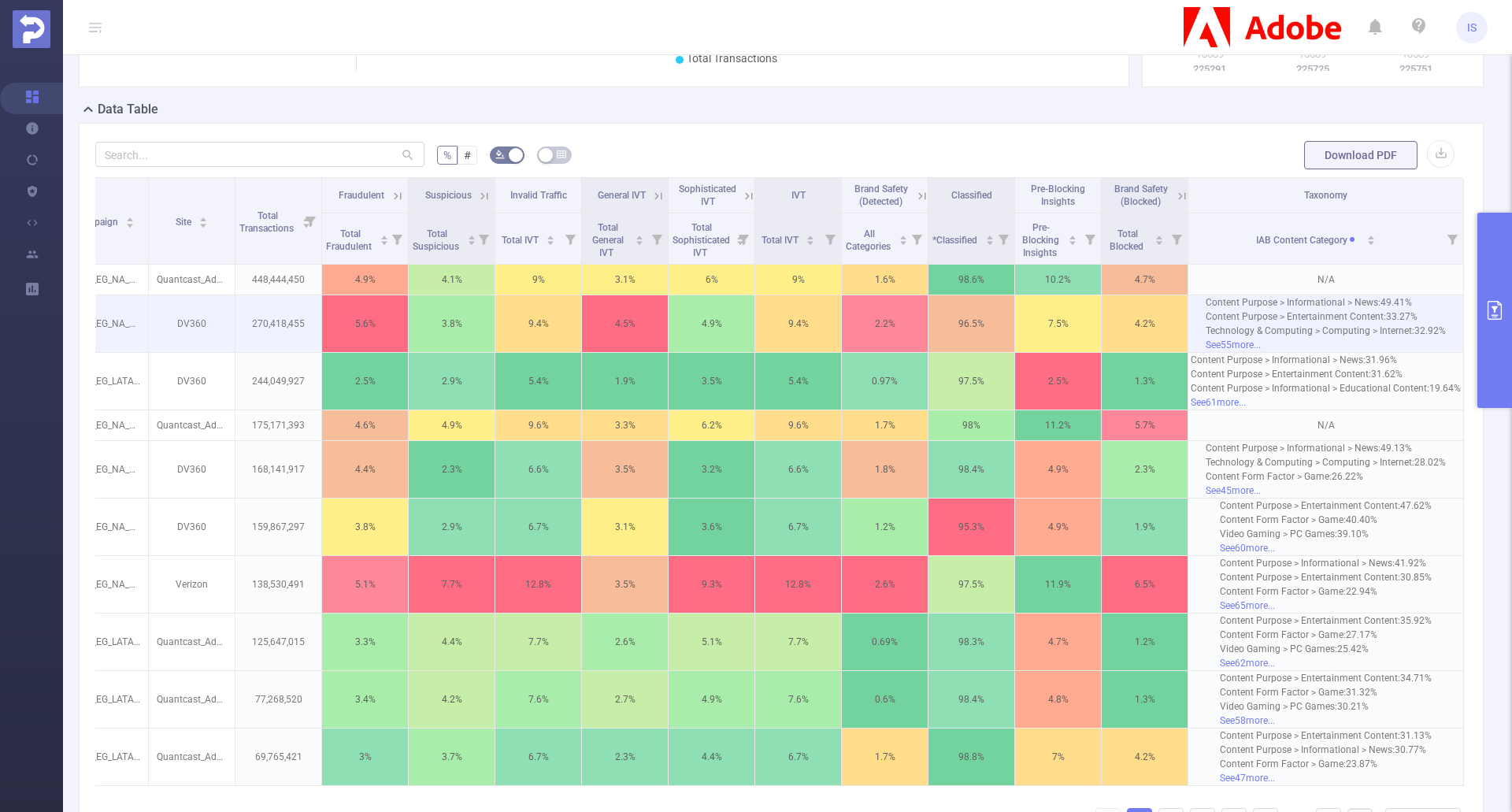
click at [1077, 332] on p "7.5%" at bounding box center [1058, 323] width 86 height 30
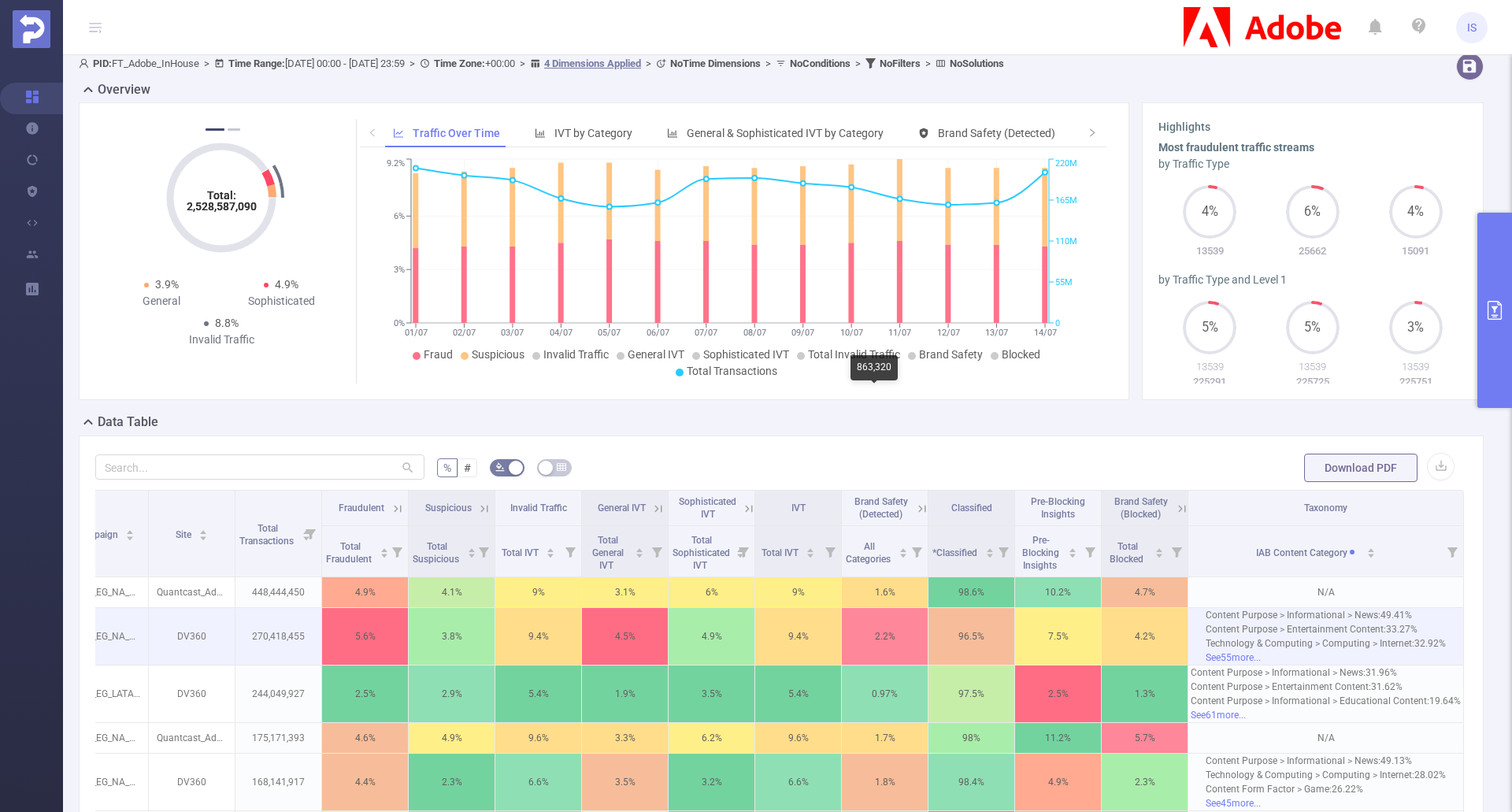
scroll to position [0, 0]
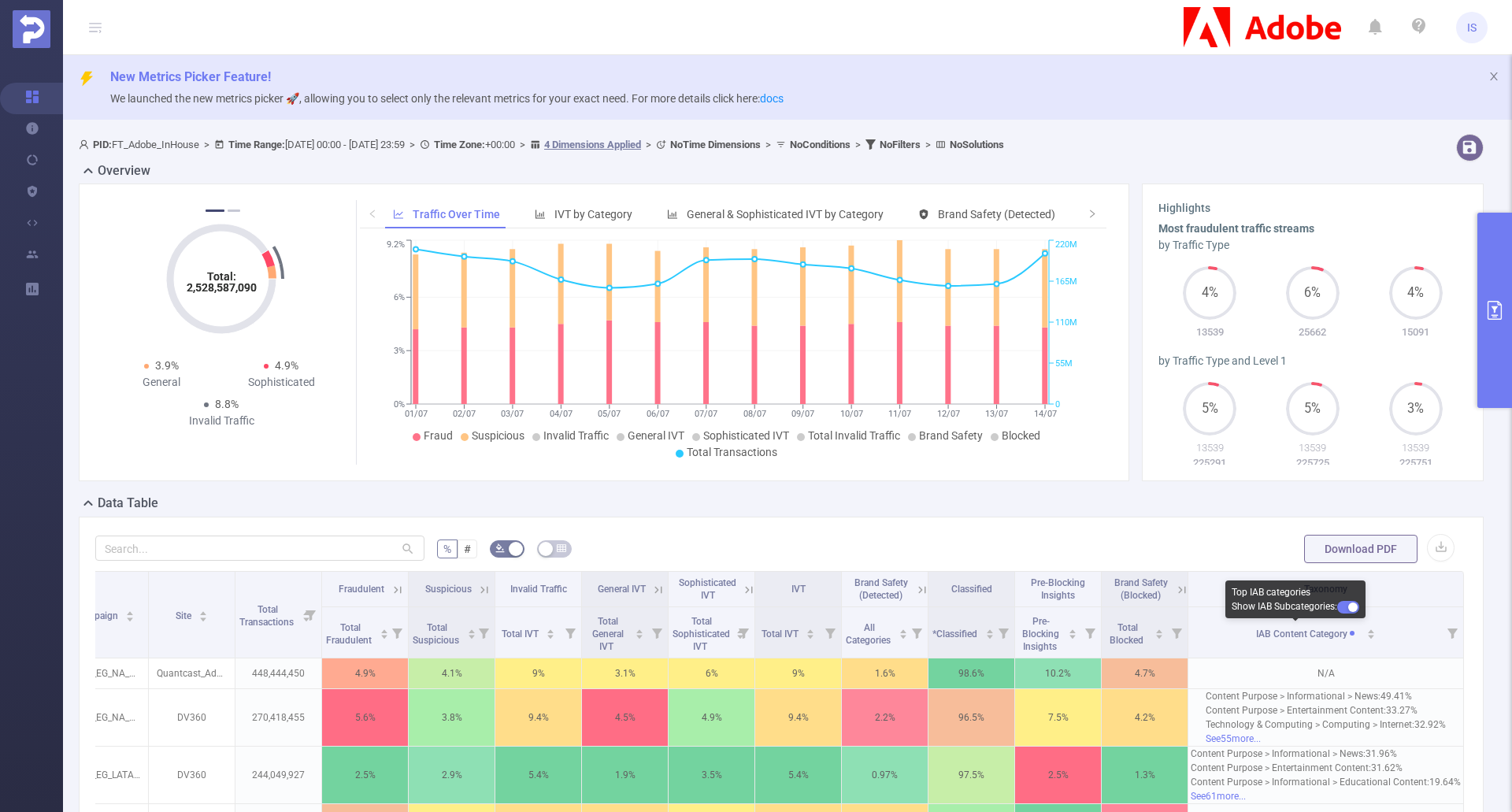
click at [1346, 608] on button "button" at bounding box center [1348, 607] width 22 height 13
click at [1353, 605] on button "button" at bounding box center [1348, 607] width 22 height 13
click at [647, 507] on div "Data Table" at bounding box center [788, 504] width 1418 height 22
